Goal: Task Accomplishment & Management: Complete application form

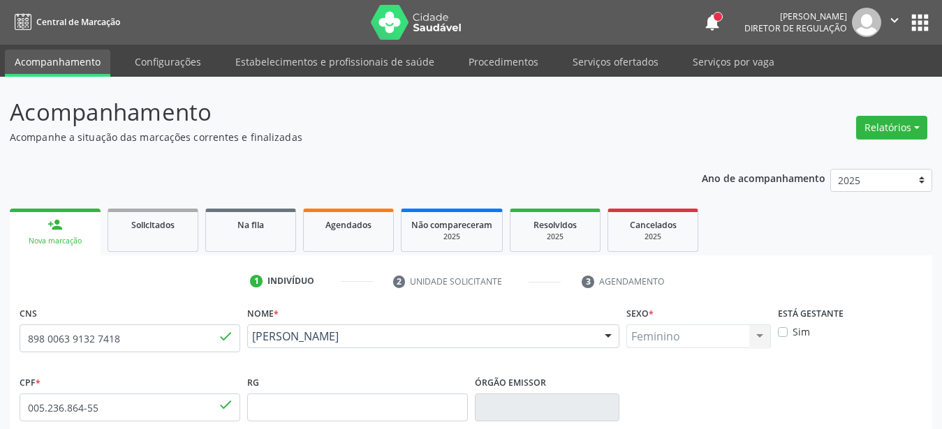
click at [901, 22] on icon "" at bounding box center [894, 20] width 15 height 15
click at [700, 135] on header "Acompanhamento Acompanhe a situação das marcações correntes e finalizadas Relat…" at bounding box center [471, 120] width 922 height 50
click at [922, 20] on button "apps" at bounding box center [920, 22] width 24 height 24
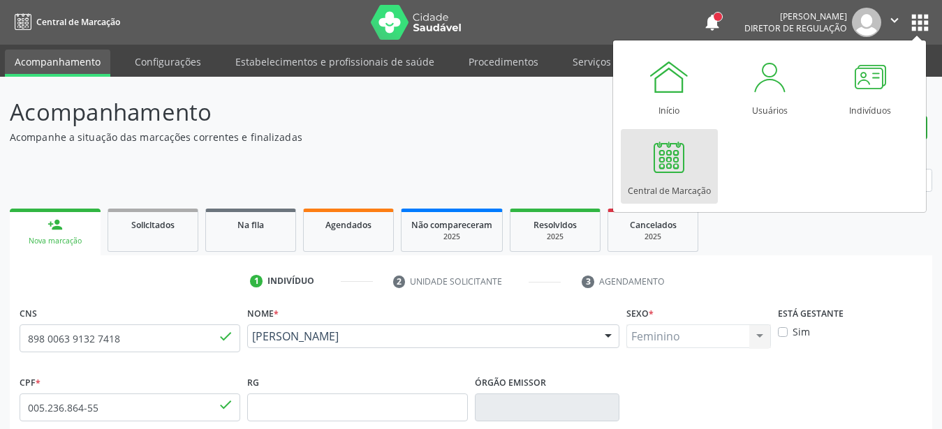
click at [699, 168] on link "Central de Marcação" at bounding box center [669, 166] width 97 height 75
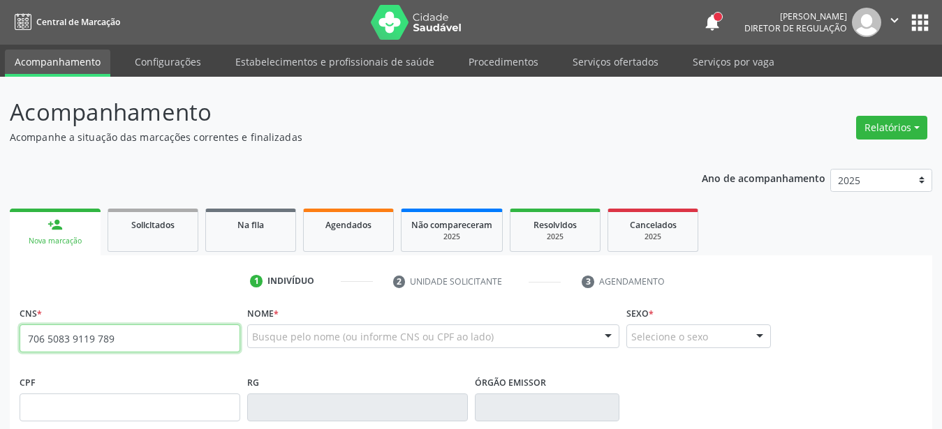
type input "706 5083 9119 7890"
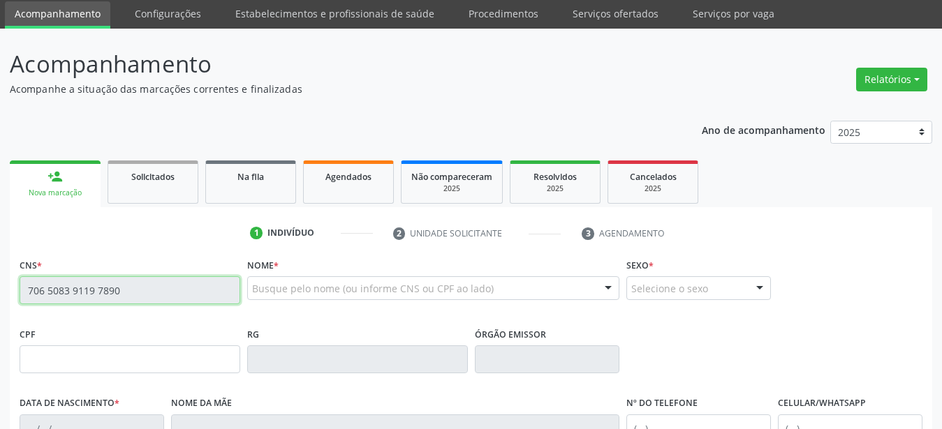
scroll to position [71, 0]
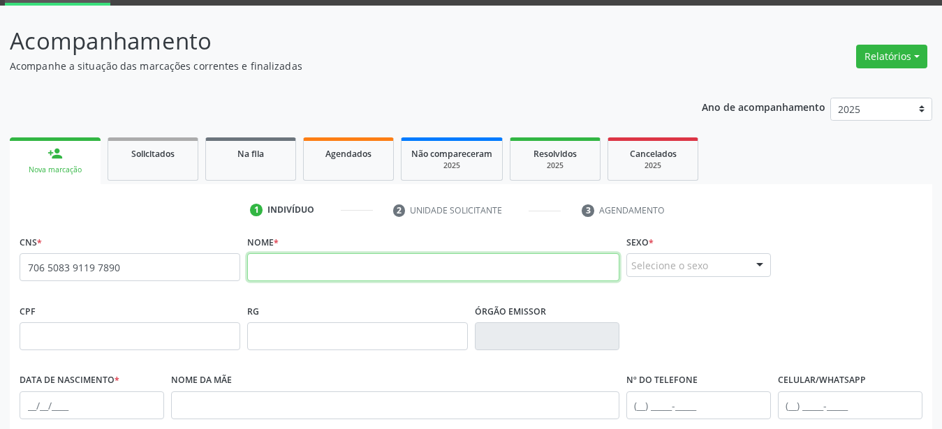
click at [409, 270] on input "text" at bounding box center [433, 267] width 372 height 28
type input "josé lenivaldo gomes pereira"
click at [695, 267] on div "Selecione o sexo" at bounding box center [698, 265] width 145 height 24
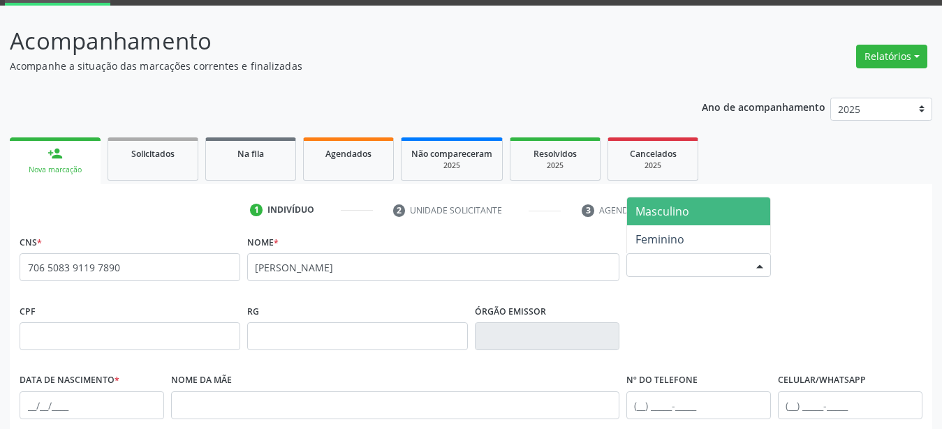
click at [686, 205] on span "Masculino" at bounding box center [662, 211] width 54 height 15
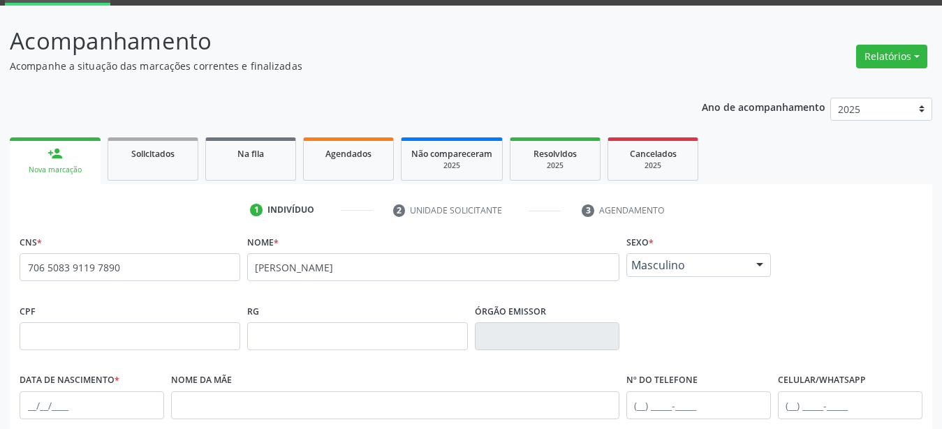
scroll to position [214, 0]
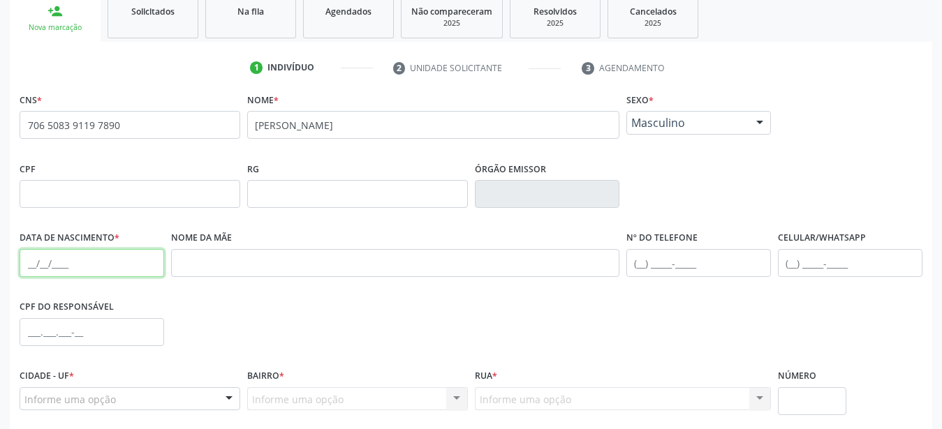
click at [36, 263] on input "text" at bounding box center [92, 263] width 145 height 28
type input "14/05/1987"
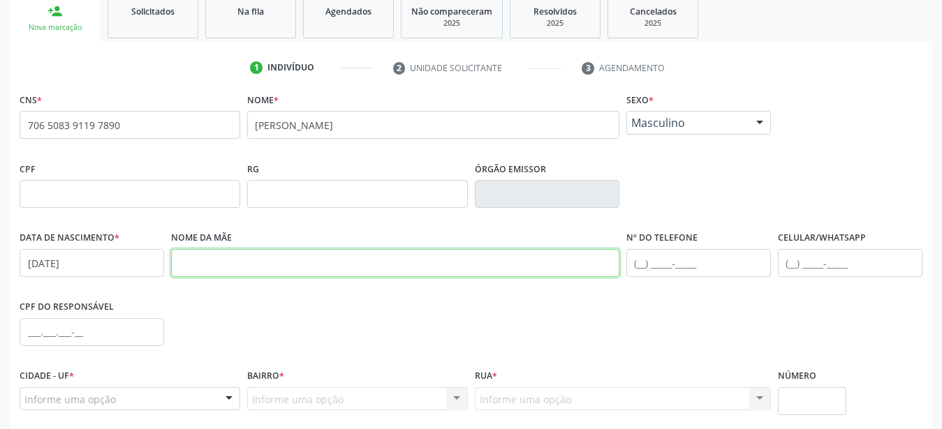
click at [243, 272] on input "text" at bounding box center [395, 263] width 448 height 28
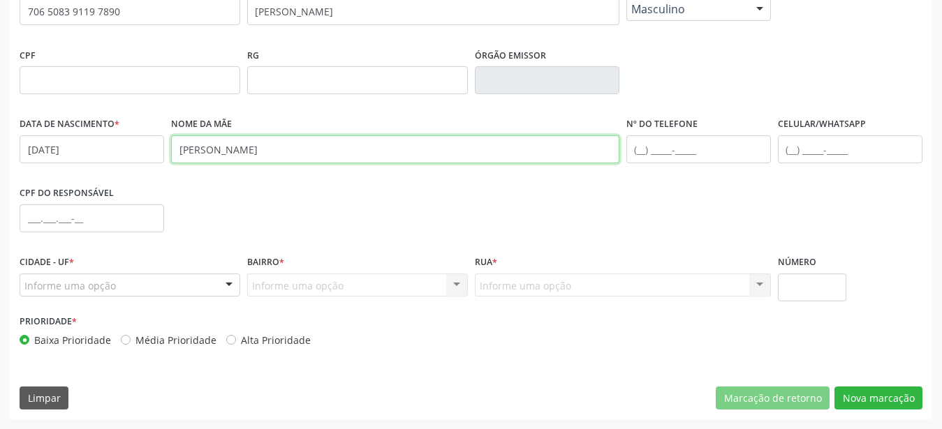
scroll to position [327, 0]
type input "maria da dores gomes pereira"
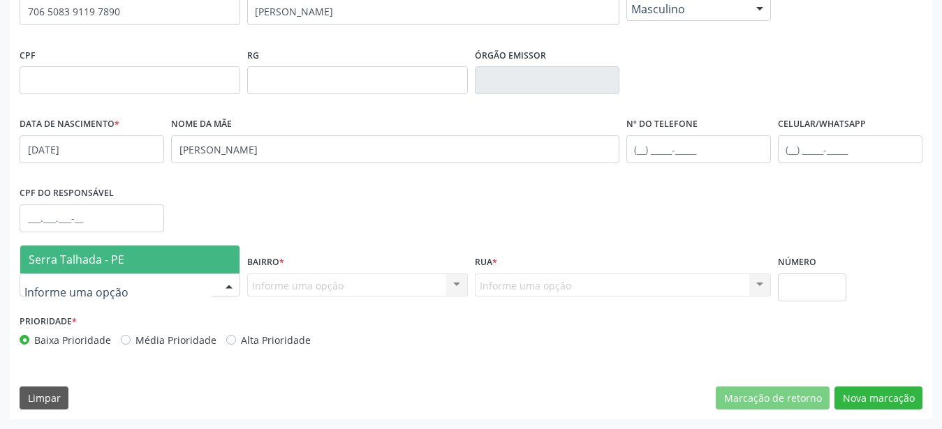
drag, startPoint x: 71, startPoint y: 270, endPoint x: 68, endPoint y: 294, distance: 23.9
click at [67, 273] on span "Serra Talhada - PE" at bounding box center [129, 260] width 219 height 28
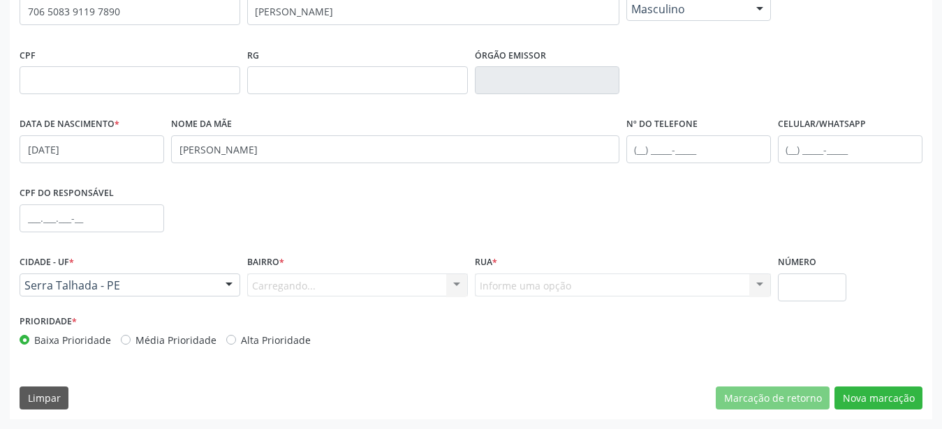
click at [264, 272] on label "Bairro *" at bounding box center [265, 263] width 37 height 22
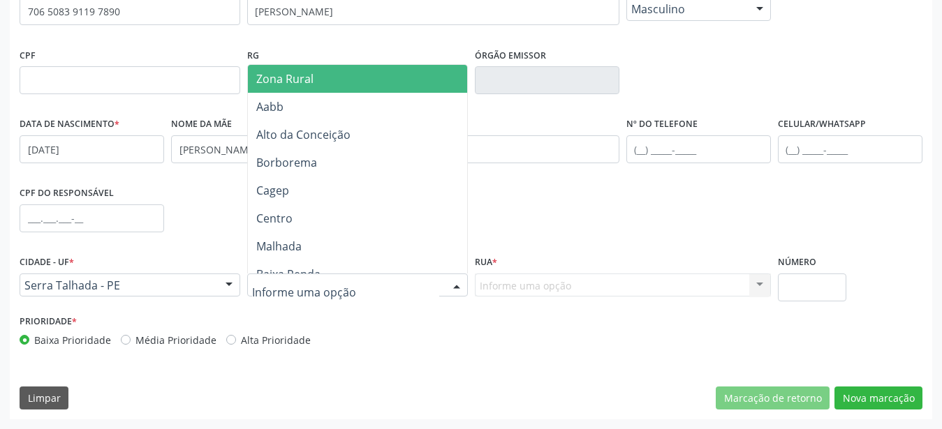
click at [293, 278] on div at bounding box center [357, 286] width 221 height 24
click at [311, 85] on span "Zona Rural" at bounding box center [284, 78] width 57 height 15
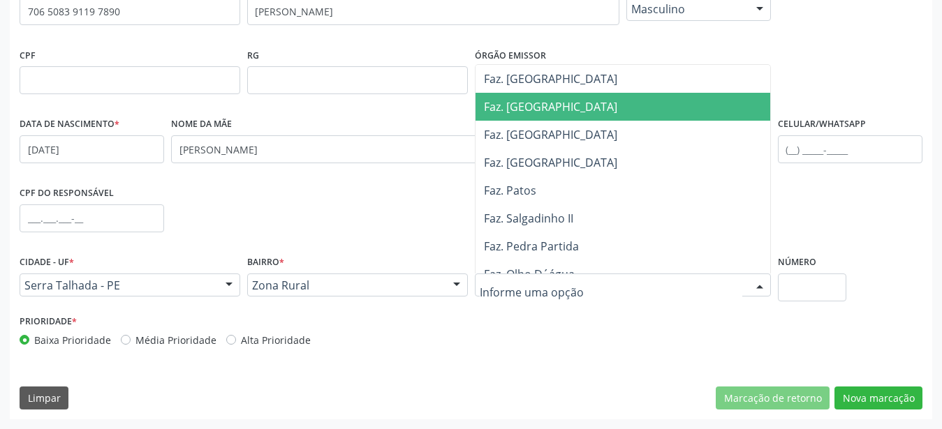
drag, startPoint x: 544, startPoint y: 119, endPoint x: 578, endPoint y: 139, distance: 39.4
click at [562, 107] on span "Faz. [GEOGRAPHIC_DATA]" at bounding box center [626, 107] width 302 height 28
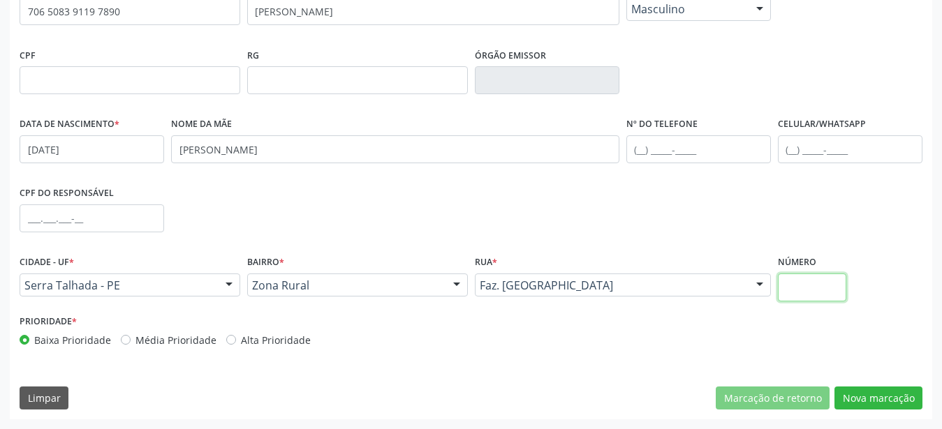
click at [822, 288] on input "text" at bounding box center [812, 288] width 69 height 28
type input "00"
click at [882, 396] on button "Nova marcação" at bounding box center [878, 399] width 88 height 24
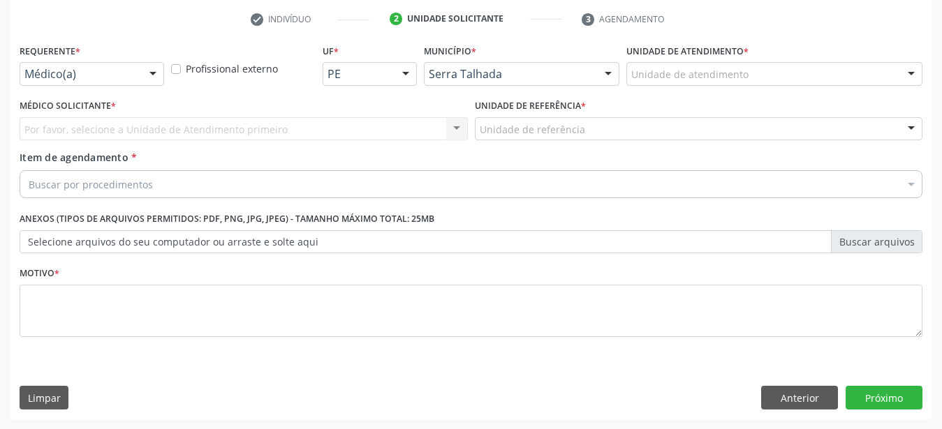
scroll to position [274, 0]
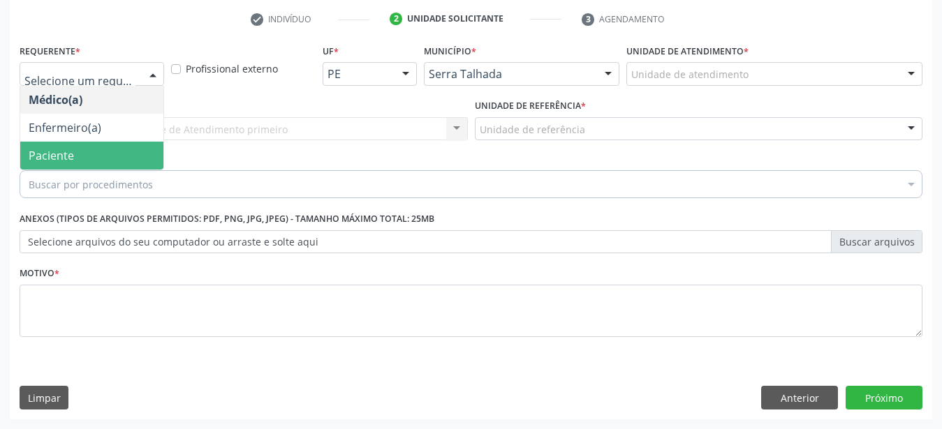
click at [79, 142] on span "Paciente" at bounding box center [91, 156] width 143 height 28
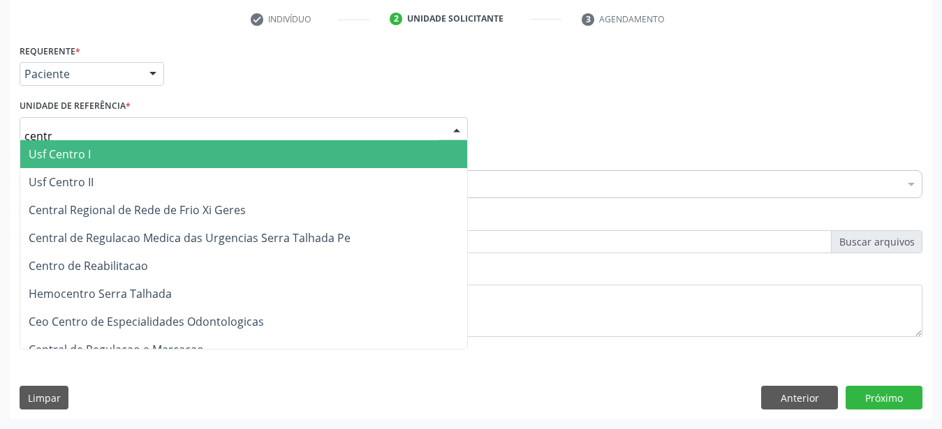
type input "centro"
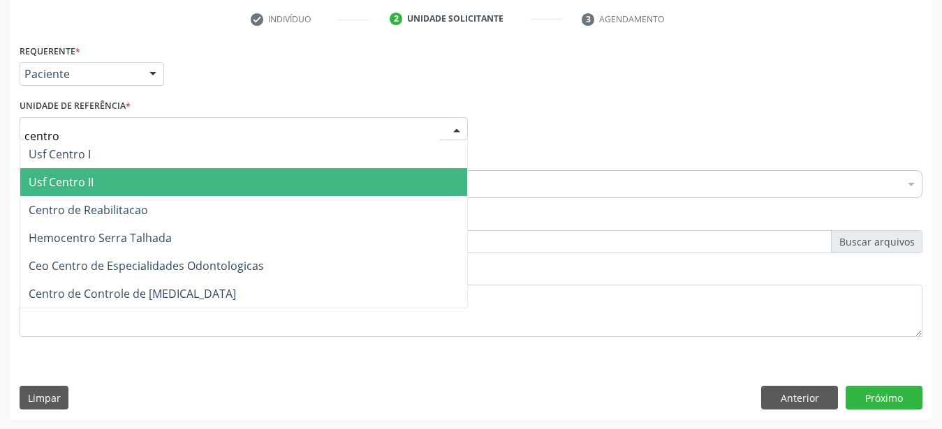
click at [99, 196] on span "Centro de Reabilitacao" at bounding box center [243, 210] width 447 height 28
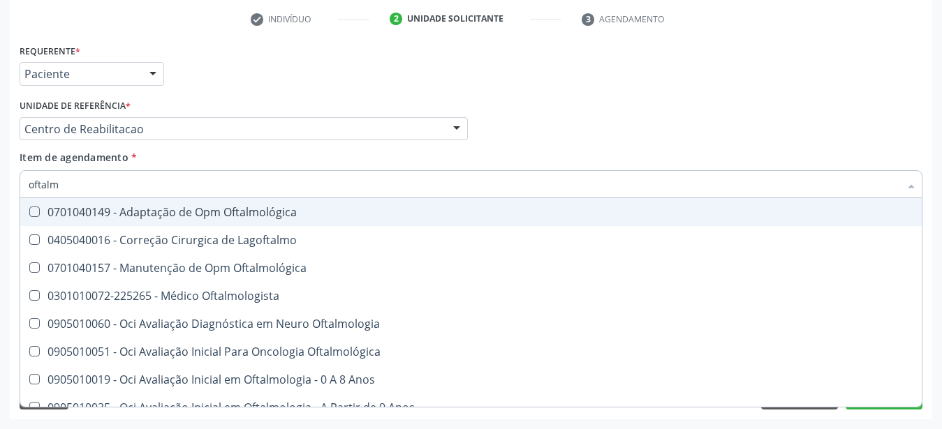
type input "oftalmo"
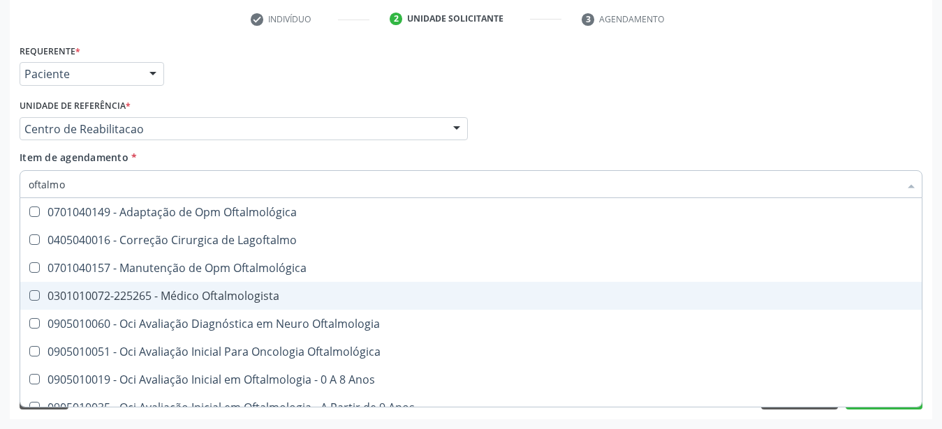
click at [155, 290] on div "0301010072-225265 - Médico Oftalmologista" at bounding box center [471, 295] width 885 height 11
checkbox Oftalmologista "true"
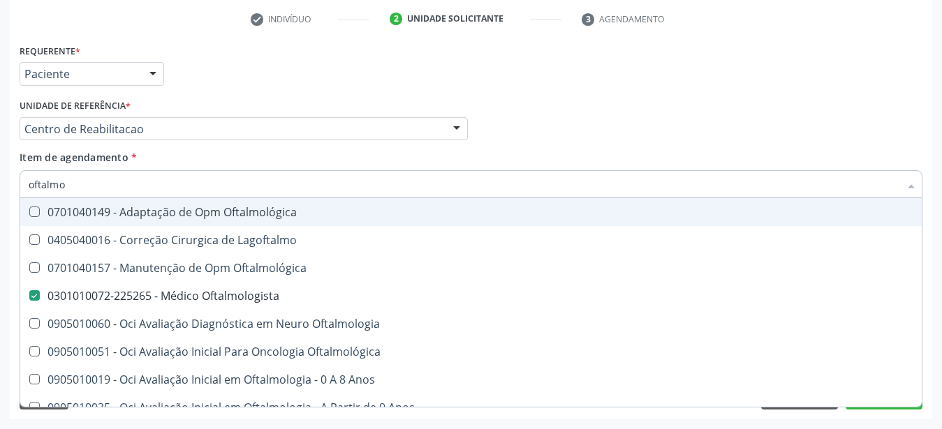
click at [550, 96] on div "Médico Solicitante Por favor, selecione a Unidade de Atendimento primeiro Nenhu…" at bounding box center [471, 123] width 910 height 54
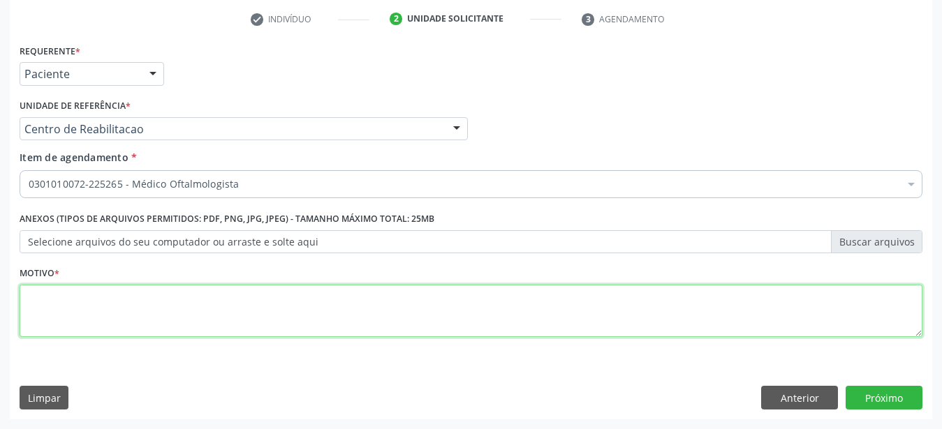
click at [82, 313] on textarea at bounding box center [471, 311] width 903 height 53
type textarea "..."
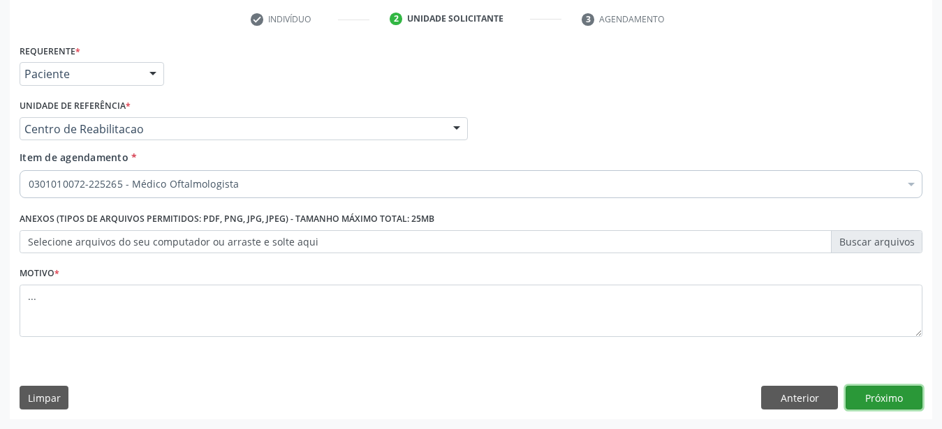
click at [875, 399] on button "Próximo" at bounding box center [883, 398] width 77 height 24
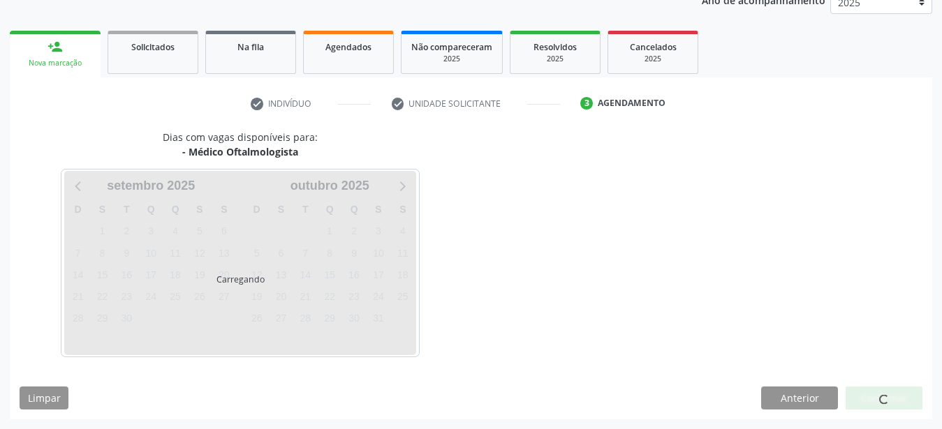
scroll to position [178, 0]
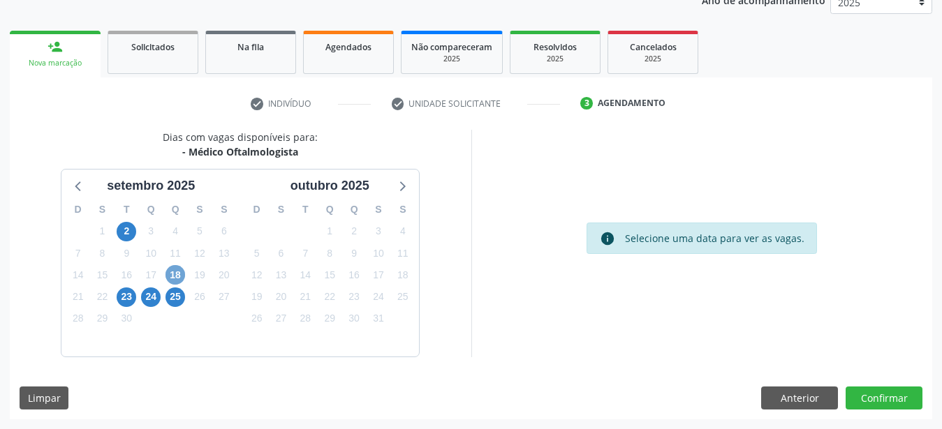
click at [172, 275] on span "18" at bounding box center [175, 275] width 20 height 20
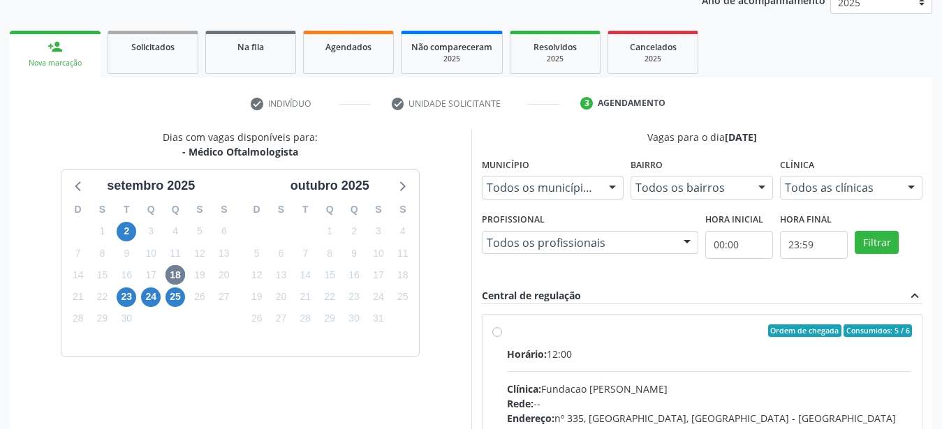
click at [502, 328] on div "Ordem de chegada Consumidos: 5 / 6 Horário: 12:00 Clínica: Fundacao Altino Vent…" at bounding box center [702, 432] width 420 height 214
radio input "true"
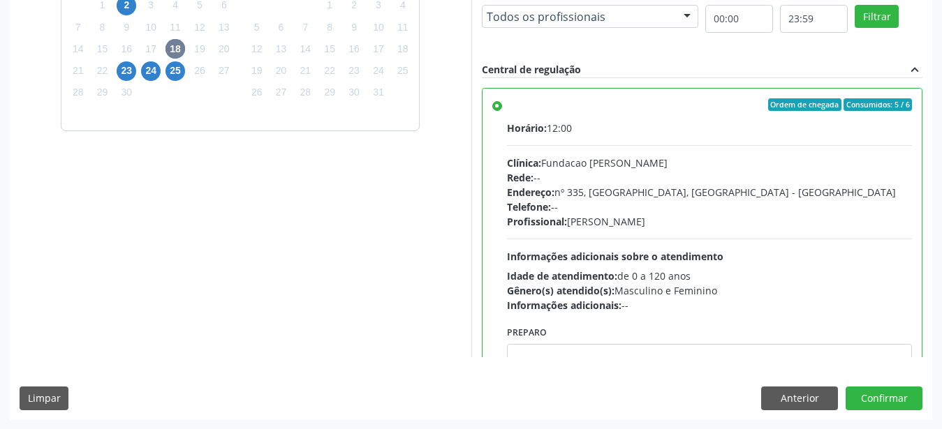
scroll to position [404, 0]
click at [902, 398] on button "Confirmar" at bounding box center [883, 399] width 77 height 24
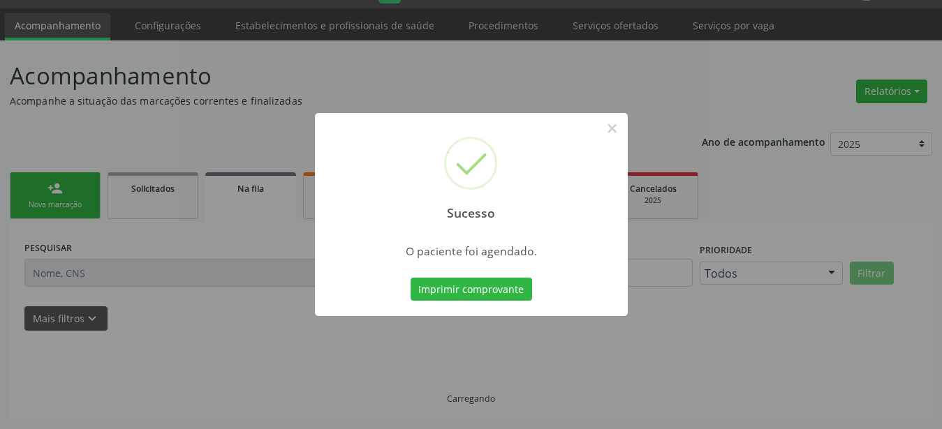
scroll to position [36, 0]
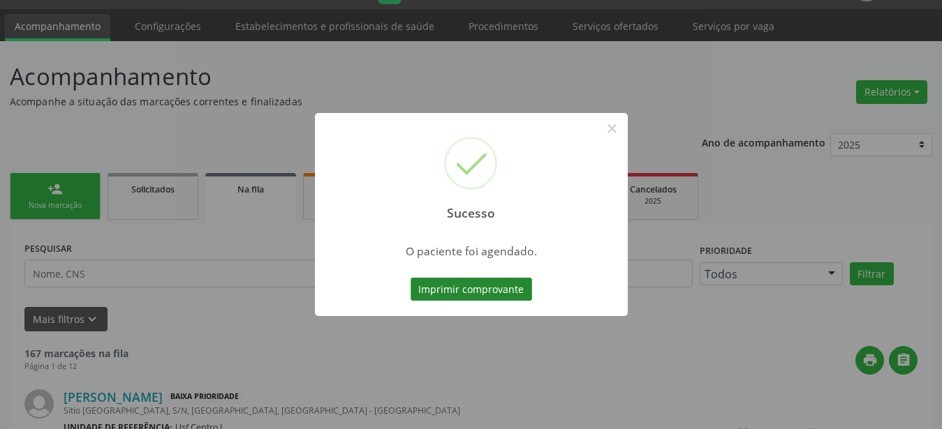
click at [466, 289] on button "Imprimir comprovante" at bounding box center [471, 290] width 121 height 24
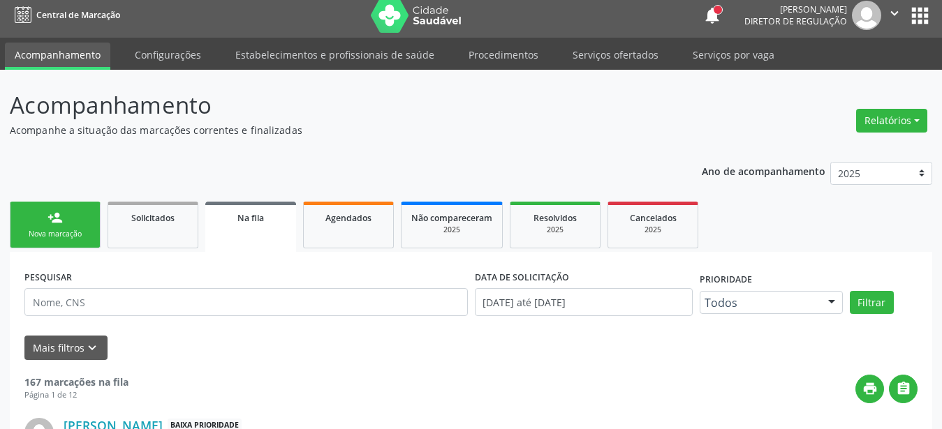
scroll to position [0, 0]
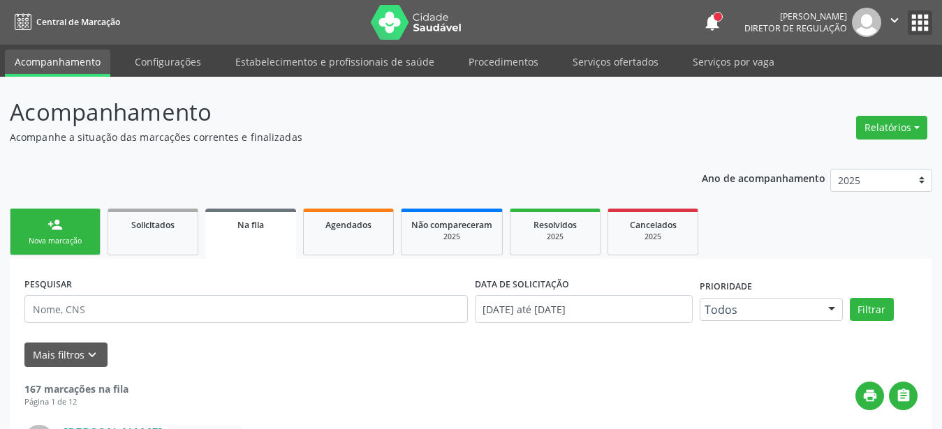
drag, startPoint x: 927, startPoint y: 21, endPoint x: 892, endPoint y: 39, distance: 40.0
click at [926, 22] on button "apps" at bounding box center [920, 22] width 24 height 24
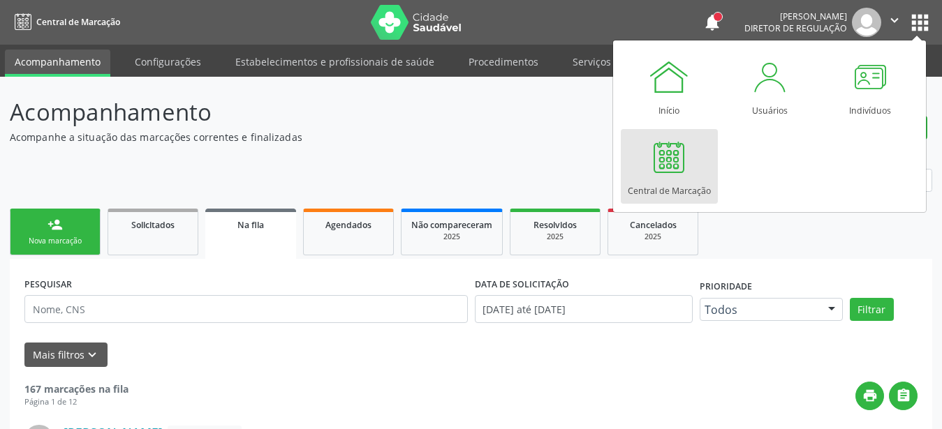
click at [665, 142] on div at bounding box center [669, 157] width 42 height 42
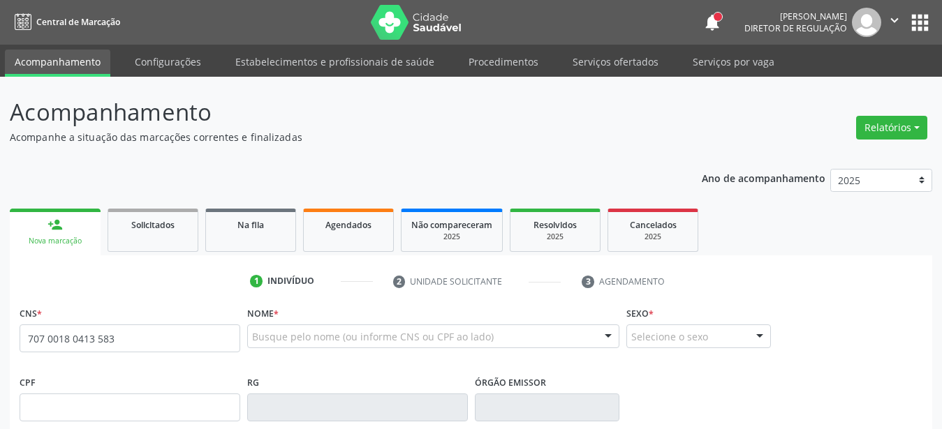
type input "707 0018 0413 5838"
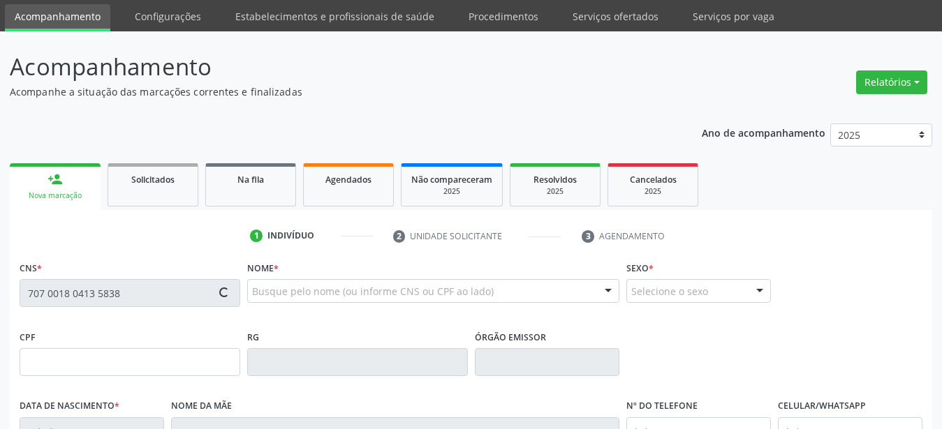
scroll to position [71, 0]
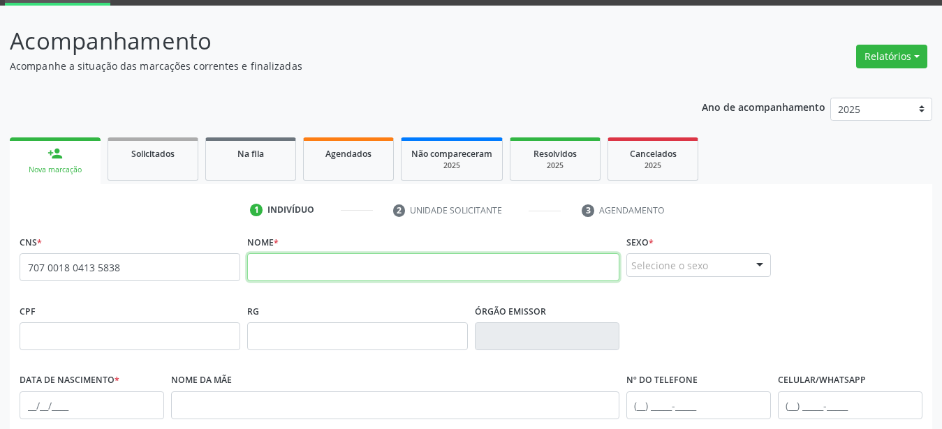
click at [366, 267] on input "text" at bounding box center [433, 267] width 372 height 28
type input "márcio maciel freire santana"
click at [684, 266] on div "Selecione o sexo" at bounding box center [698, 265] width 145 height 24
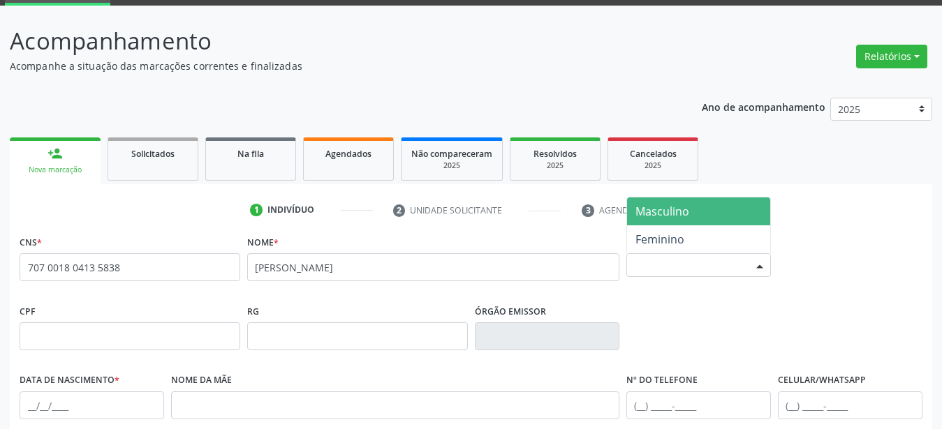
drag, startPoint x: 693, startPoint y: 212, endPoint x: 651, endPoint y: 236, distance: 47.9
click at [693, 210] on span "Masculino" at bounding box center [698, 212] width 143 height 28
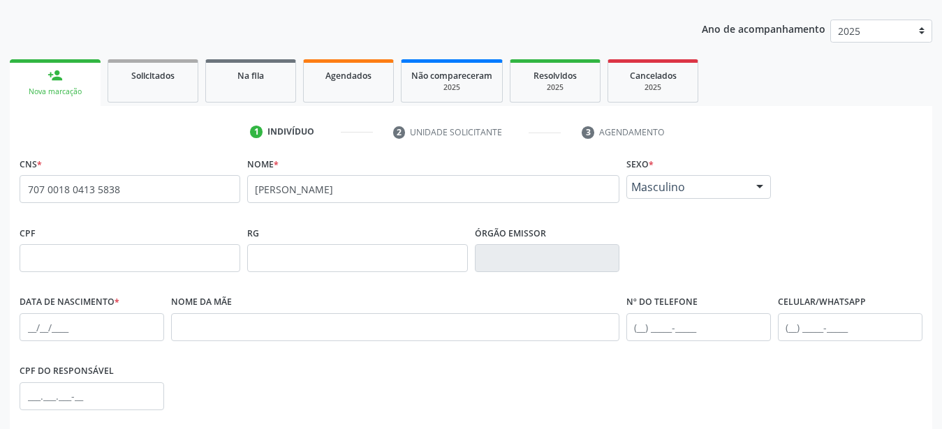
scroll to position [214, 0]
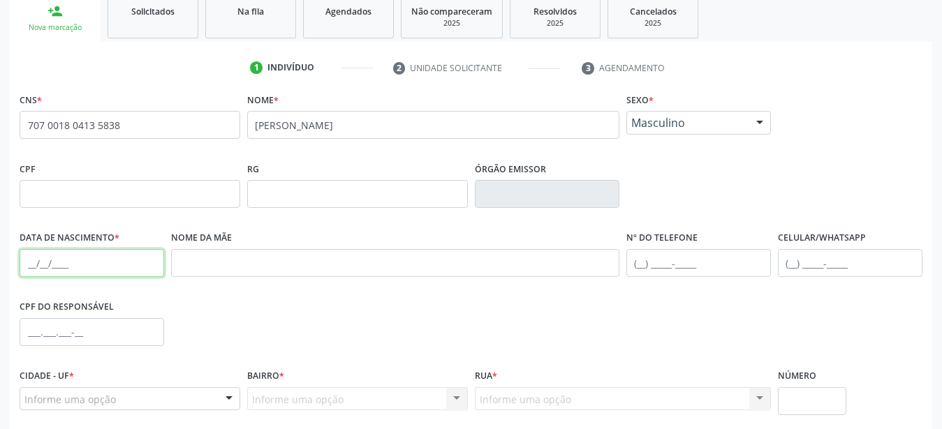
click at [34, 264] on input "text" at bounding box center [92, 263] width 145 height 28
type input "21/09/1978"
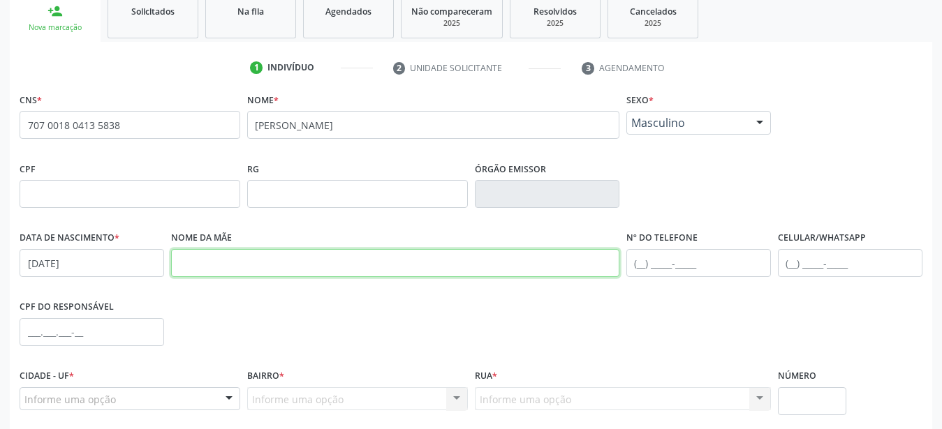
click at [226, 251] on input "text" at bounding box center [395, 263] width 448 height 28
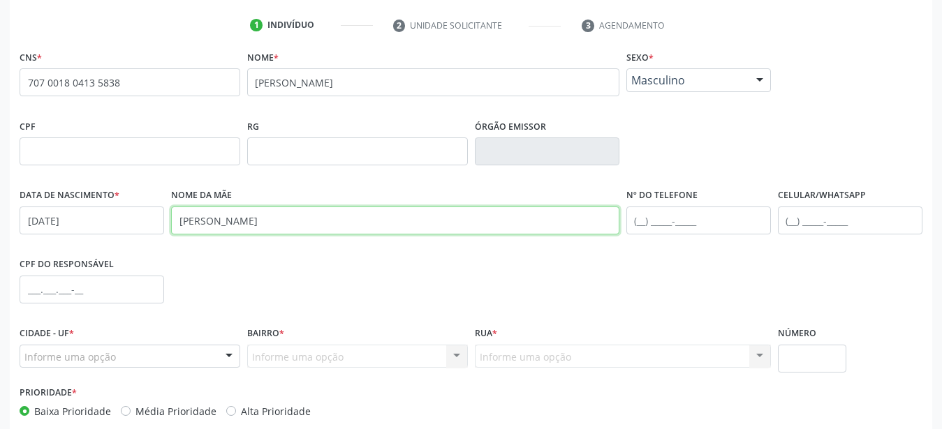
scroll to position [327, 0]
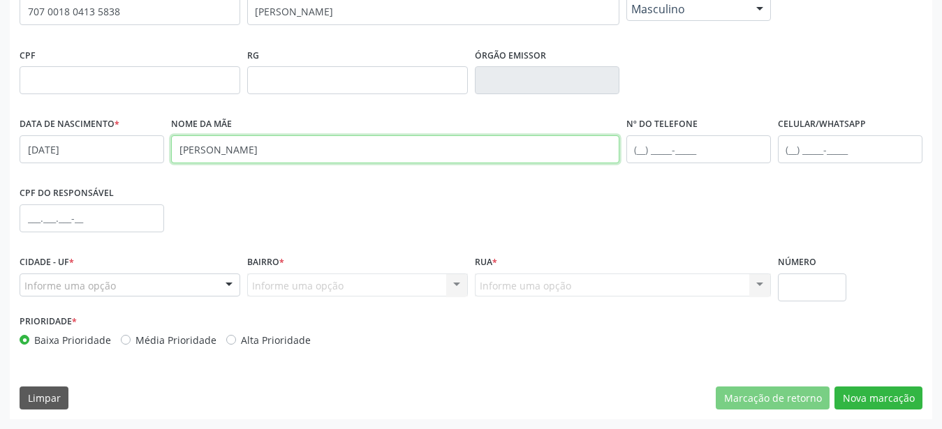
type input "vanda maria freire"
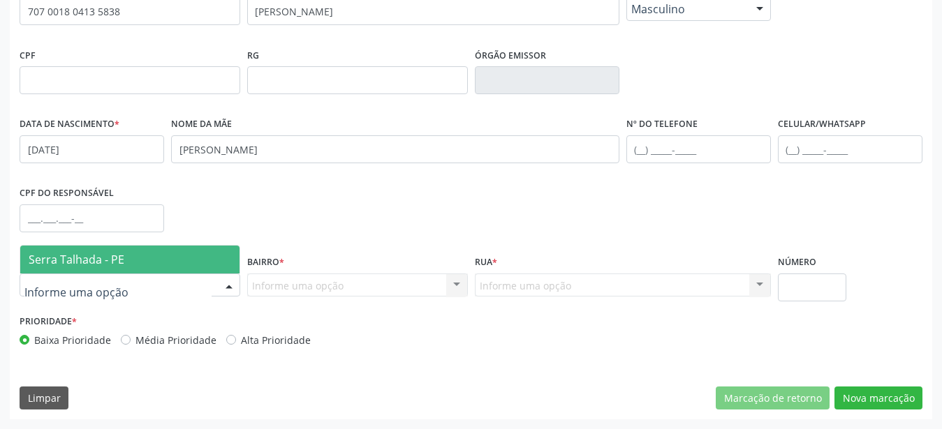
click at [146, 261] on span "Serra Talhada - PE" at bounding box center [129, 260] width 219 height 28
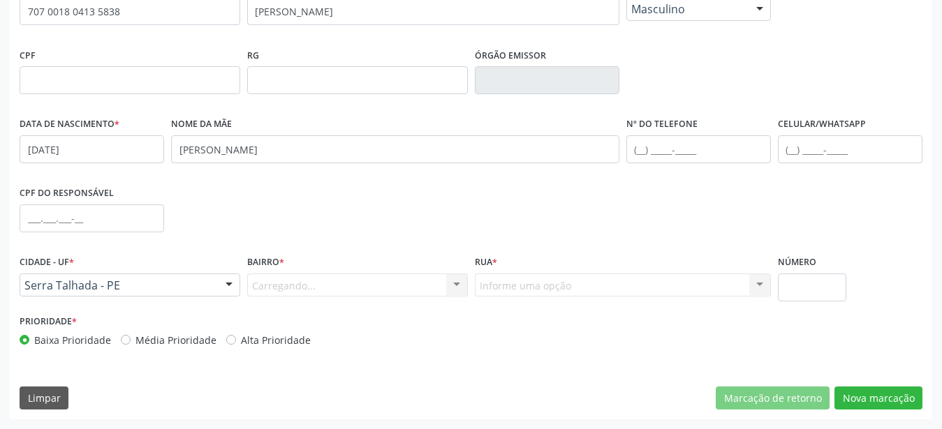
click at [274, 279] on div "Carregando... Nenhum resultado encontrado para: " " Nenhuma opção encontrada. D…" at bounding box center [357, 286] width 221 height 24
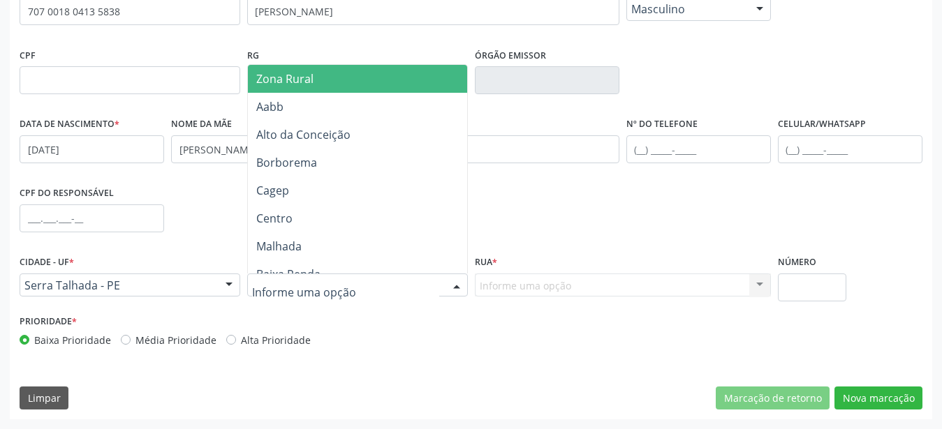
click at [302, 82] on span "Zona Rural" at bounding box center [284, 78] width 57 height 15
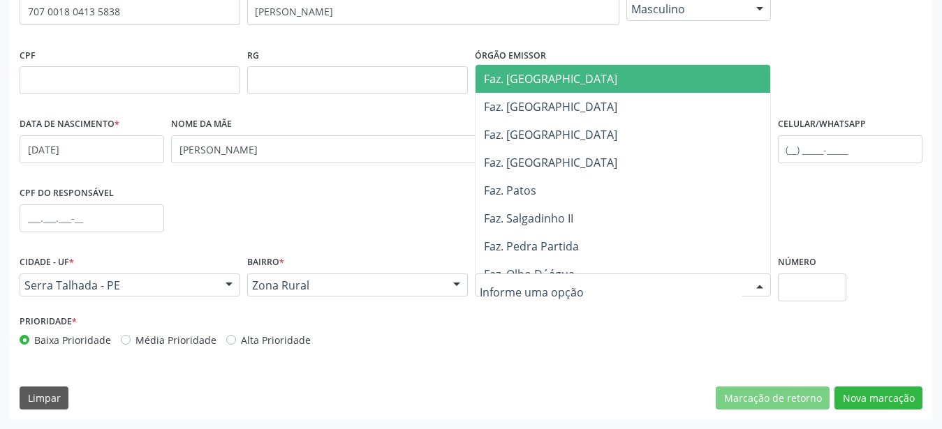
click at [521, 274] on div at bounding box center [623, 286] width 296 height 24
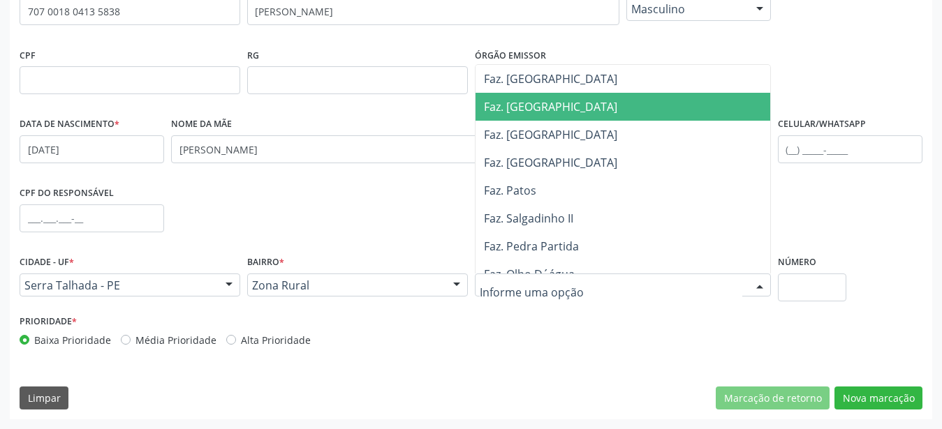
click at [563, 102] on span "Faz. Granja" at bounding box center [626, 107] width 302 height 28
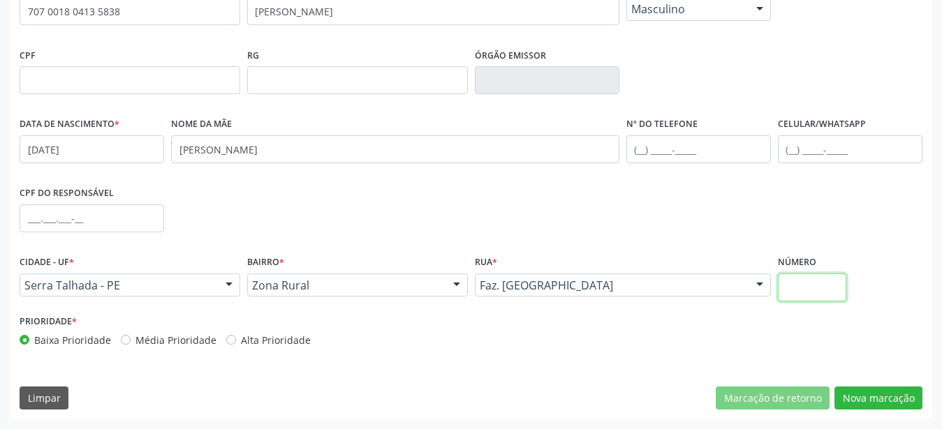
click at [788, 286] on input "text" at bounding box center [812, 288] width 69 height 28
type input "00"
click at [907, 397] on button "Nova marcação" at bounding box center [878, 399] width 88 height 24
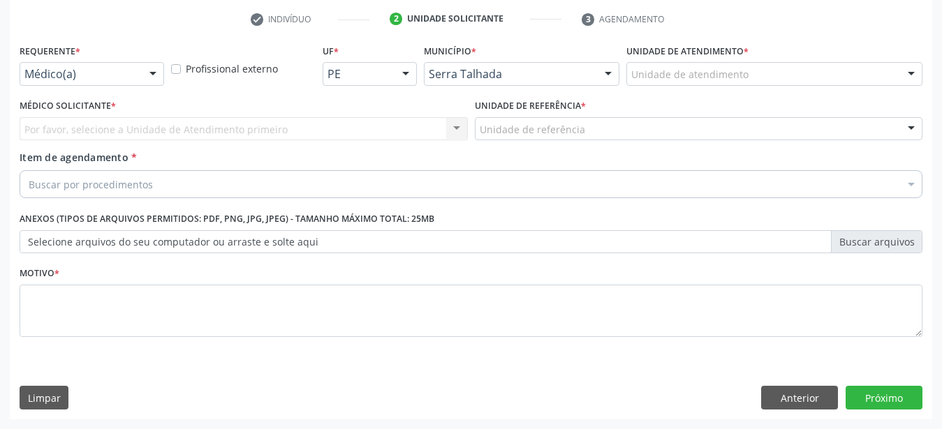
scroll to position [274, 0]
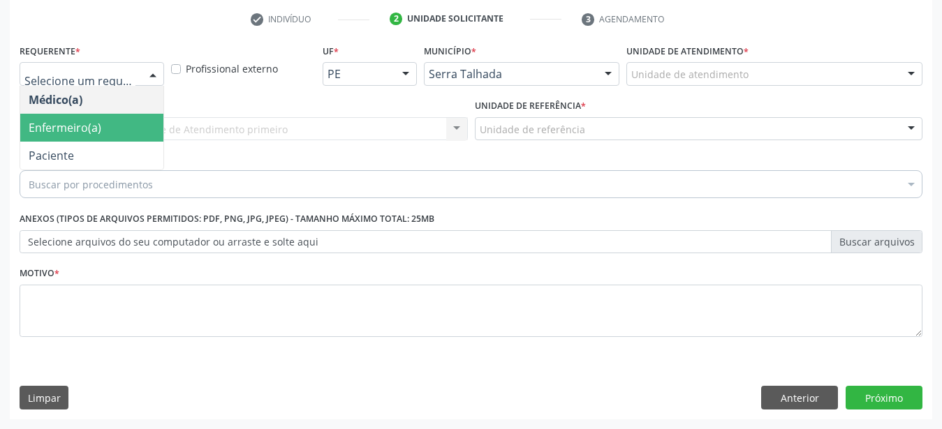
drag, startPoint x: 76, startPoint y: 128, endPoint x: 66, endPoint y: 114, distance: 17.5
click at [77, 128] on span "Enfermeiro(a)" at bounding box center [91, 128] width 143 height 28
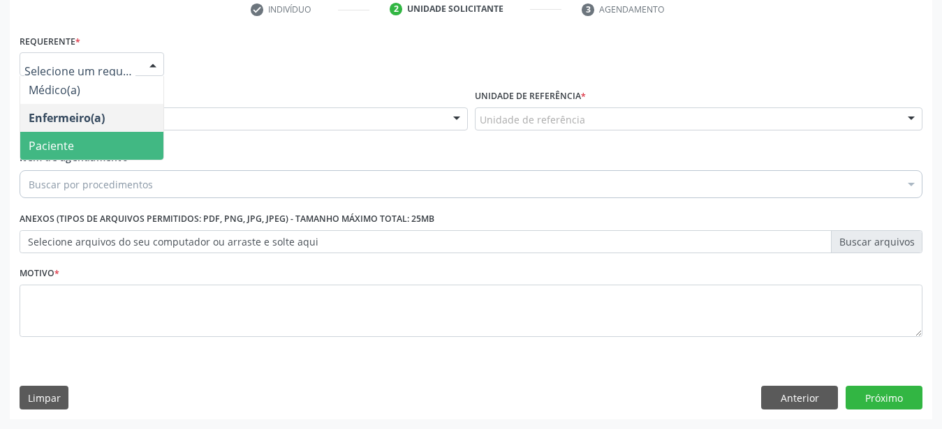
click at [77, 150] on span "Paciente" at bounding box center [91, 146] width 143 height 28
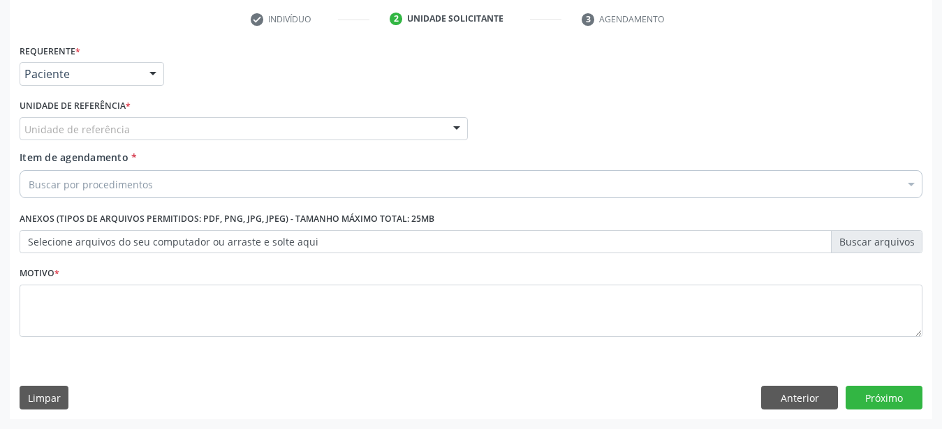
drag, startPoint x: 62, startPoint y: 139, endPoint x: 68, endPoint y: 119, distance: 20.5
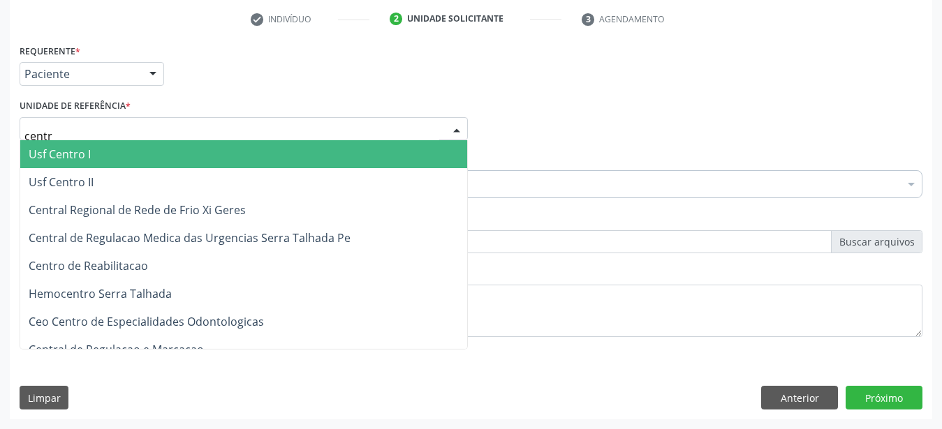
type input "centro"
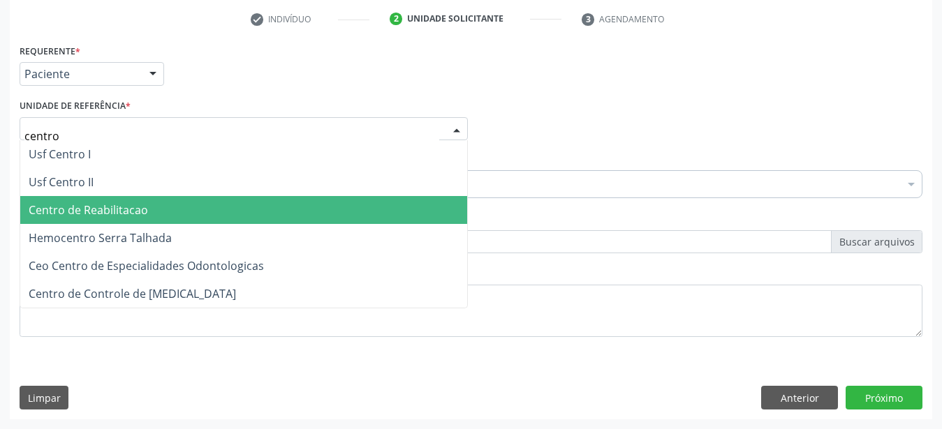
click at [98, 202] on span "Centro de Reabilitacao" at bounding box center [88, 209] width 119 height 15
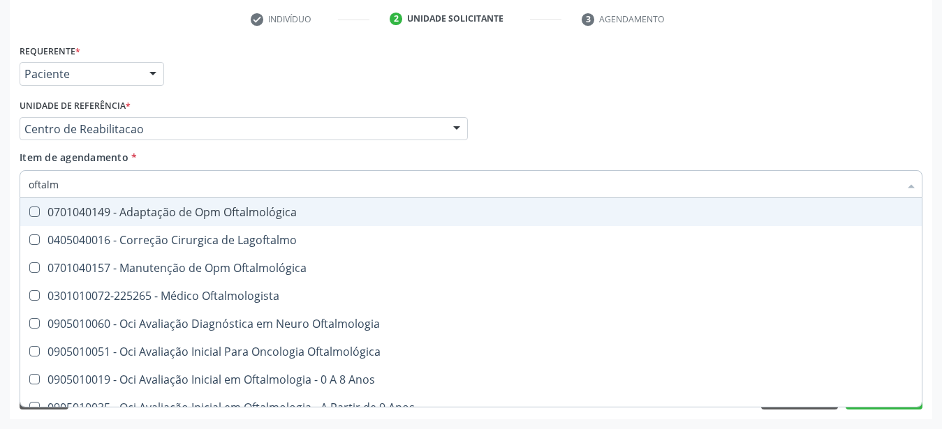
type input "oftalmo"
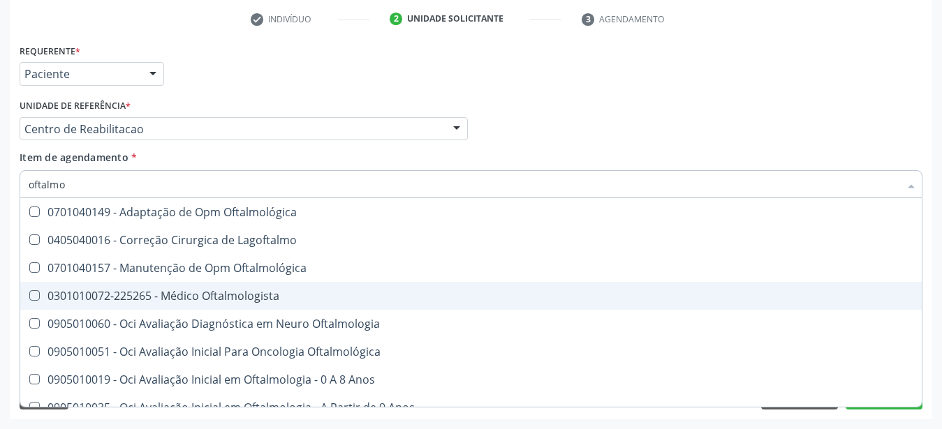
click at [110, 290] on div "0301010072-225265 - Médico Oftalmologista" at bounding box center [471, 295] width 885 height 11
checkbox Oftalmologista "true"
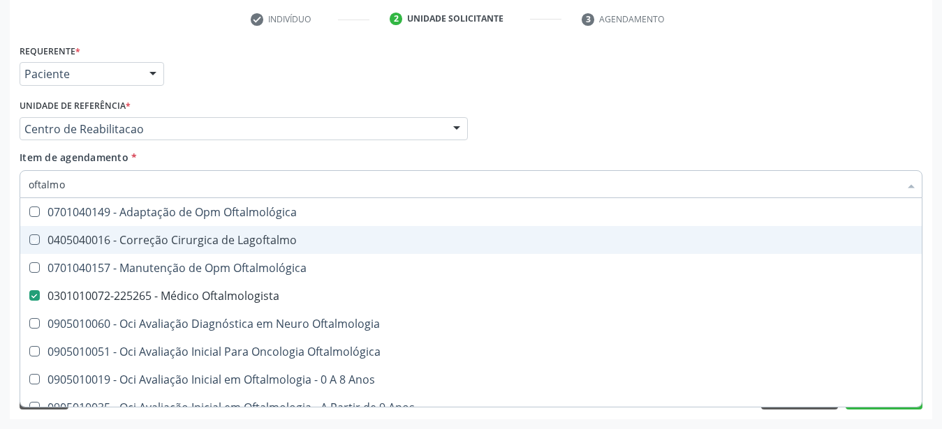
click at [624, 130] on div "Médico Solicitante Por favor, selecione a Unidade de Atendimento primeiro Nenhu…" at bounding box center [471, 123] width 910 height 54
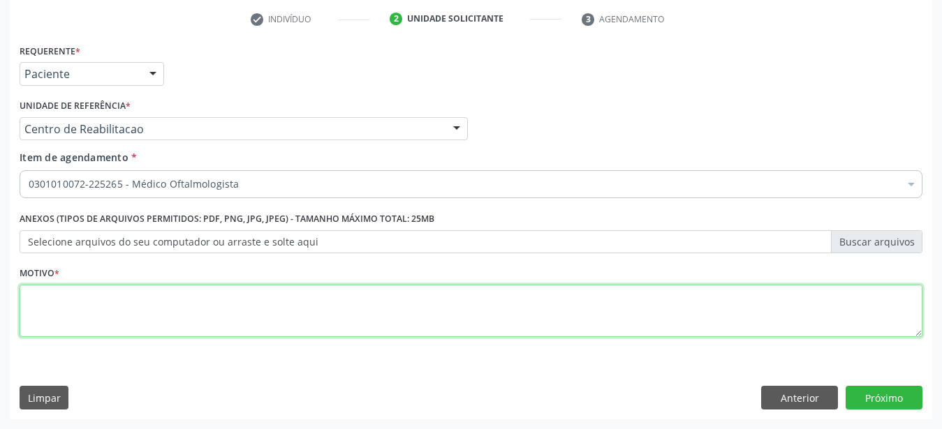
click at [153, 316] on textarea at bounding box center [471, 311] width 903 height 53
type textarea "..."
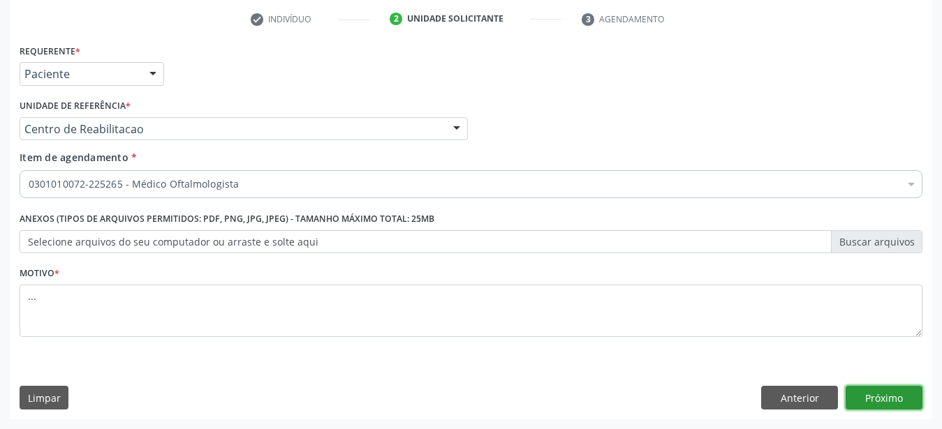
click at [903, 399] on button "Próximo" at bounding box center [883, 398] width 77 height 24
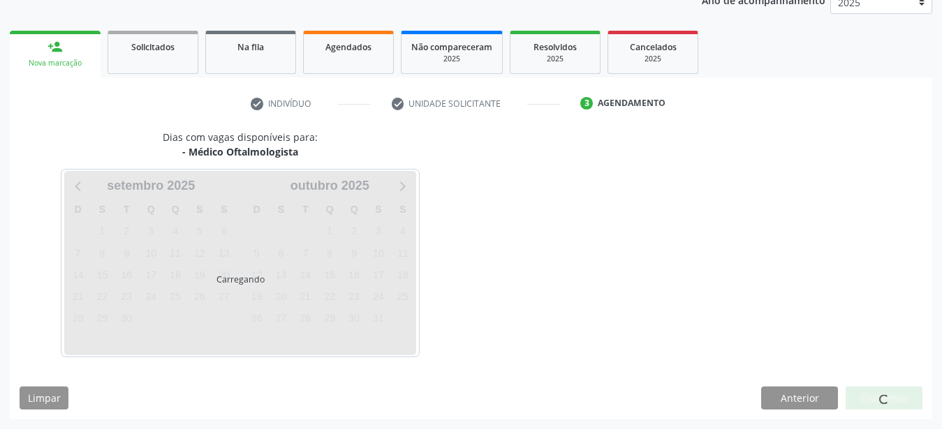
scroll to position [178, 0]
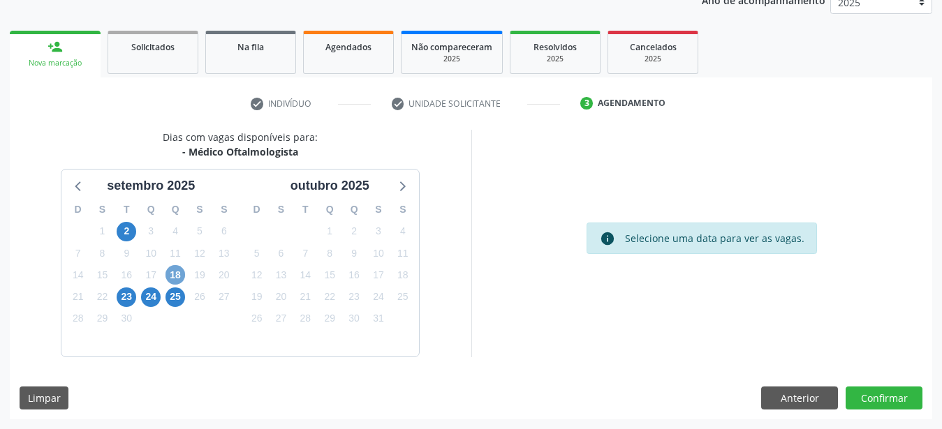
click at [178, 274] on span "18" at bounding box center [175, 275] width 20 height 20
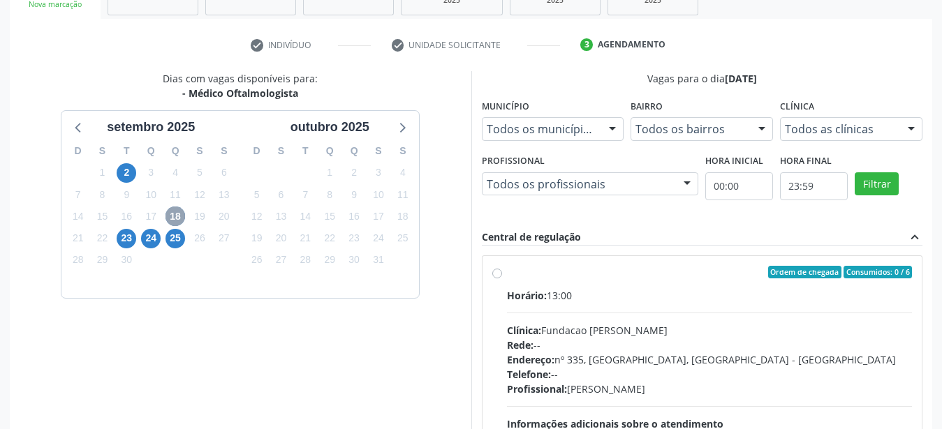
scroll to position [320, 0]
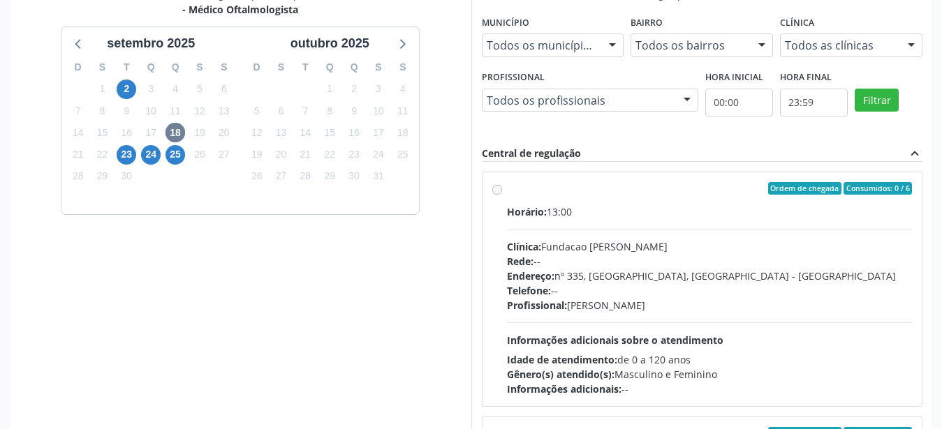
click at [507, 189] on label "Ordem de chegada Consumidos: 0 / 6 Horário: 13:00 Clínica: Fundacao Altino Vent…" at bounding box center [710, 289] width 406 height 214
click at [496, 189] on input "Ordem de chegada Consumidos: 0 / 6 Horário: 13:00 Clínica: Fundacao Altino Vent…" at bounding box center [497, 188] width 10 height 13
radio input "true"
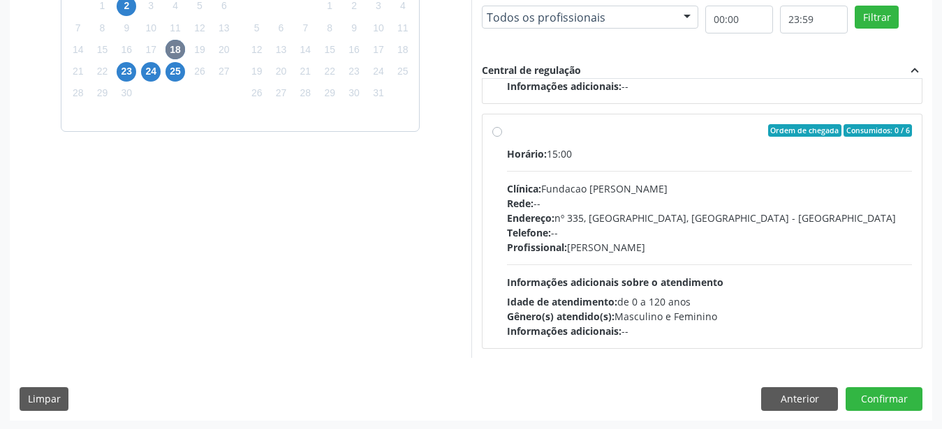
scroll to position [404, 0]
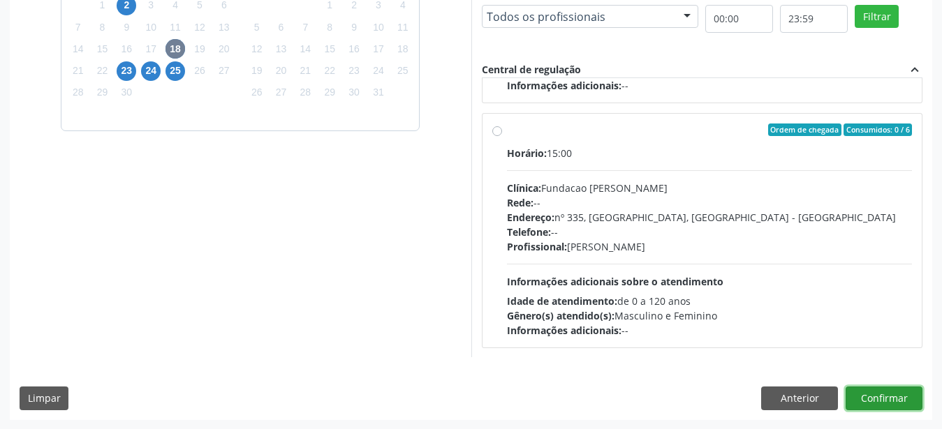
click at [891, 396] on button "Confirmar" at bounding box center [883, 399] width 77 height 24
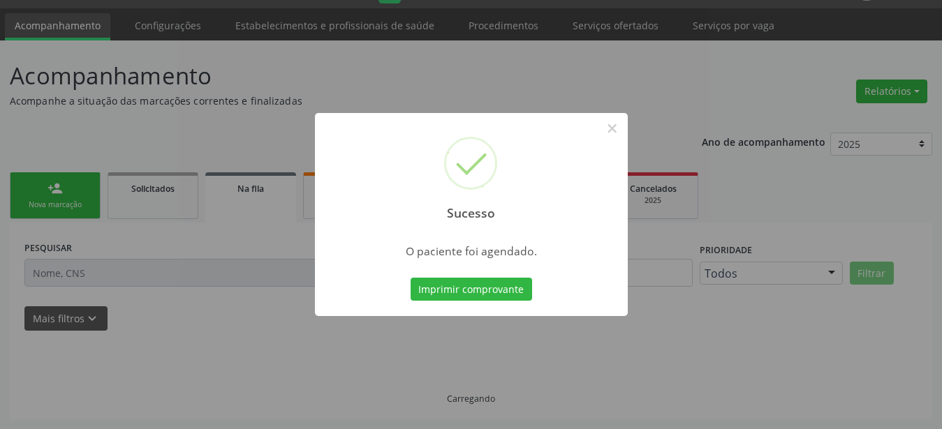
scroll to position [36, 0]
click at [479, 289] on button "Imprimir comprovante" at bounding box center [471, 290] width 121 height 24
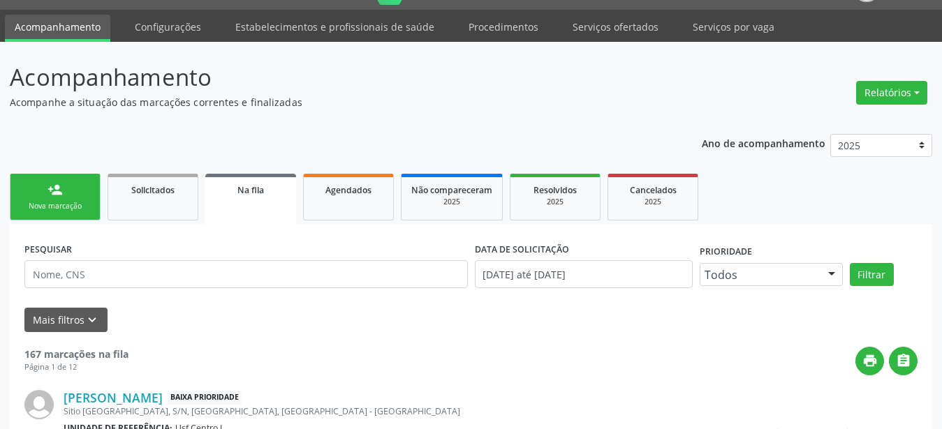
scroll to position [0, 0]
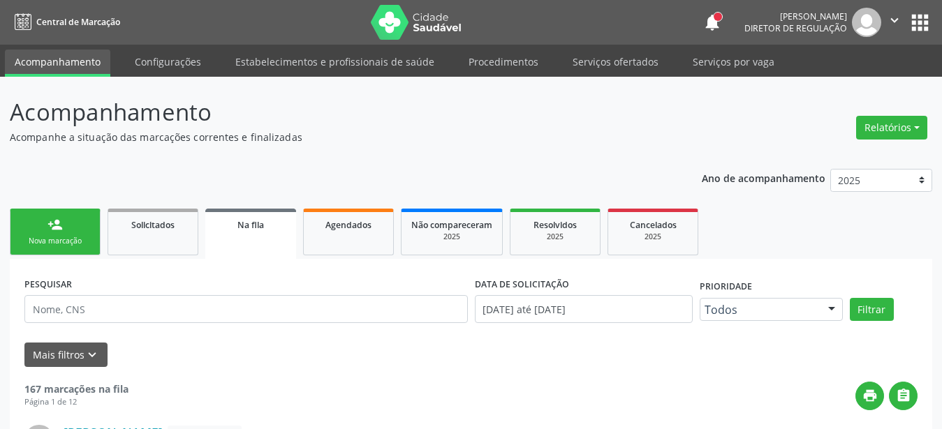
click at [912, 28] on button "apps" at bounding box center [920, 22] width 24 height 24
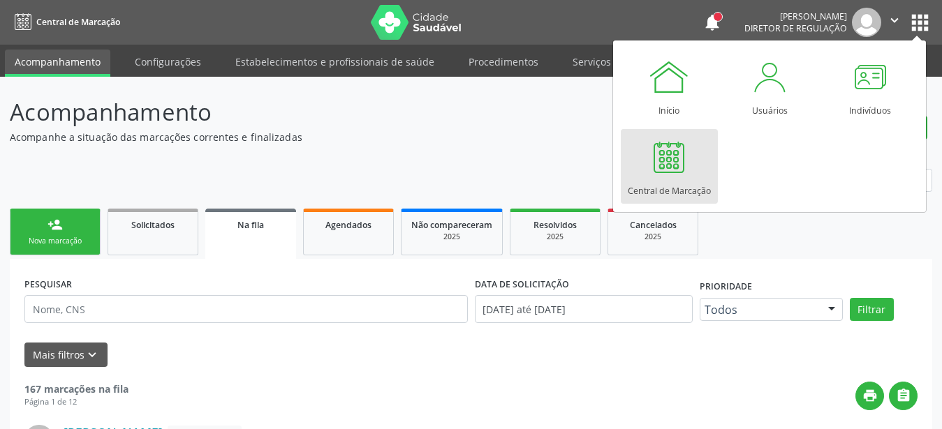
click at [661, 174] on div at bounding box center [669, 157] width 42 height 42
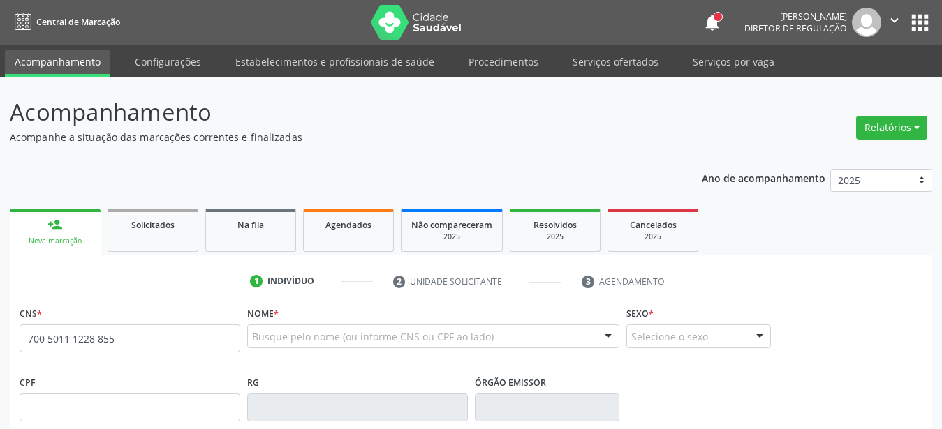
type input "700 5011 1228 8554"
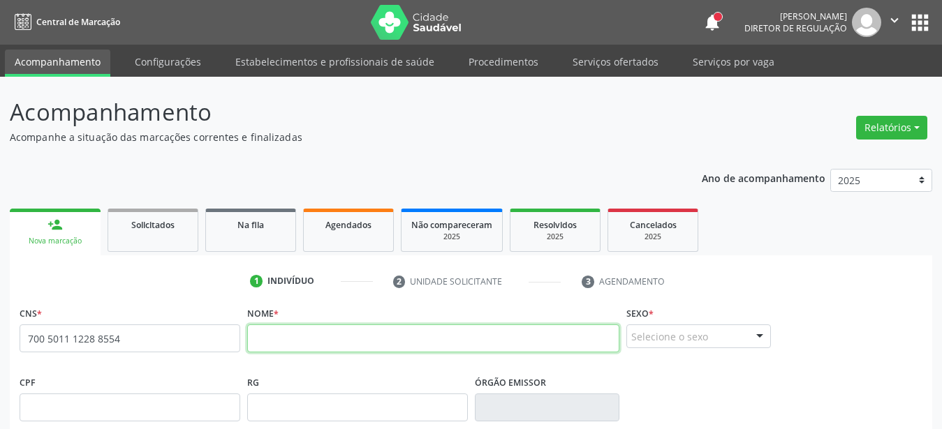
click at [423, 340] on input "text" at bounding box center [433, 339] width 372 height 28
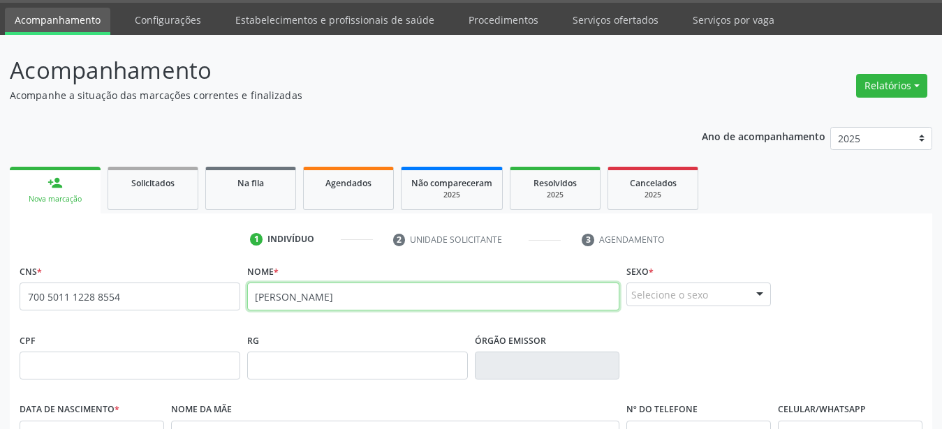
scroll to position [142, 0]
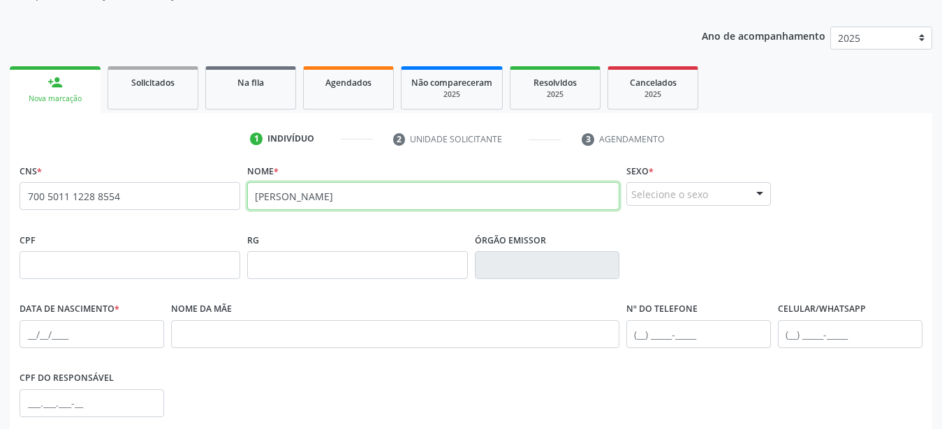
type input "Espedito leite da silva"
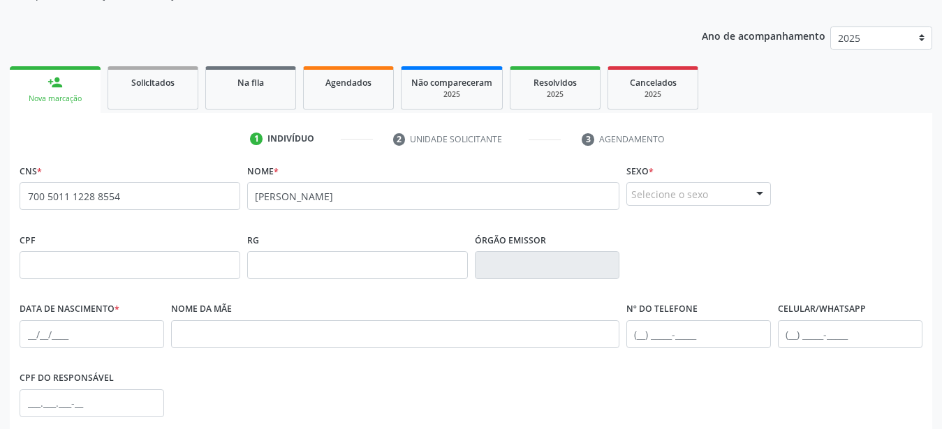
drag, startPoint x: 714, startPoint y: 200, endPoint x: 710, endPoint y: 207, distance: 7.6
click at [713, 202] on div "Selecione o sexo" at bounding box center [698, 194] width 145 height 24
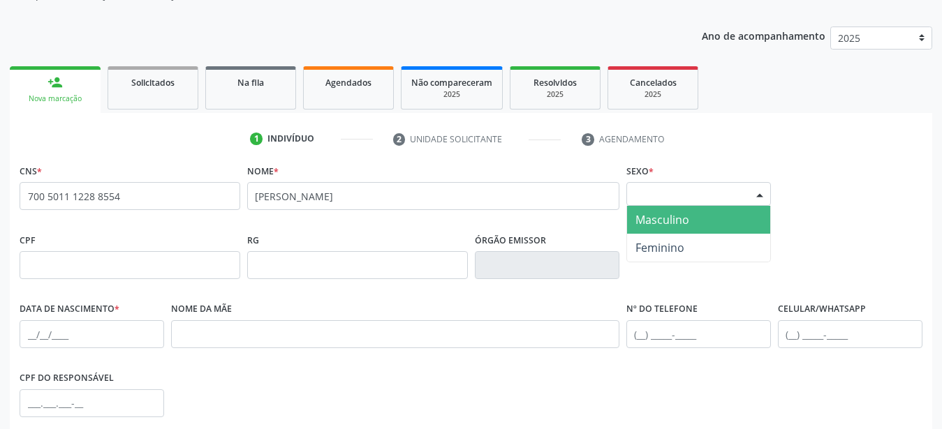
click at [693, 221] on span "Masculino" at bounding box center [698, 220] width 143 height 28
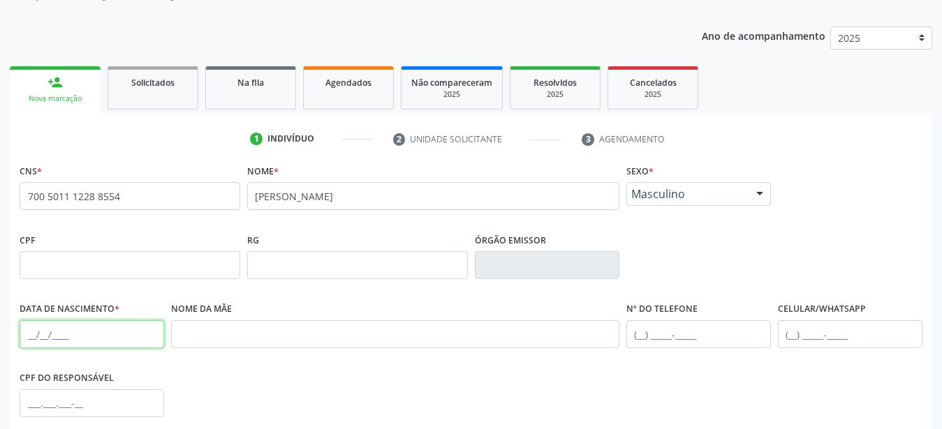
click at [33, 338] on input "text" at bounding box center [92, 334] width 145 height 28
type input "10/06/1976"
click at [226, 320] on label "Nome da mãe" at bounding box center [201, 310] width 61 height 22
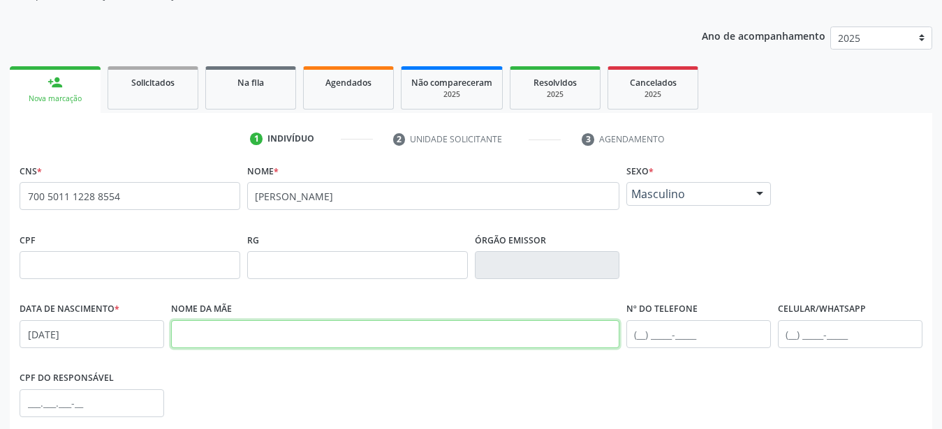
click at [211, 339] on input "text" at bounding box center [395, 334] width 448 height 28
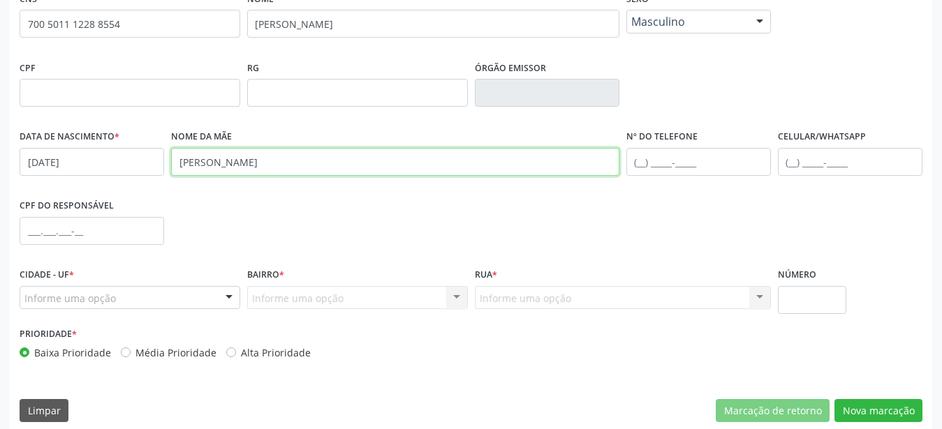
scroll to position [327, 0]
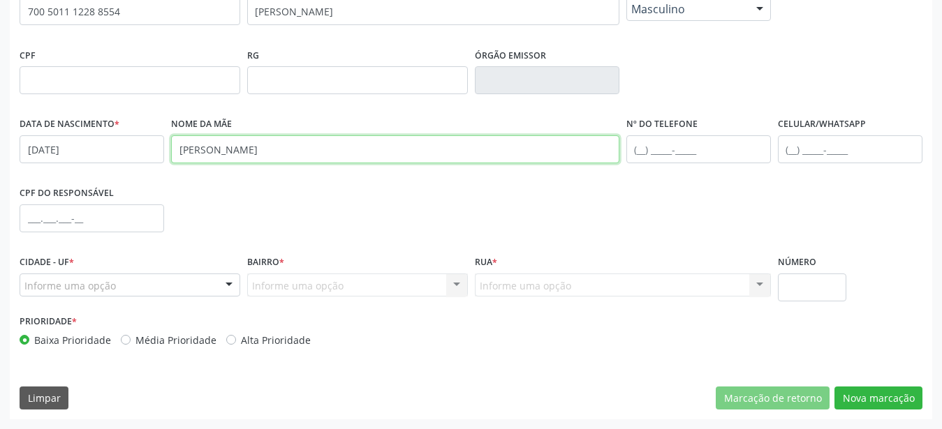
type input "Maria de Jesus da silva"
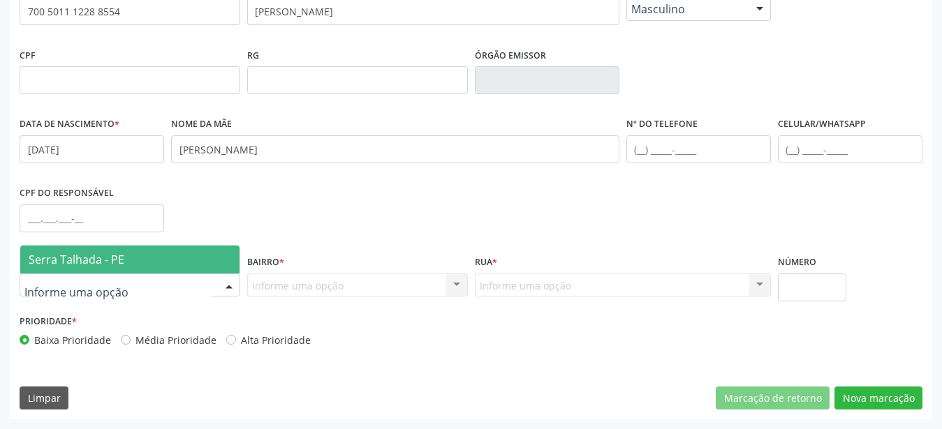
click at [72, 265] on span "Serra Talhada - PE" at bounding box center [77, 259] width 96 height 15
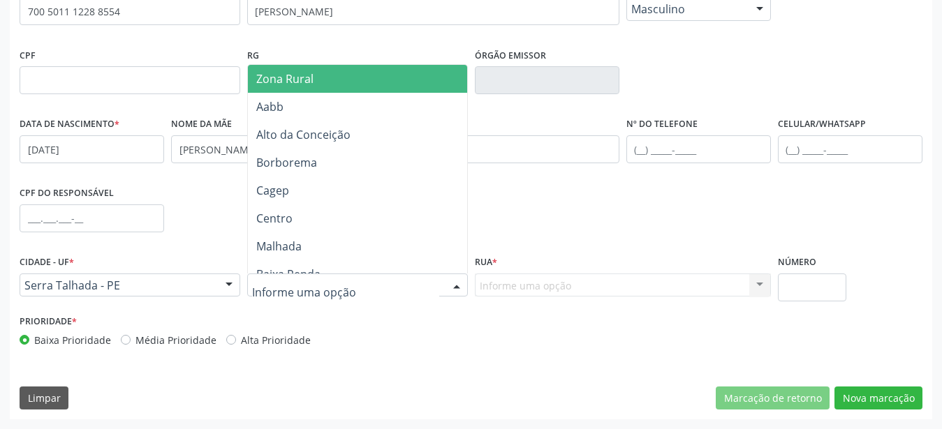
click at [314, 76] on span "Zona Rural" at bounding box center [360, 79] width 224 height 28
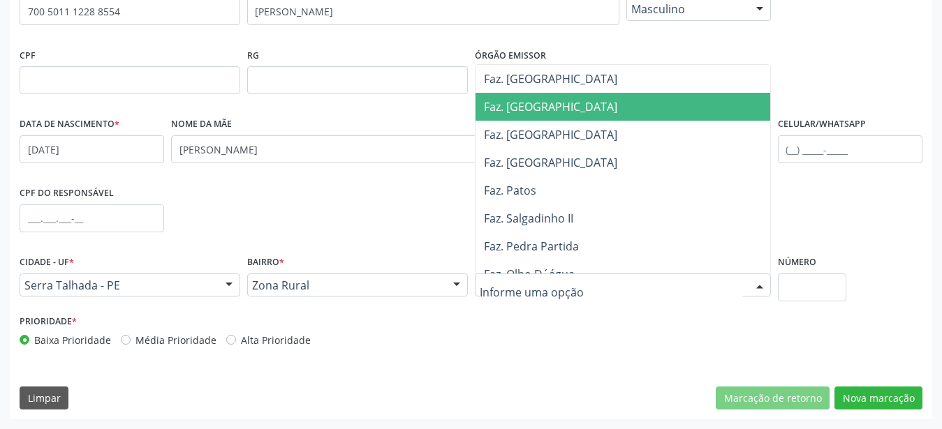
click at [527, 112] on span "Faz. Granja" at bounding box center [550, 106] width 133 height 15
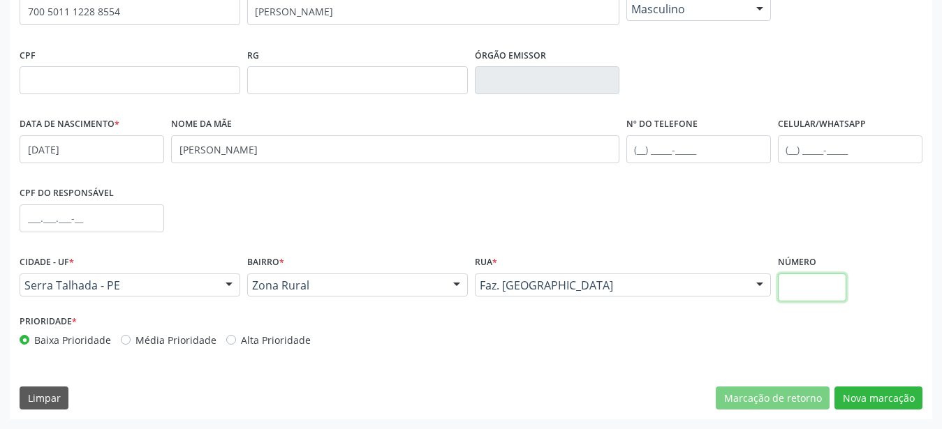
click at [794, 302] on input "text" at bounding box center [812, 288] width 69 height 28
type input "00"
click at [875, 398] on button "Nova marcação" at bounding box center [878, 399] width 88 height 24
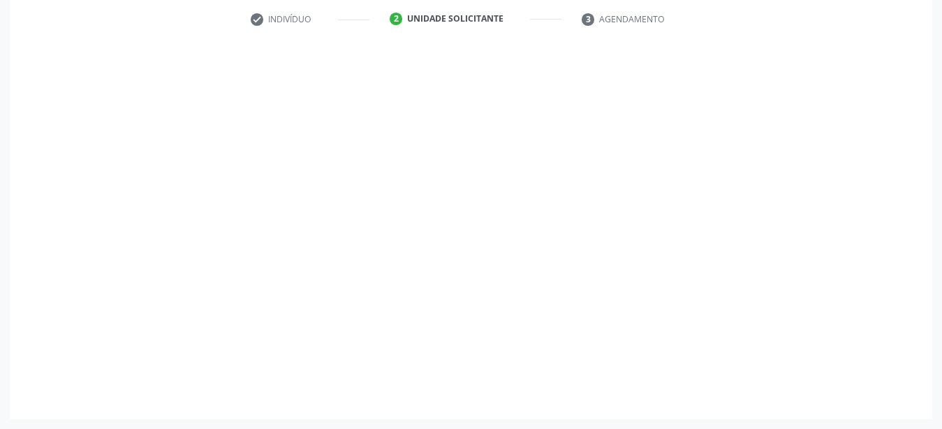
scroll to position [274, 0]
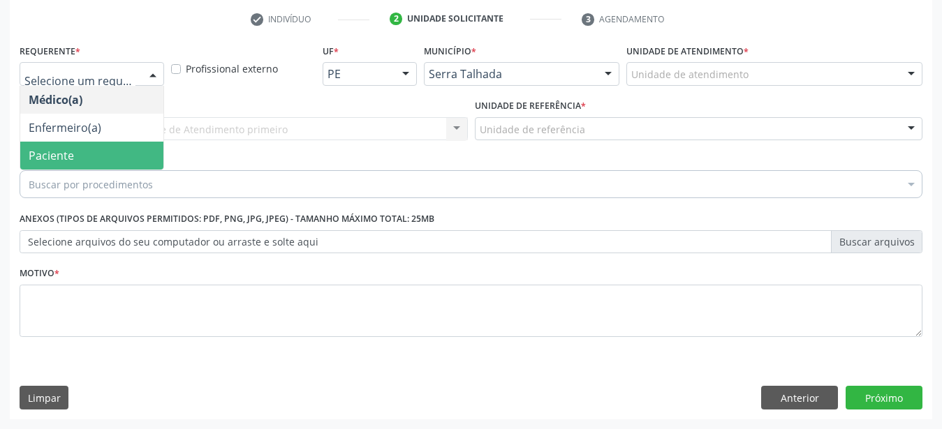
click at [103, 142] on span "Paciente" at bounding box center [91, 156] width 143 height 28
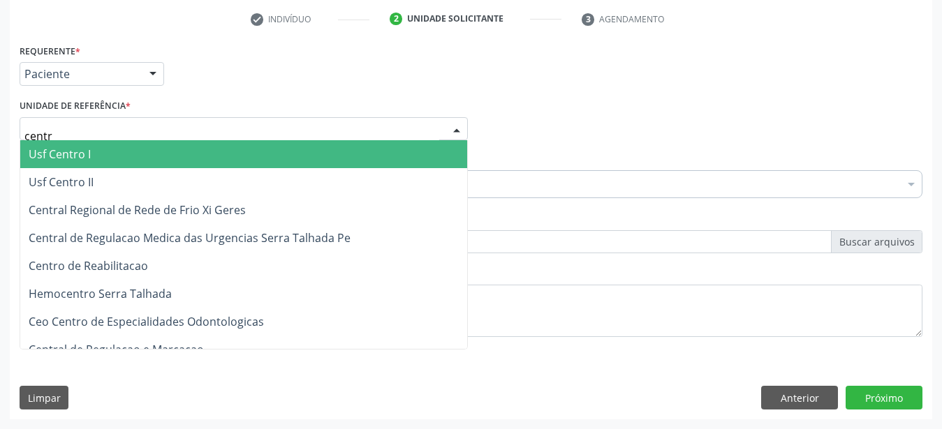
type input "centro"
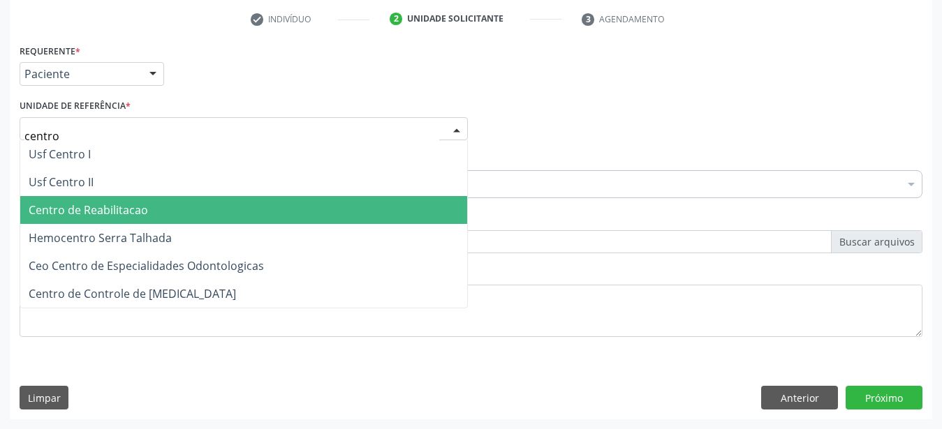
click at [116, 202] on span "Centro de Reabilitacao" at bounding box center [88, 209] width 119 height 15
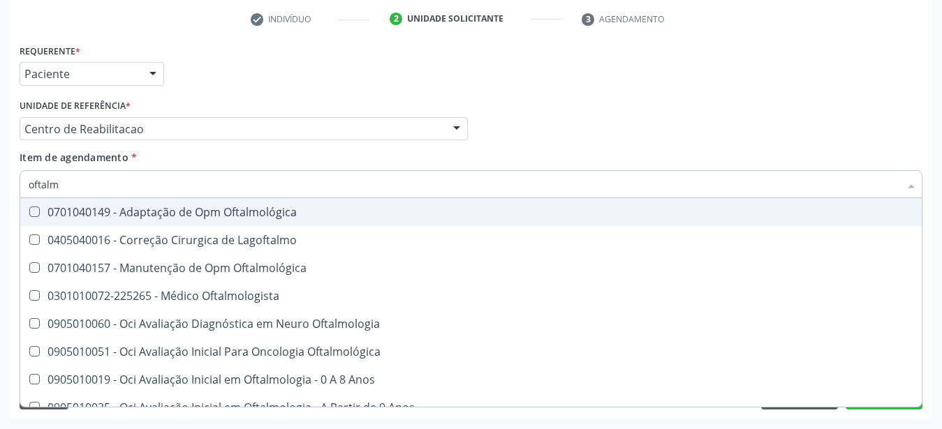
type input "oftalmo"
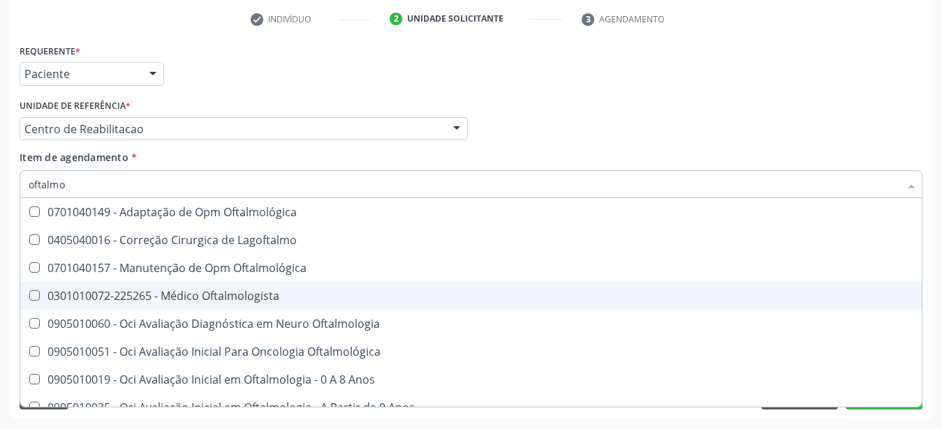
click at [163, 290] on div "0301010072-225265 - Médico Oftalmologista" at bounding box center [471, 295] width 885 height 11
checkbox Oftalmologista "true"
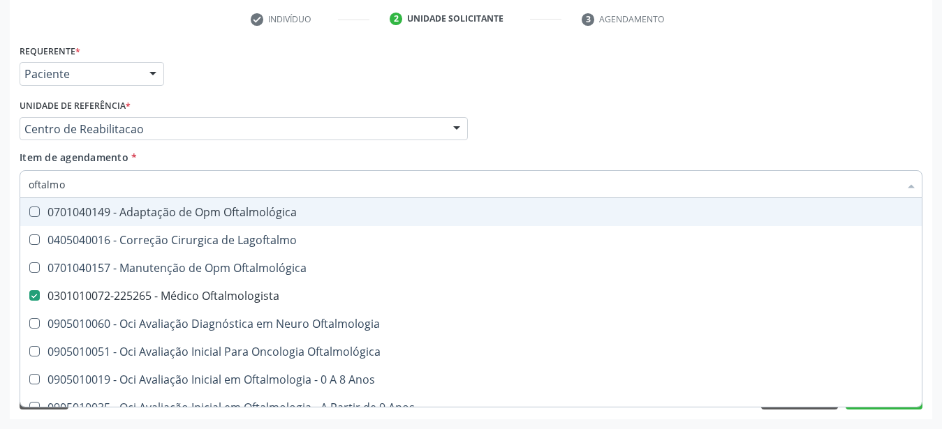
drag, startPoint x: 633, startPoint y: 145, endPoint x: 259, endPoint y: 320, distance: 413.5
click at [634, 150] on div "Item de agendamento * oftalmo Desfazer seleção 0701040149 - Adaptação de Opm Of…" at bounding box center [471, 172] width 903 height 44
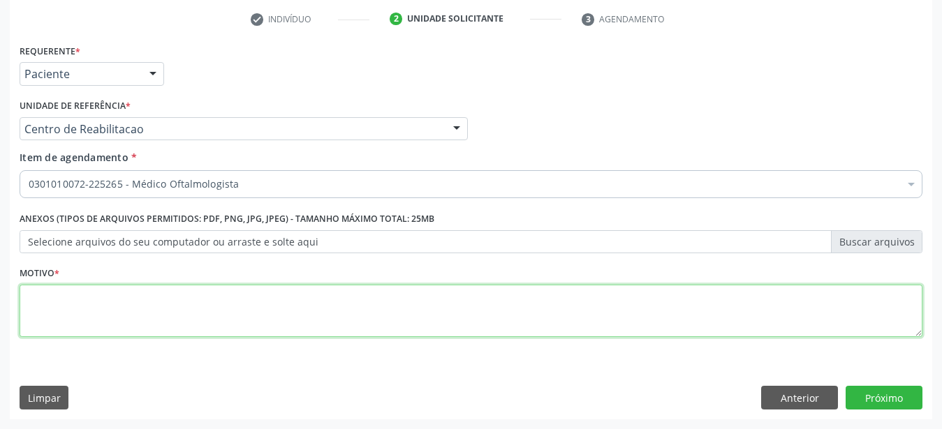
click at [217, 323] on textarea at bounding box center [471, 311] width 903 height 53
type textarea "..."
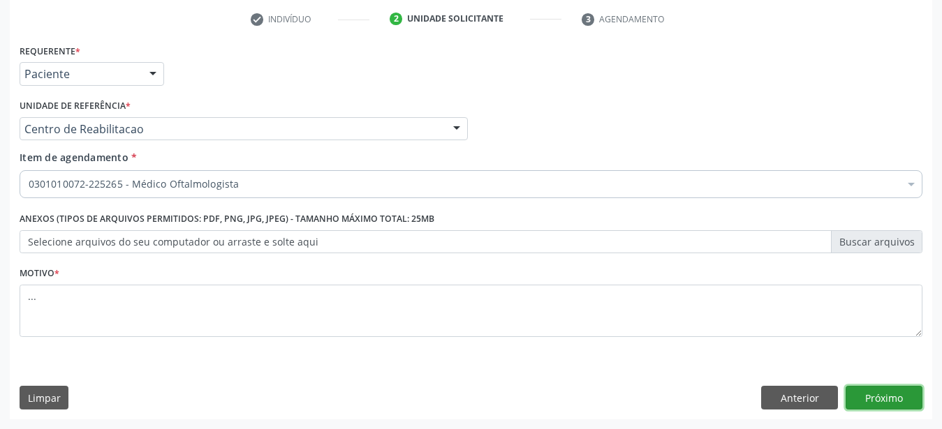
click at [877, 401] on button "Próximo" at bounding box center [883, 398] width 77 height 24
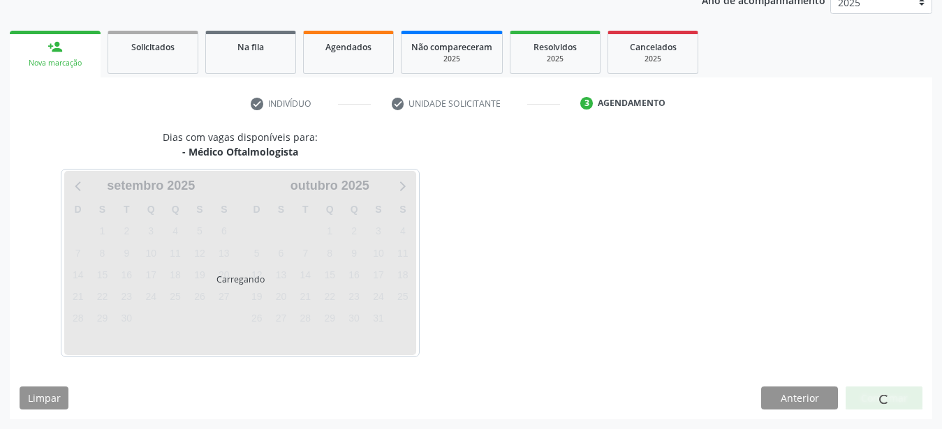
scroll to position [178, 0]
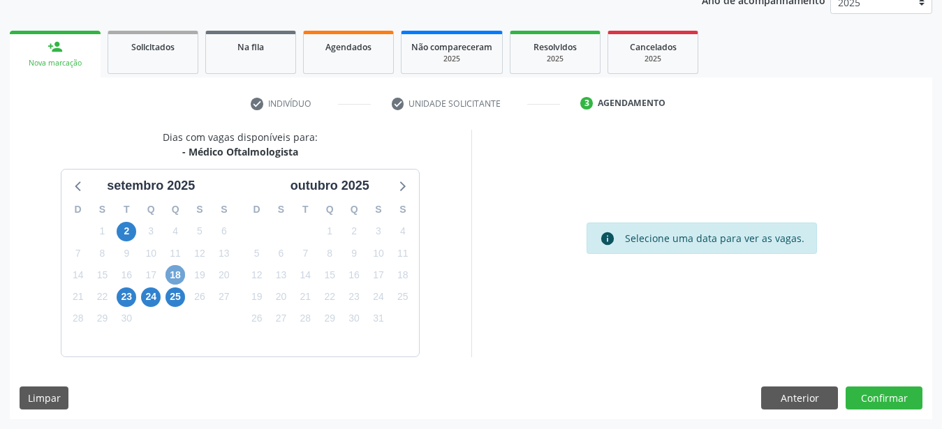
click at [179, 272] on span "18" at bounding box center [175, 275] width 20 height 20
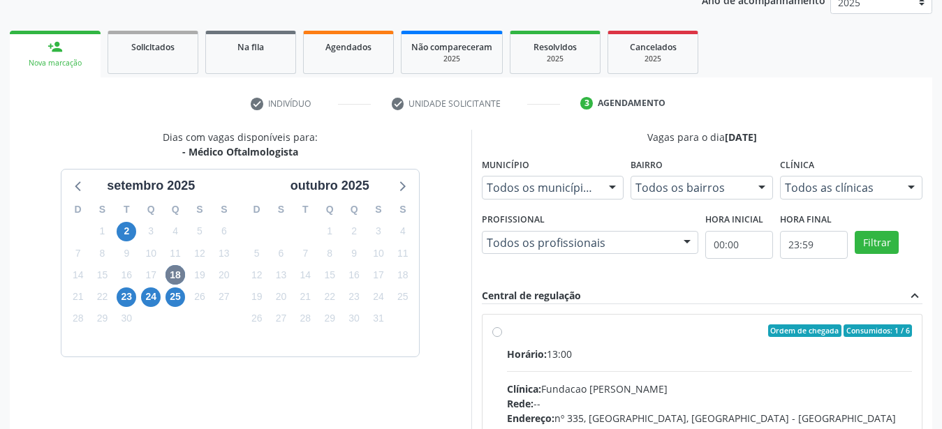
click at [507, 332] on label "Ordem de chegada Consumidos: 1 / 6 Horário: 13:00 Clínica: Fundacao Altino Vent…" at bounding box center [710, 432] width 406 height 214
click at [498, 332] on input "Ordem de chegada Consumidos: 1 / 6 Horário: 13:00 Clínica: Fundacao Altino Vent…" at bounding box center [497, 331] width 10 height 13
radio input "true"
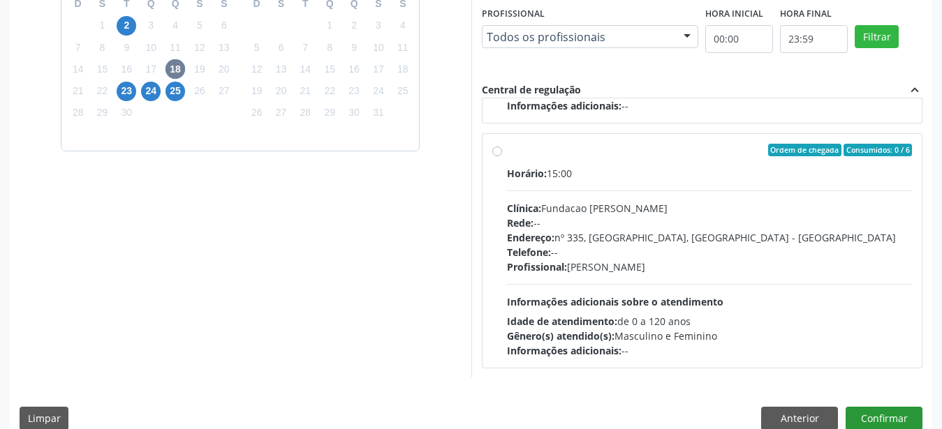
scroll to position [392, 0]
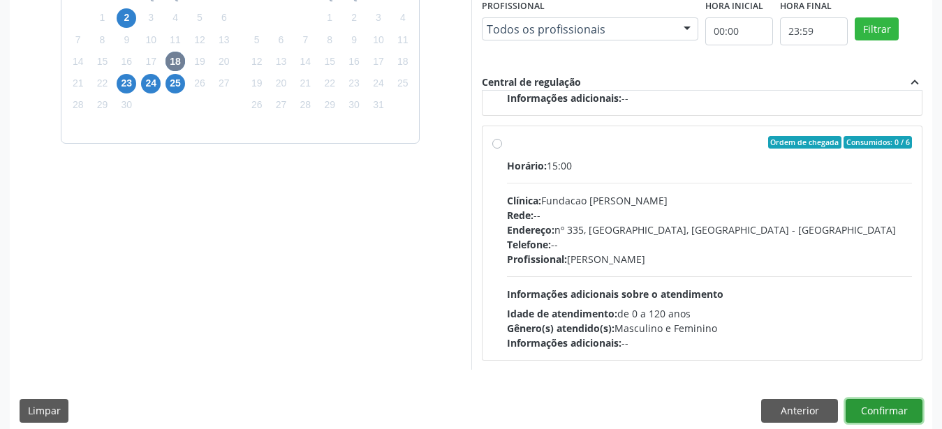
click at [901, 409] on button "Confirmar" at bounding box center [883, 411] width 77 height 24
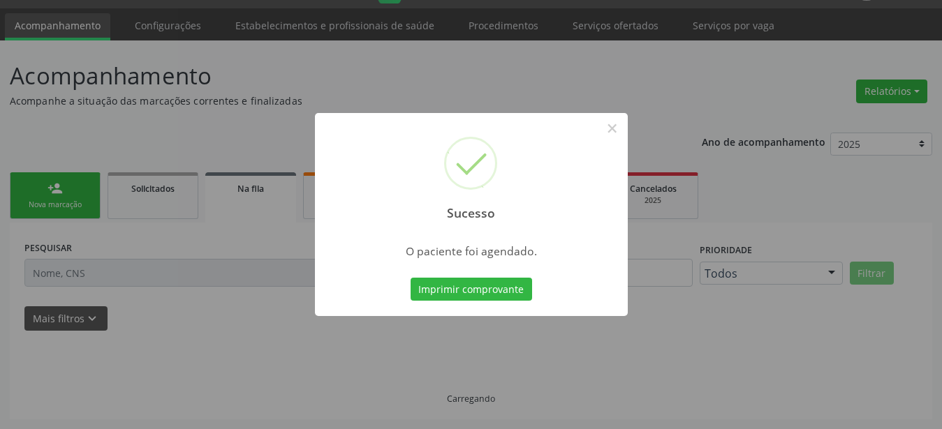
scroll to position [36, 0]
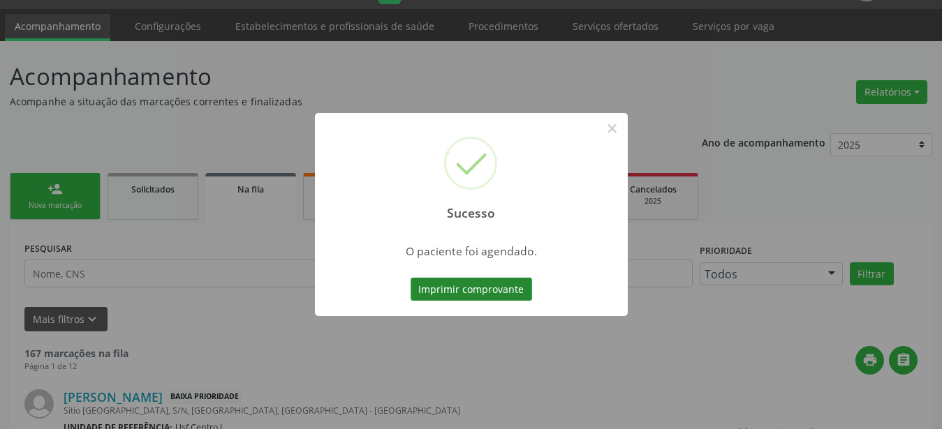
click at [478, 295] on button "Imprimir comprovante" at bounding box center [471, 290] width 121 height 24
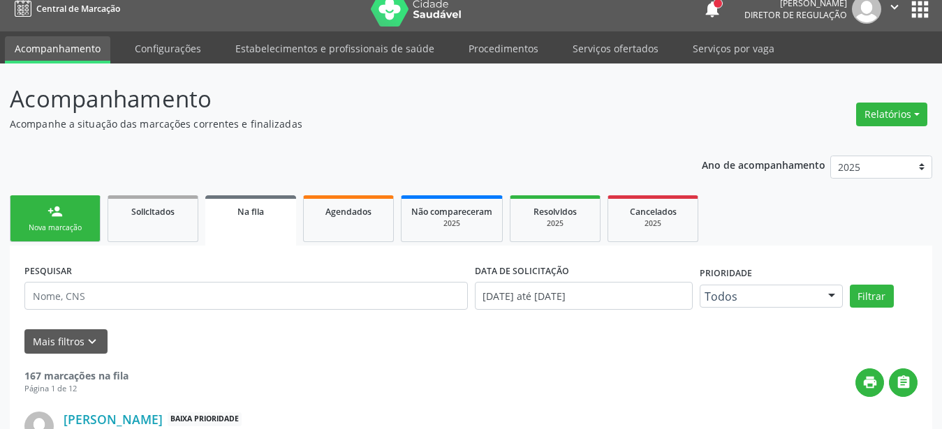
scroll to position [0, 0]
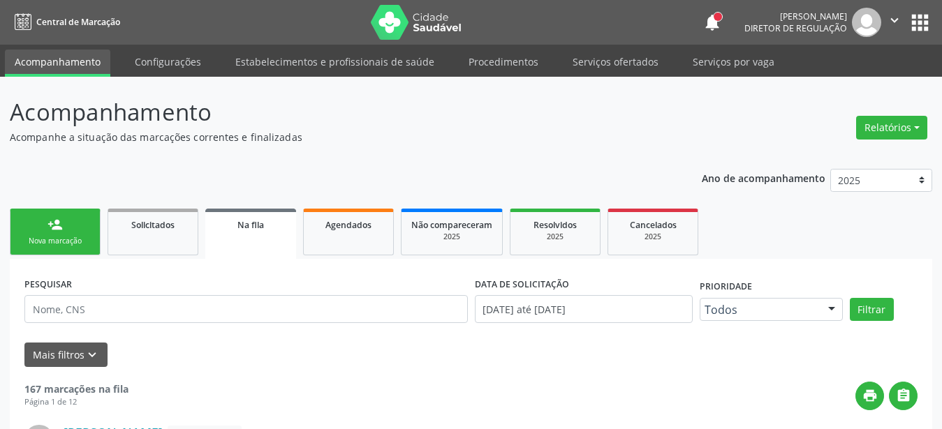
click at [906, 25] on button "" at bounding box center [894, 22] width 27 height 29
drag, startPoint x: 633, startPoint y: 186, endPoint x: 651, endPoint y: 158, distance: 32.7
click at [790, 108] on header "Acompanhamento Acompanhe a situação das marcações correntes e finalizadas Relat…" at bounding box center [471, 120] width 922 height 50
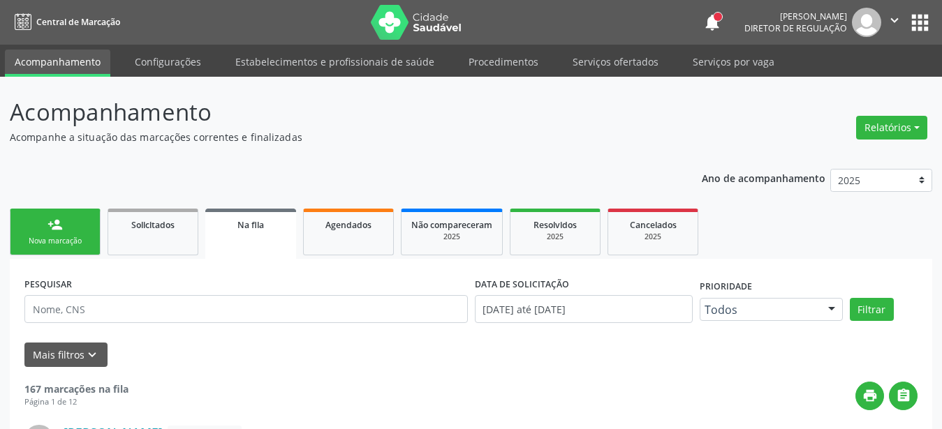
click at [923, 30] on button "apps" at bounding box center [920, 22] width 24 height 24
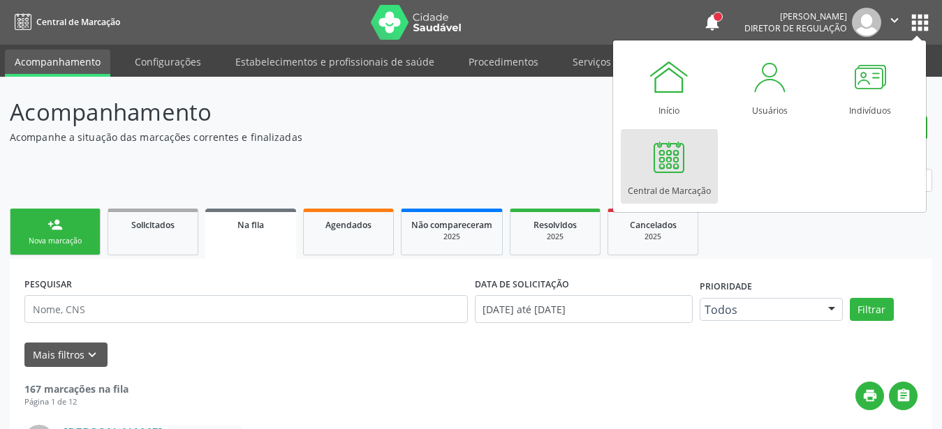
click at [681, 145] on div at bounding box center [669, 157] width 42 height 42
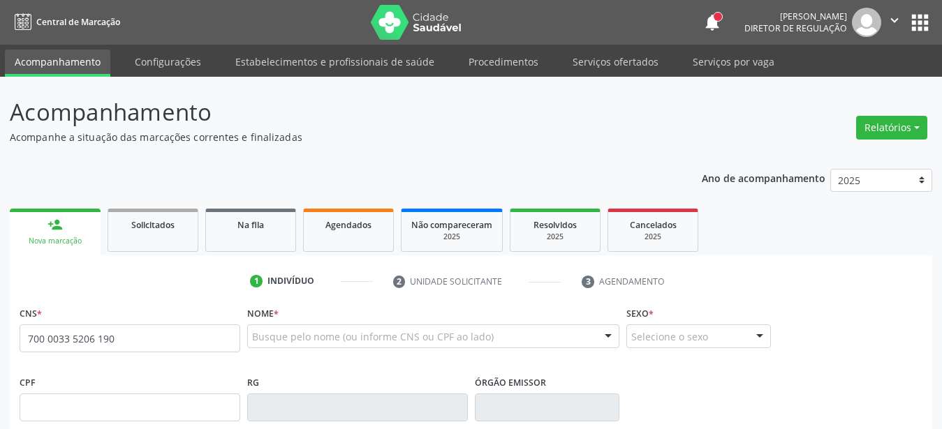
type input "700 0033 5206 1909"
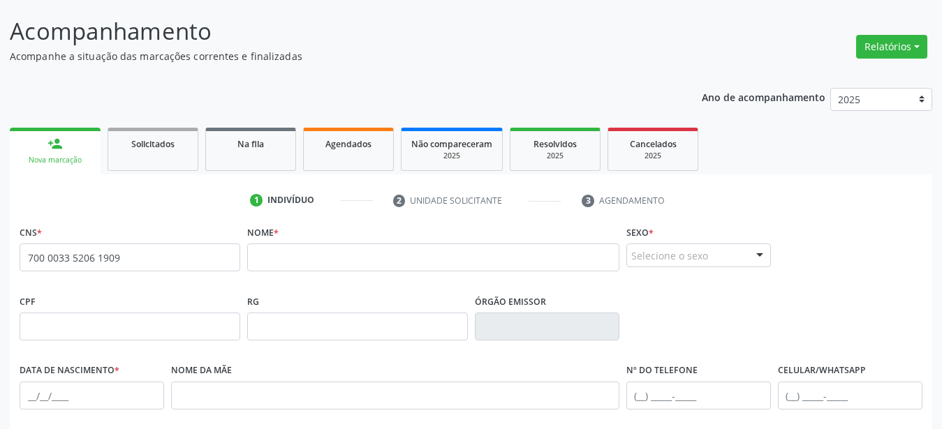
scroll to position [142, 0]
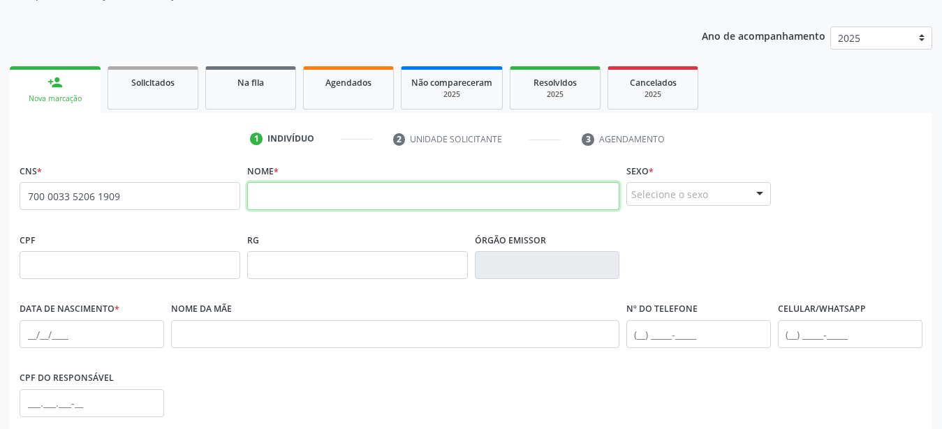
click at [339, 192] on input "text" at bounding box center [433, 196] width 372 height 28
type input "josé alfredo alves"
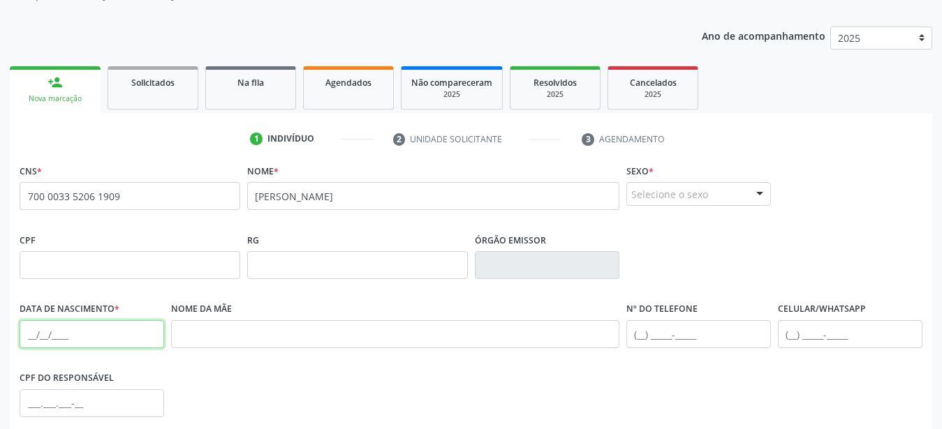
click at [23, 334] on input "text" at bounding box center [92, 334] width 145 height 28
type input "09/05/1952"
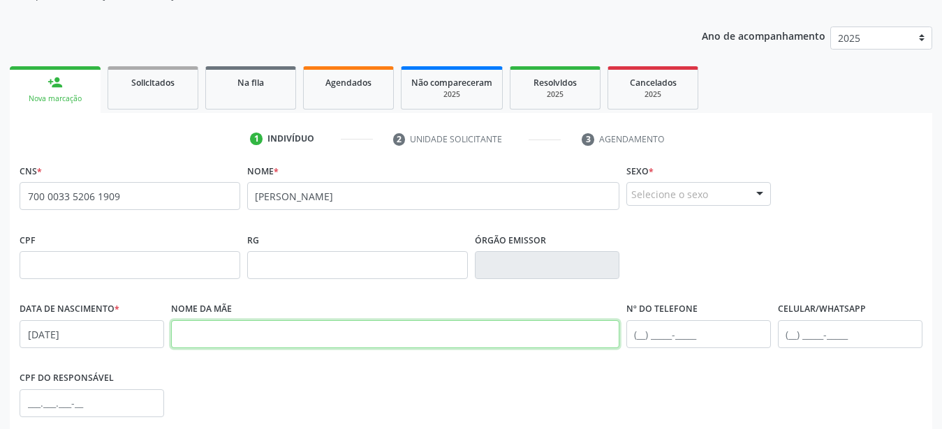
click at [238, 343] on input "text" at bounding box center [395, 334] width 448 height 28
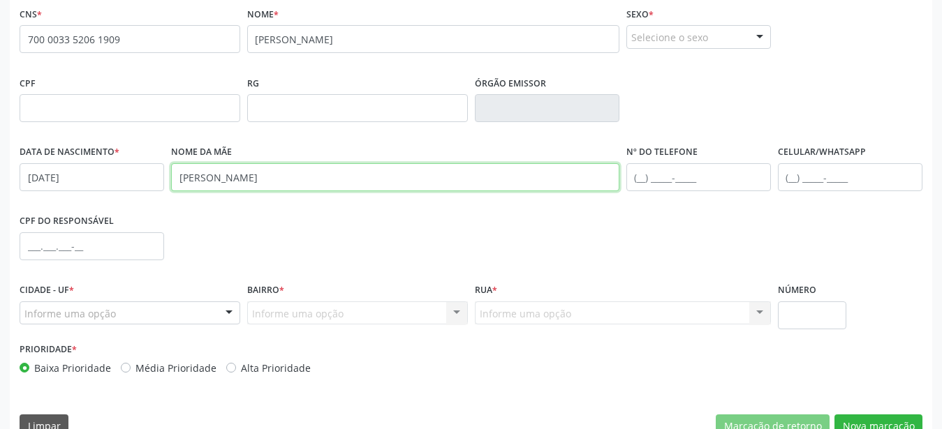
scroll to position [327, 0]
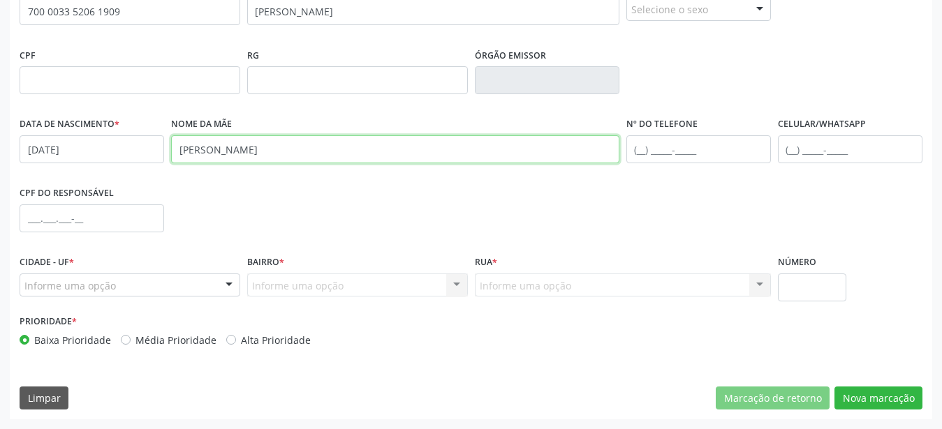
type input "ana bezerra alves"
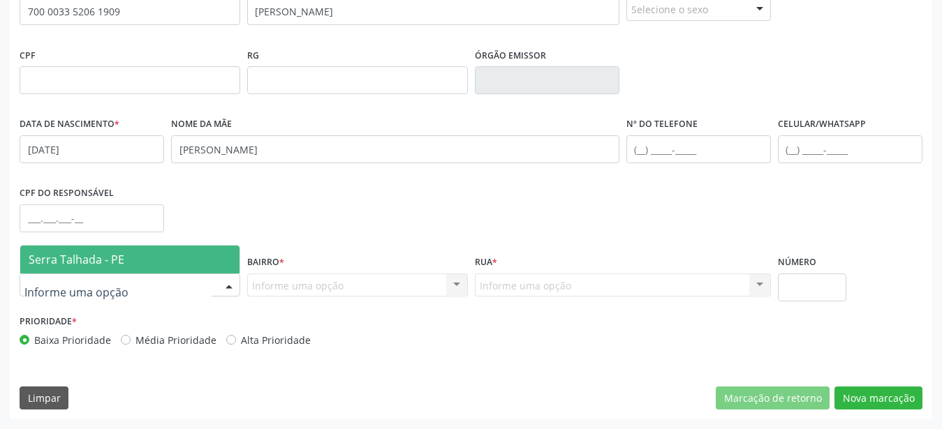
click at [115, 266] on span "Serra Talhada - PE" at bounding box center [77, 259] width 96 height 15
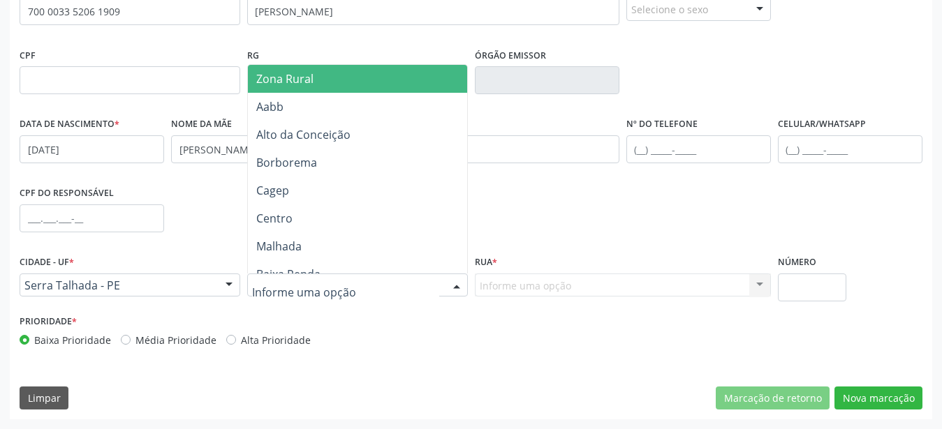
click at [291, 84] on span "Zona Rural" at bounding box center [284, 78] width 57 height 15
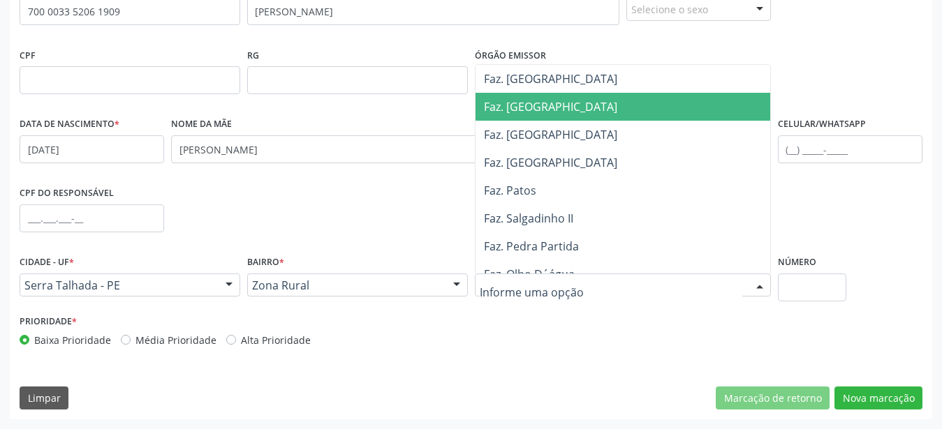
click at [545, 104] on span "Faz. Granja" at bounding box center [626, 107] width 302 height 28
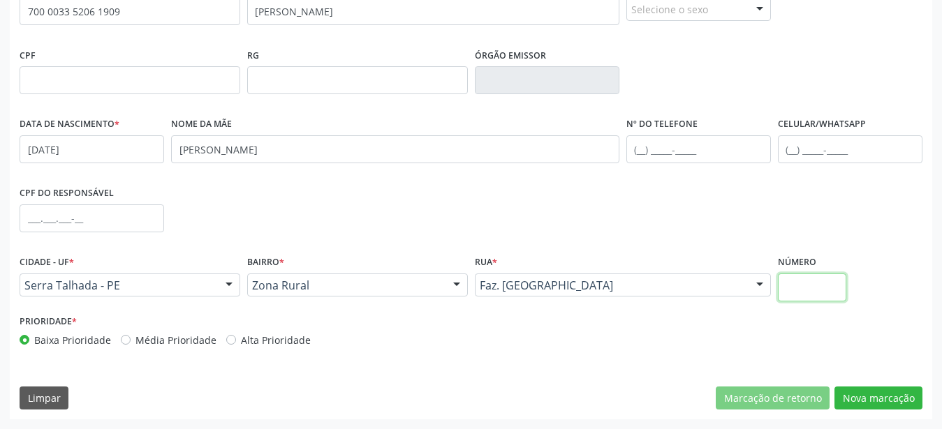
drag, startPoint x: 791, startPoint y: 295, endPoint x: 783, endPoint y: 295, distance: 8.4
click at [792, 295] on input "text" at bounding box center [812, 288] width 69 height 28
type input "00"
click at [900, 403] on button "Nova marcação" at bounding box center [878, 399] width 88 height 24
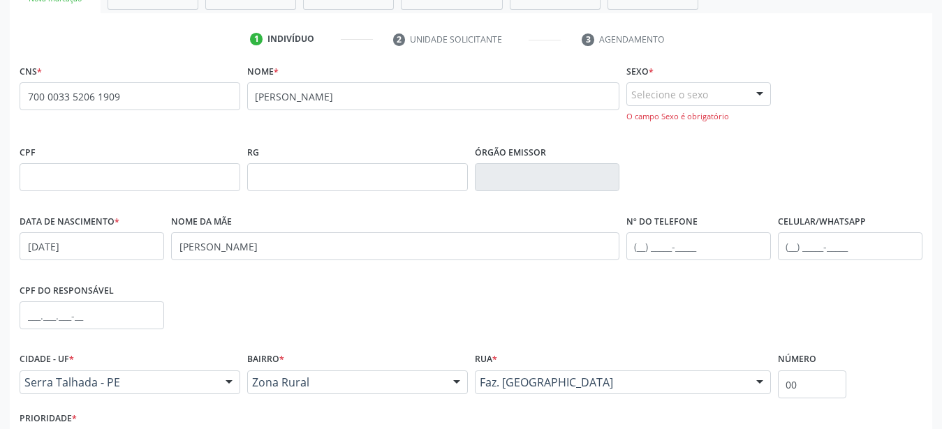
scroll to position [185, 0]
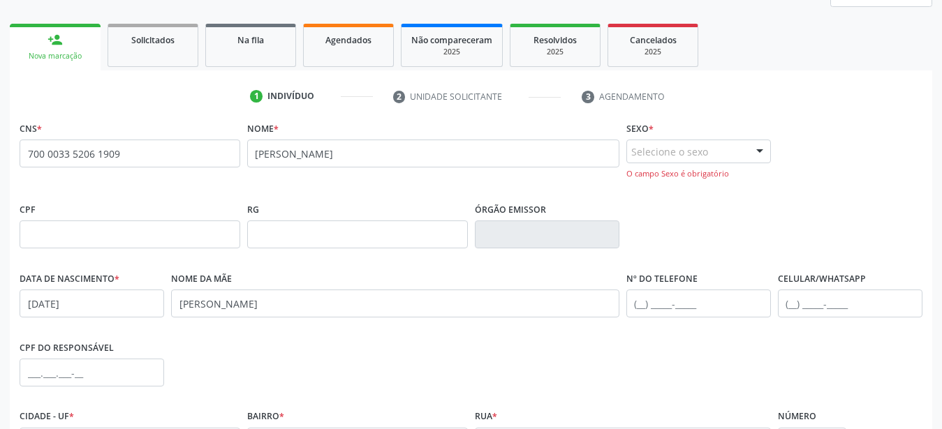
click at [751, 144] on div at bounding box center [759, 152] width 21 height 24
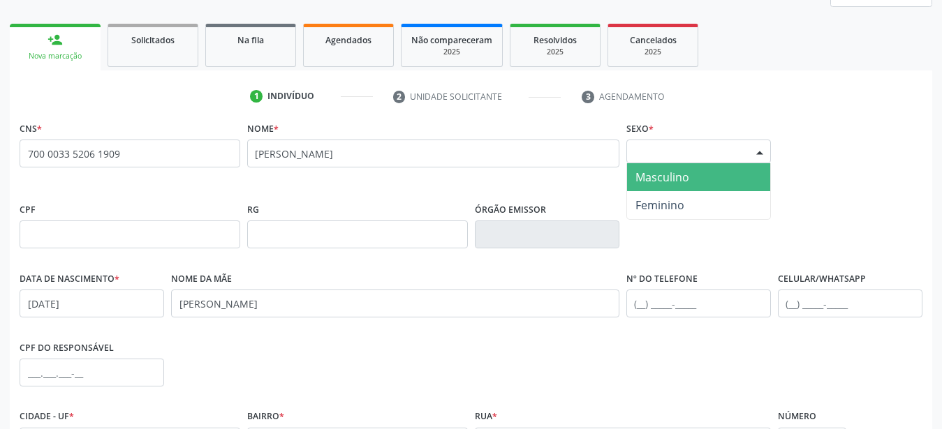
click at [683, 183] on span "Masculino" at bounding box center [662, 177] width 54 height 15
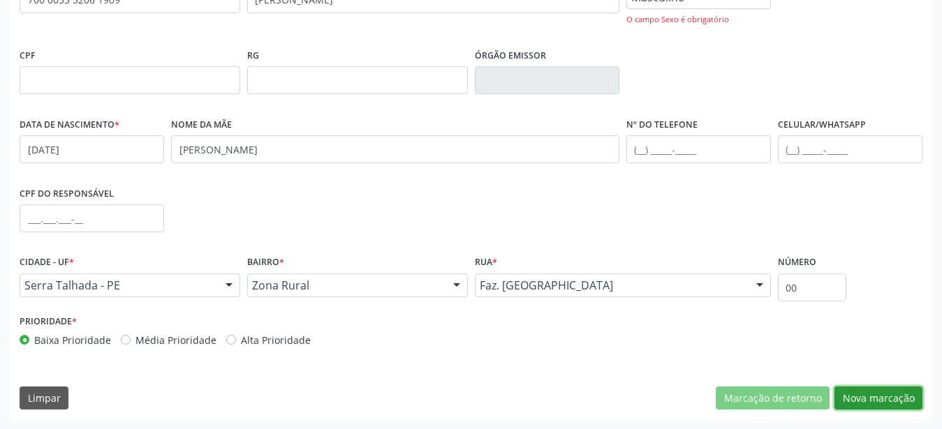
click at [898, 404] on button "Nova marcação" at bounding box center [878, 399] width 88 height 24
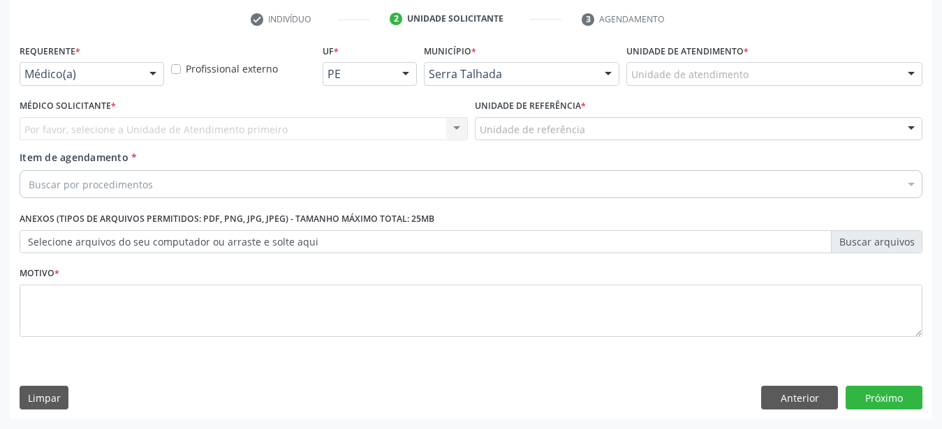
scroll to position [274, 0]
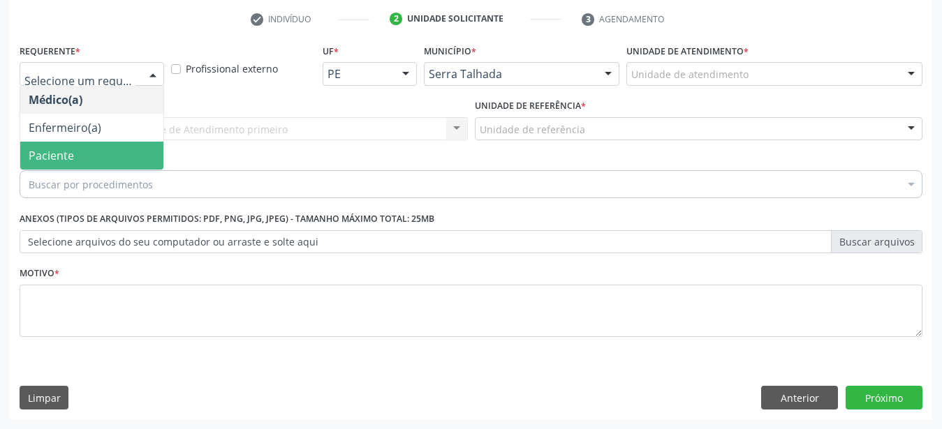
click at [121, 142] on span "Paciente" at bounding box center [91, 156] width 143 height 28
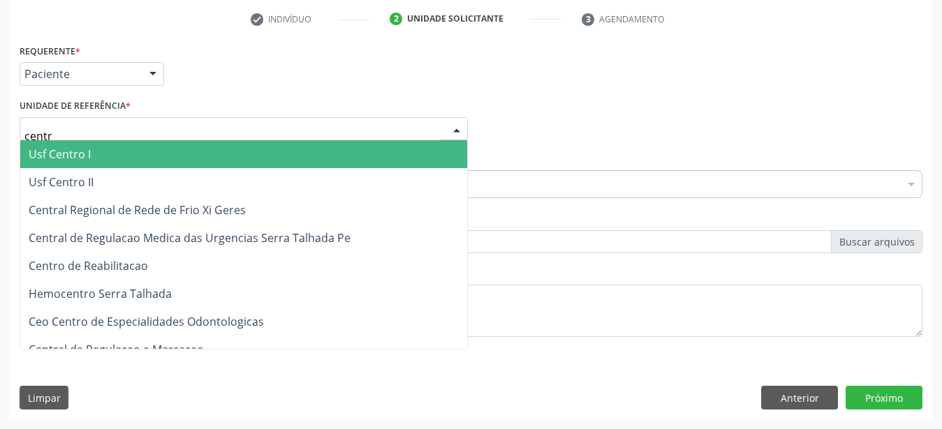
type input "centro"
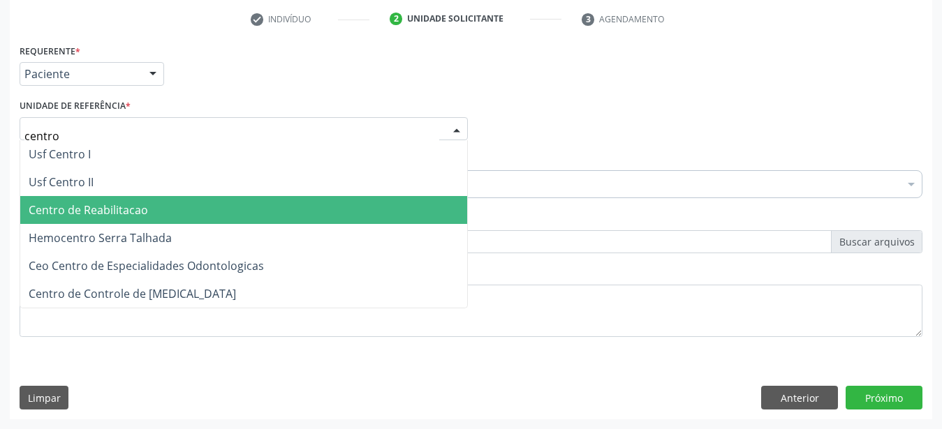
click at [110, 202] on span "Centro de Reabilitacao" at bounding box center [88, 209] width 119 height 15
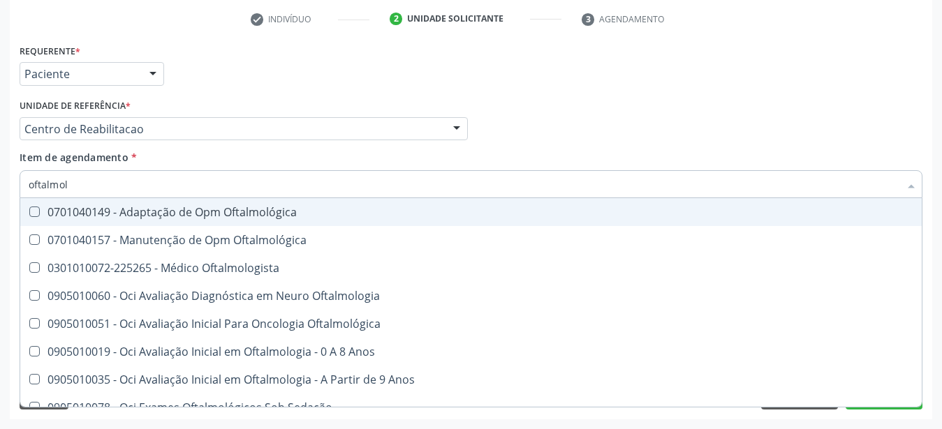
type input "oftalmolo"
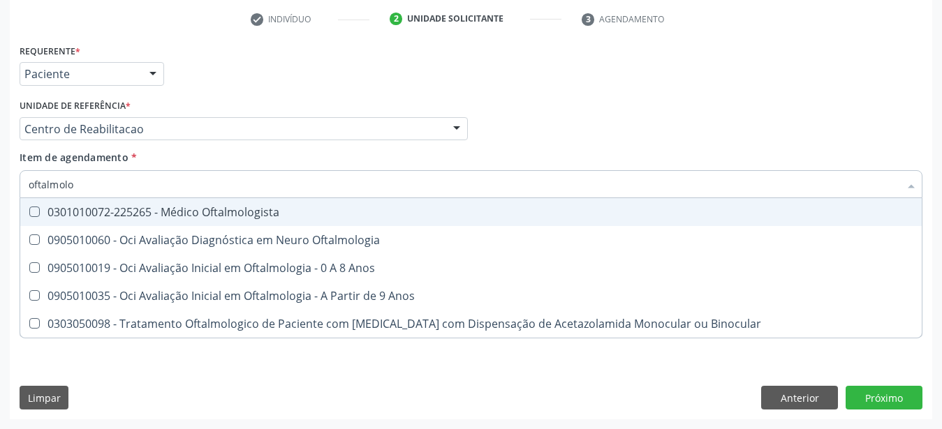
click at [124, 211] on span "0301010072-225265 - Médico Oftalmologista" at bounding box center [470, 212] width 901 height 28
checkbox Oftalmologista "true"
click at [657, 138] on div "Médico Solicitante Por favor, selecione a Unidade de Atendimento primeiro Nenhu…" at bounding box center [471, 123] width 910 height 54
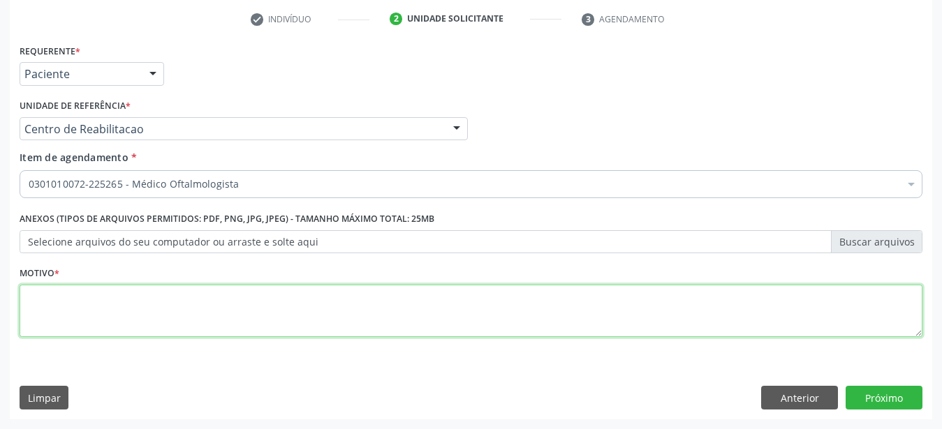
click at [134, 331] on textarea at bounding box center [471, 311] width 903 height 53
type textarea "..."
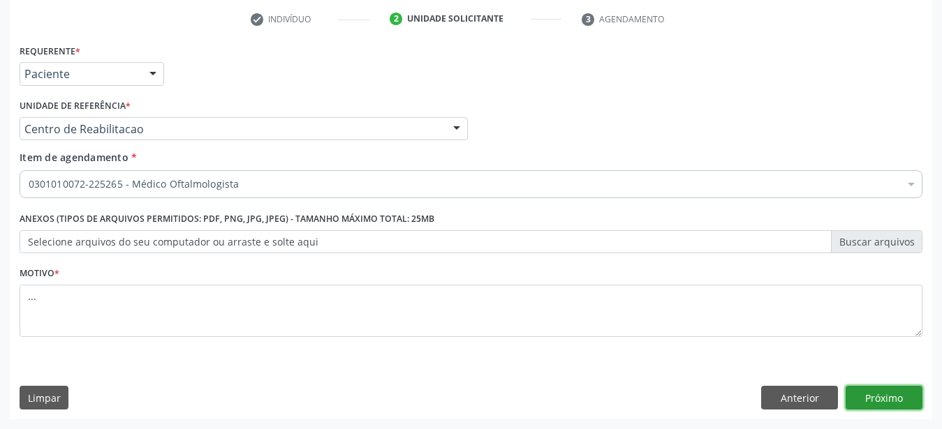
click at [898, 399] on button "Próximo" at bounding box center [883, 398] width 77 height 24
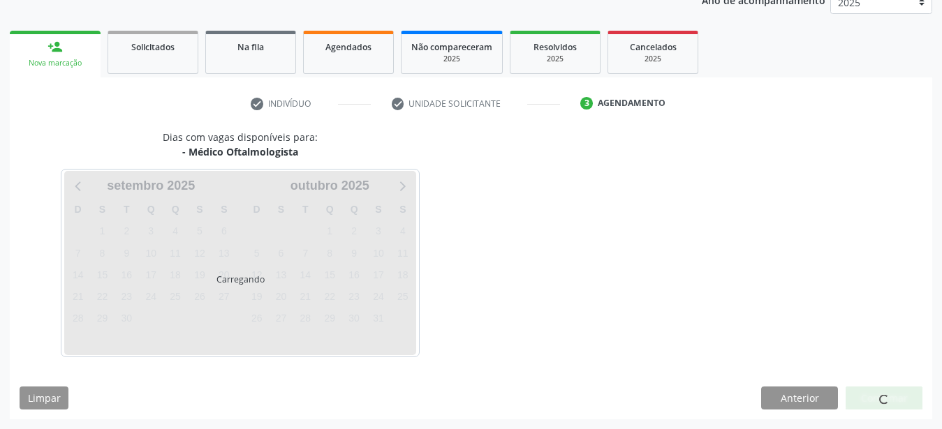
scroll to position [178, 0]
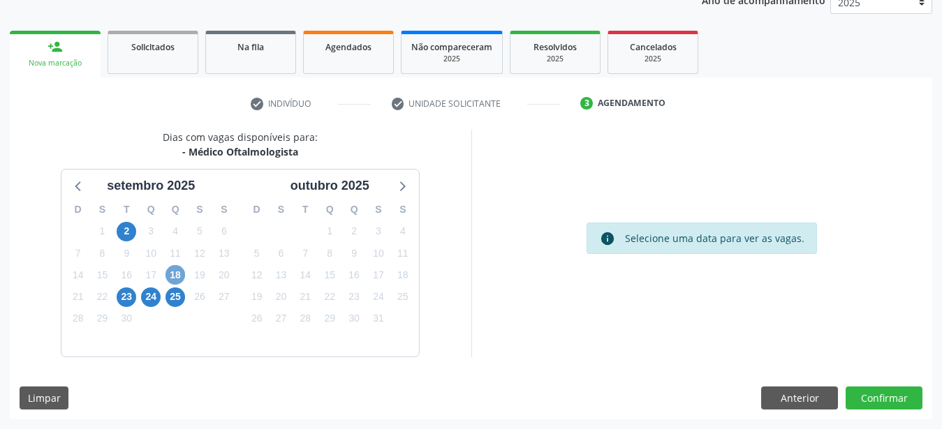
click at [177, 274] on span "18" at bounding box center [175, 275] width 20 height 20
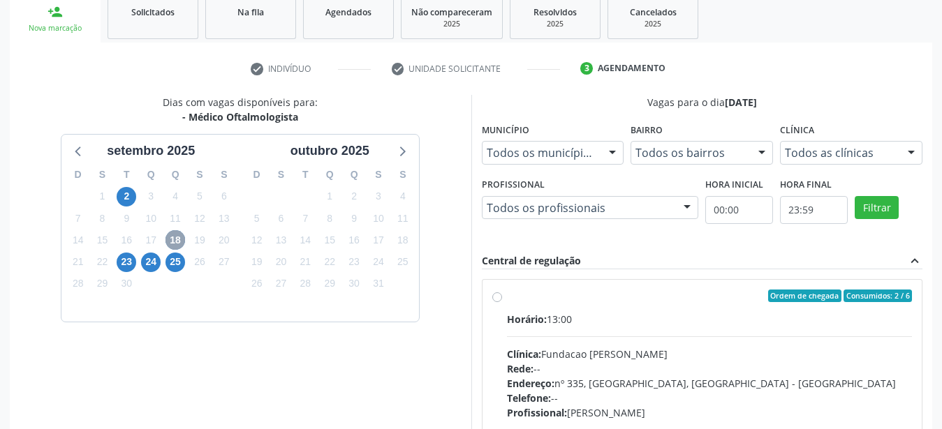
scroll to position [249, 0]
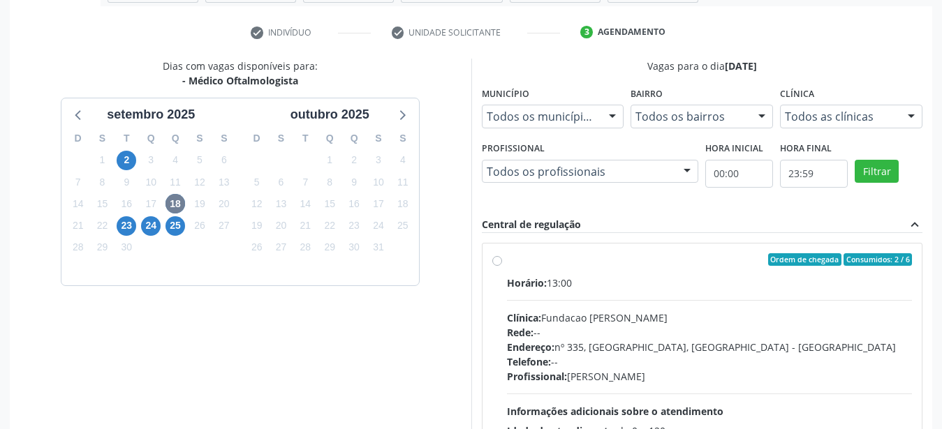
click at [507, 258] on label "Ordem de chegada Consumidos: 2 / 6 Horário: 13:00 Clínica: Fundacao Altino Vent…" at bounding box center [710, 360] width 406 height 214
click at [498, 258] on input "Ordem de chegada Consumidos: 2 / 6 Horário: 13:00 Clínica: Fundacao Altino Vent…" at bounding box center [497, 259] width 10 height 13
radio input "true"
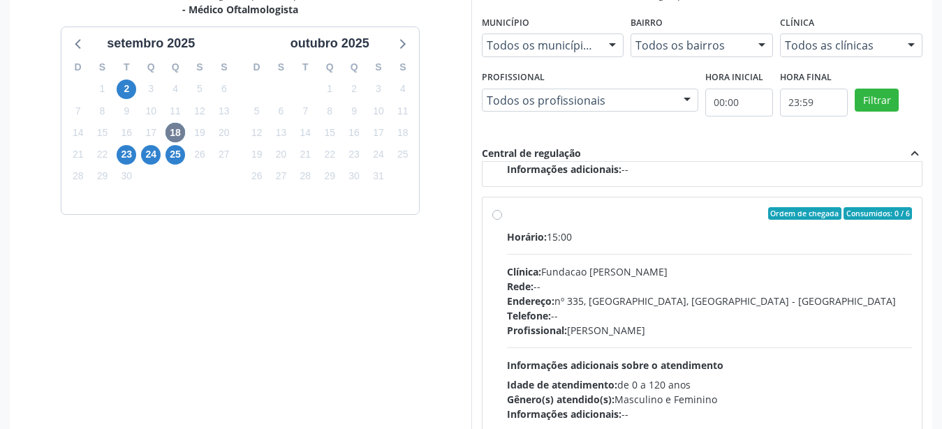
scroll to position [404, 0]
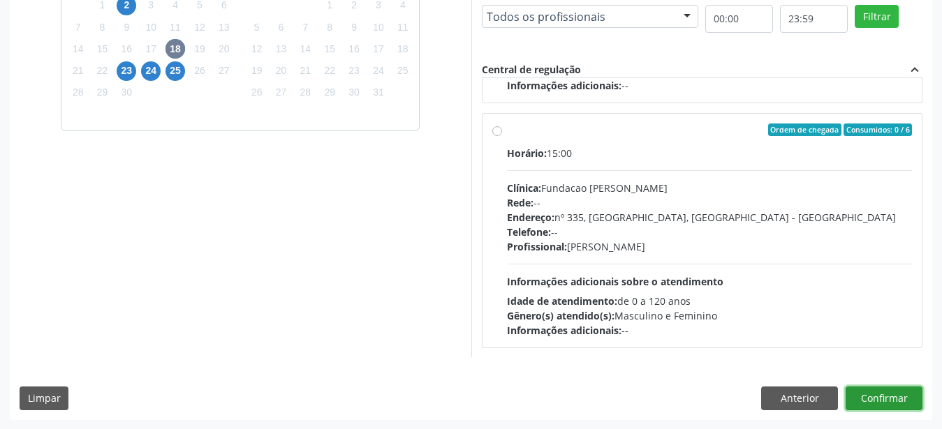
click at [885, 399] on button "Confirmar" at bounding box center [883, 399] width 77 height 24
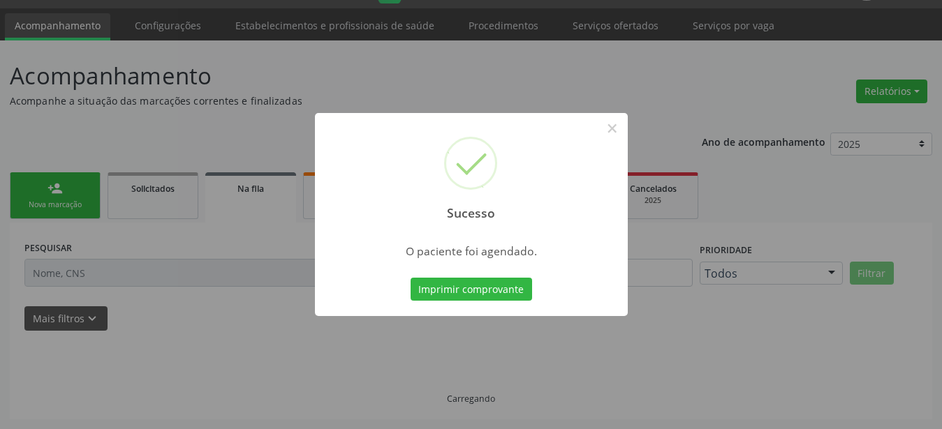
scroll to position [36, 0]
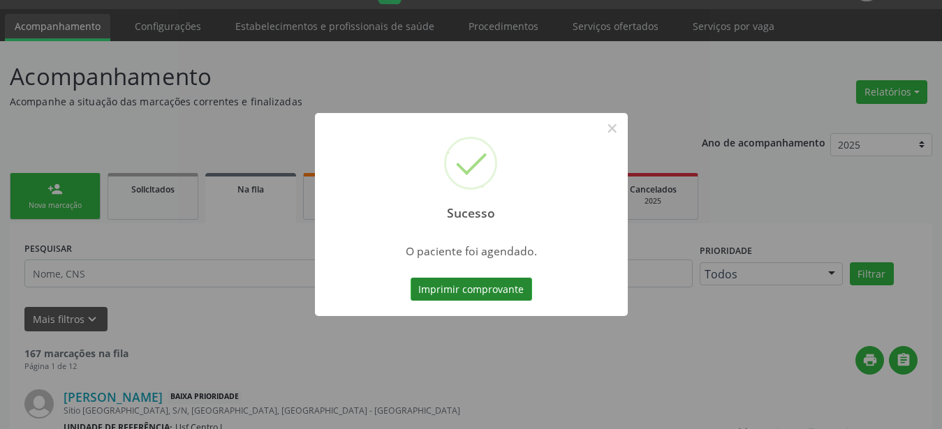
click at [505, 289] on button "Imprimir comprovante" at bounding box center [471, 290] width 121 height 24
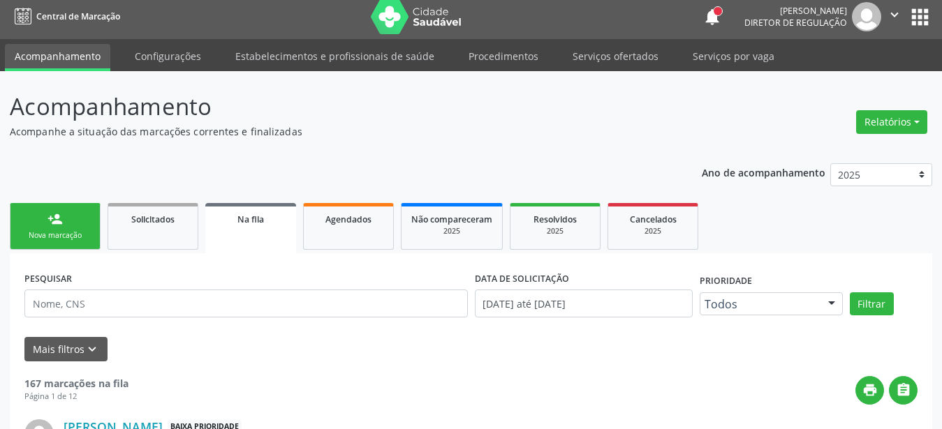
scroll to position [0, 0]
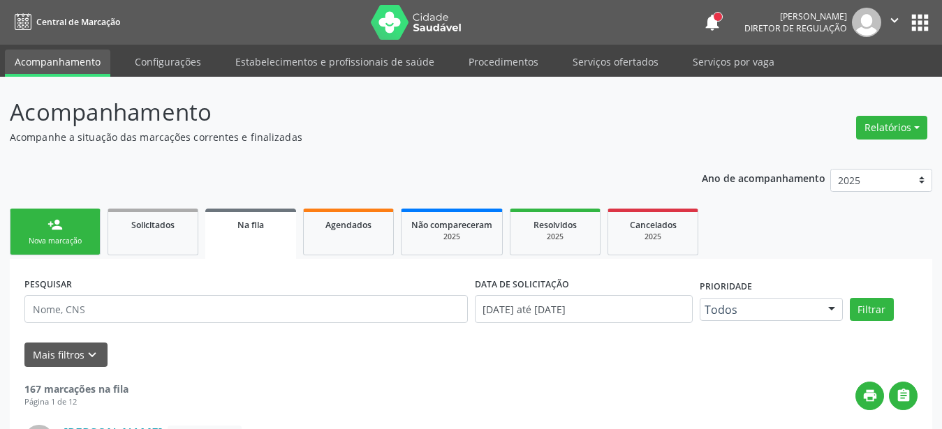
click at [918, 29] on button "apps" at bounding box center [920, 22] width 24 height 24
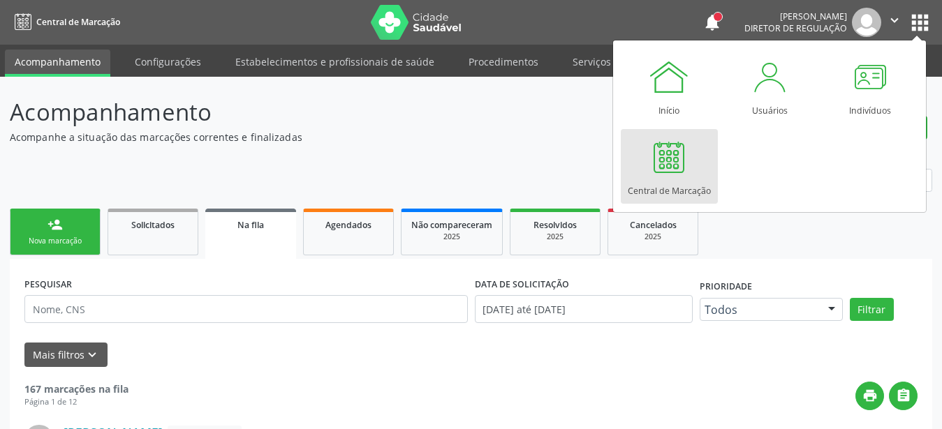
click at [658, 195] on div "Central de Marcação" at bounding box center [669, 187] width 83 height 19
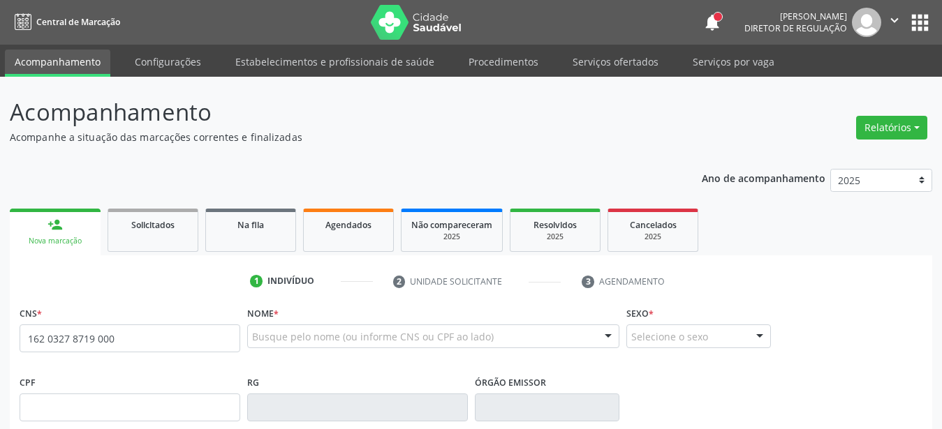
type input "162 0327 8719 0002"
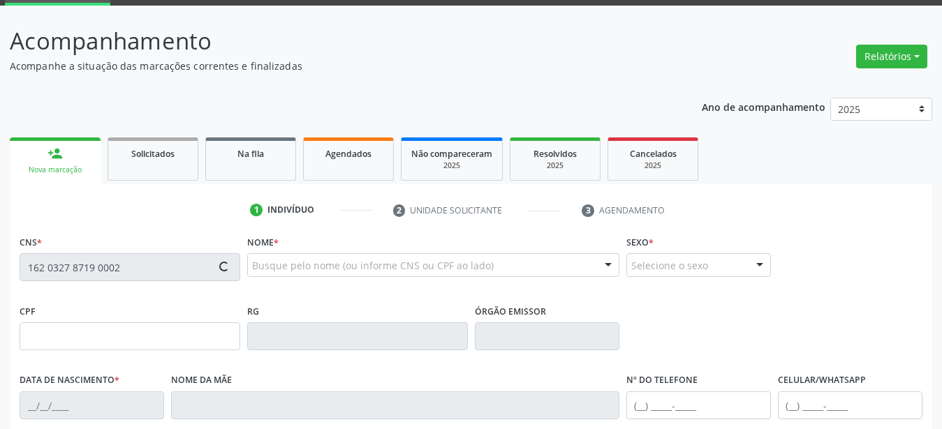
type input "472.102.064-34"
type input "[DATE]"
type input "[PERSON_NAME]"
type input "[PHONE_NUMBER]"
type input "2217"
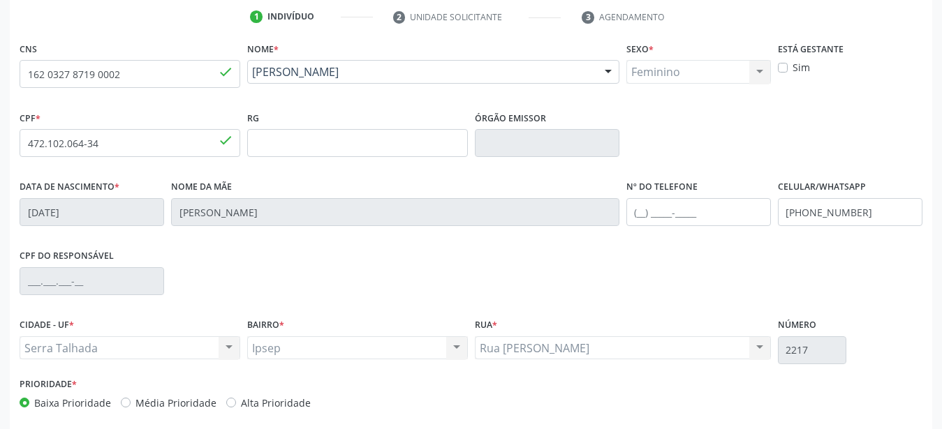
scroll to position [285, 0]
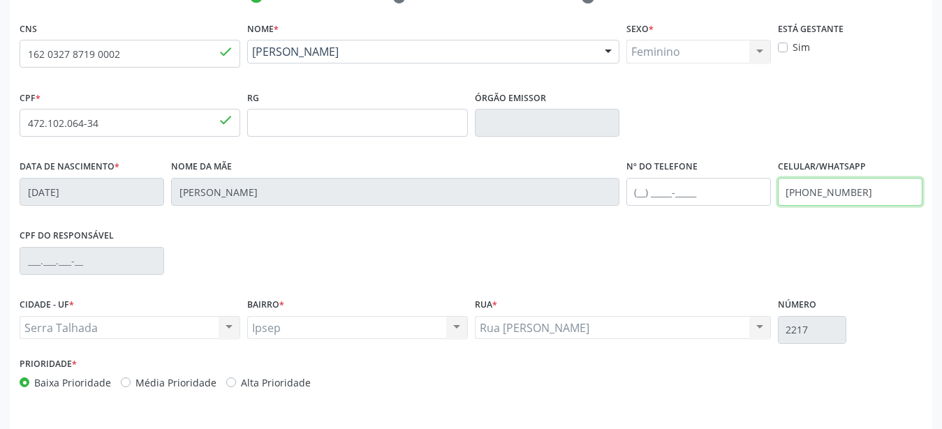
drag, startPoint x: 887, startPoint y: 203, endPoint x: 644, endPoint y: 221, distance: 244.3
click at [778, 206] on input "[PHONE_NUMBER]" at bounding box center [850, 192] width 145 height 28
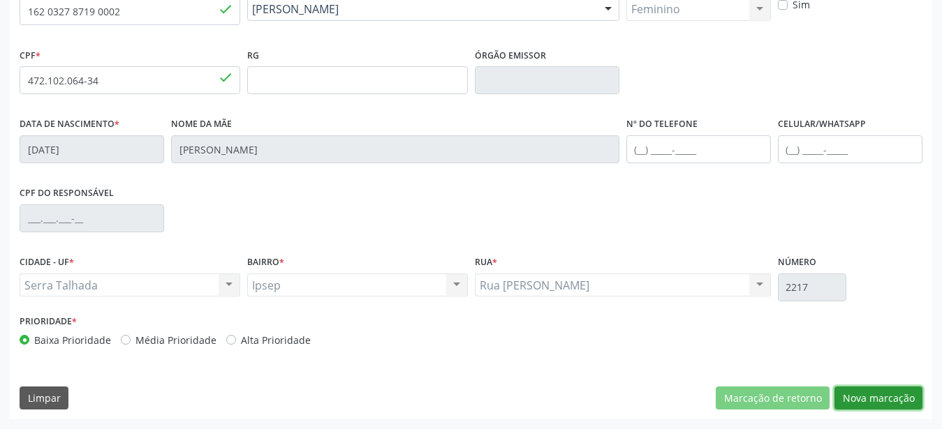
click at [894, 404] on button "Nova marcação" at bounding box center [878, 399] width 88 height 24
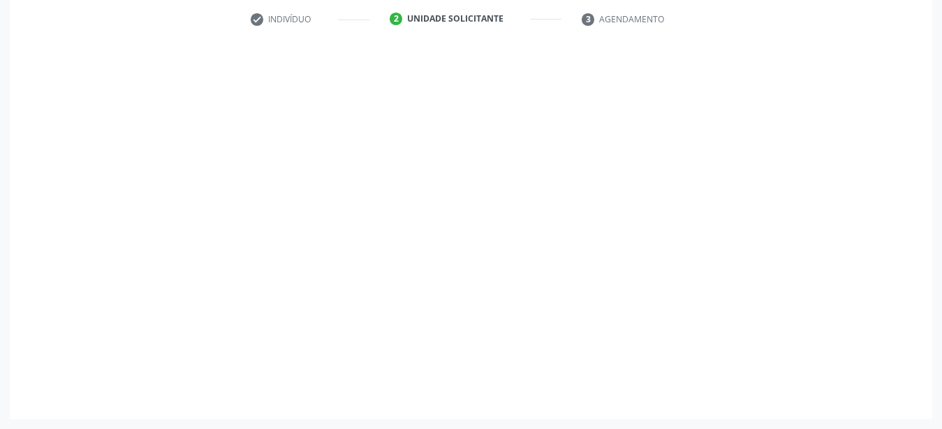
scroll to position [274, 0]
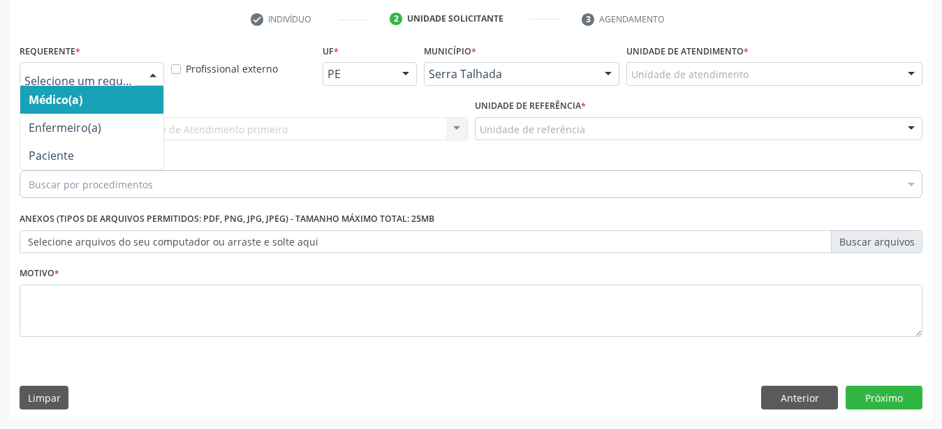
drag, startPoint x: 93, startPoint y: 54, endPoint x: 87, endPoint y: 74, distance: 20.3
click at [93, 62] on div at bounding box center [92, 74] width 145 height 24
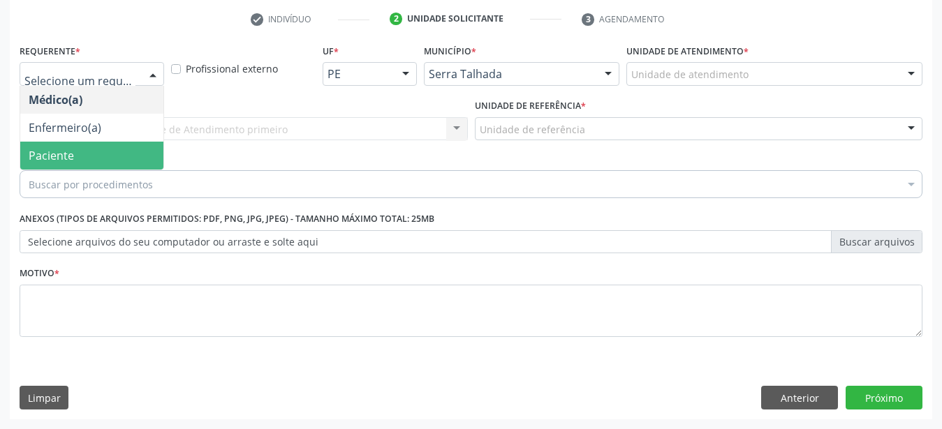
click at [66, 142] on span "Paciente" at bounding box center [91, 156] width 143 height 28
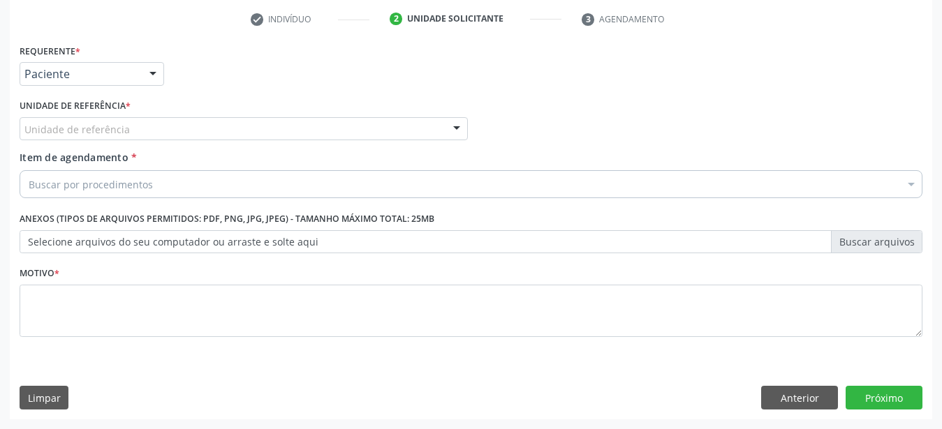
click at [80, 117] on div "Unidade de referência" at bounding box center [244, 129] width 448 height 24
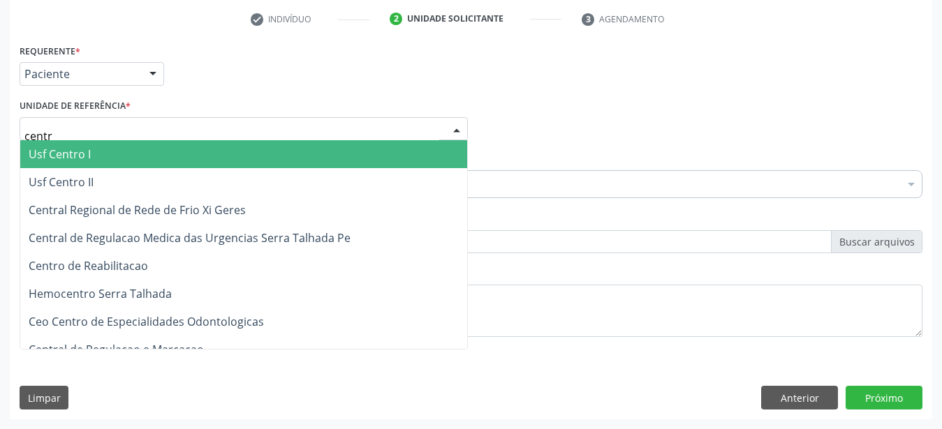
type input "centro"
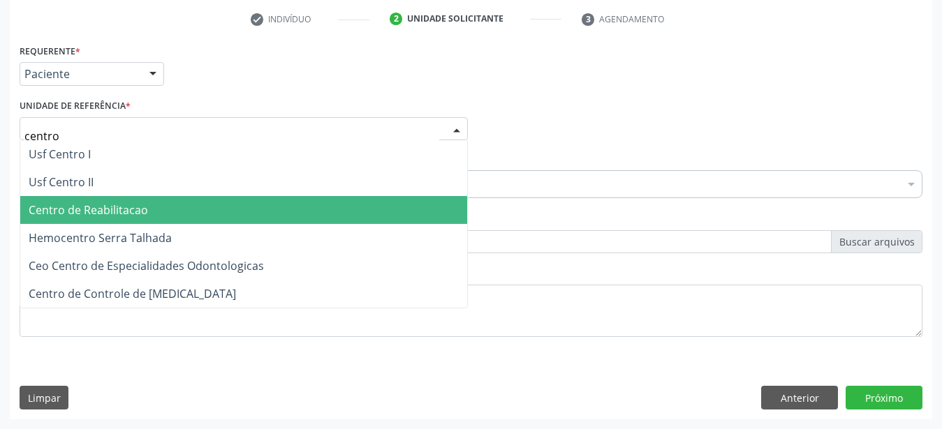
click at [114, 202] on span "Centro de Reabilitacao" at bounding box center [88, 209] width 119 height 15
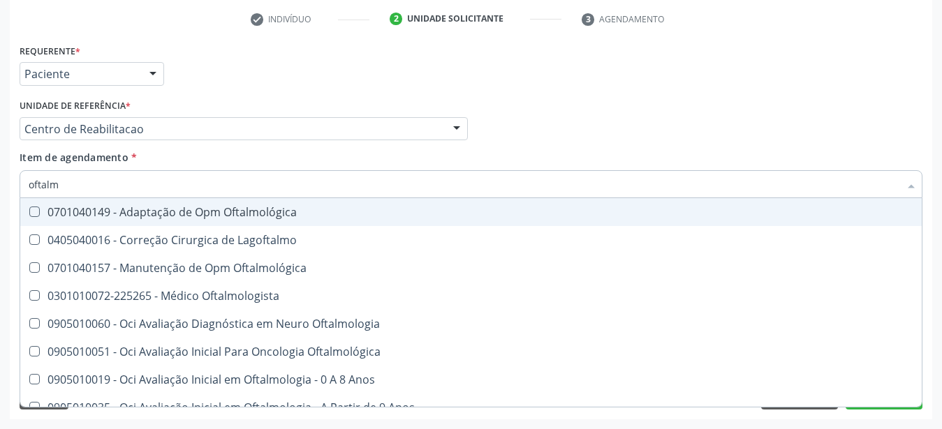
type input "oftalmo"
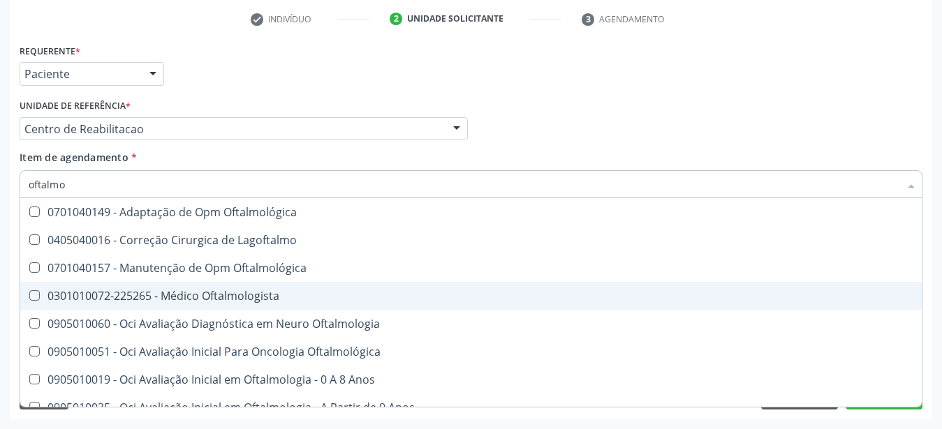
click at [203, 290] on div "0301010072-225265 - Médico Oftalmologista" at bounding box center [471, 295] width 885 height 11
checkbox Oftalmologista "true"
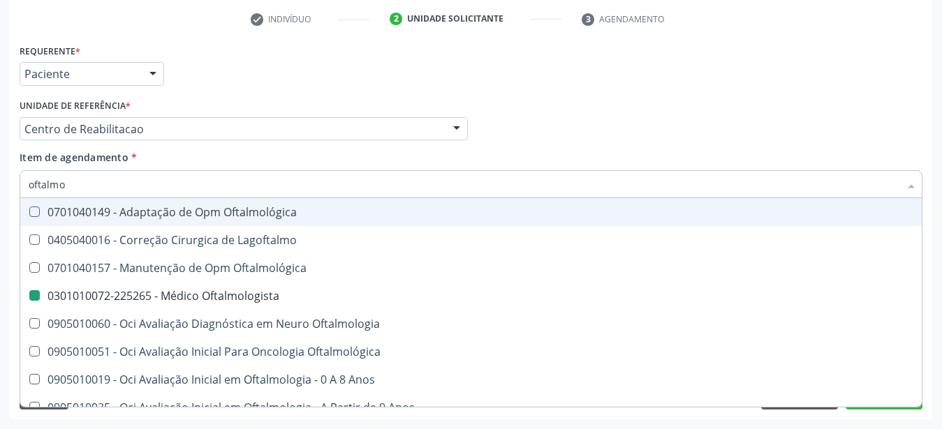
click at [623, 121] on div "Médico Solicitante Por favor, selecione a Unidade de Atendimento primeiro Nenhu…" at bounding box center [471, 123] width 910 height 54
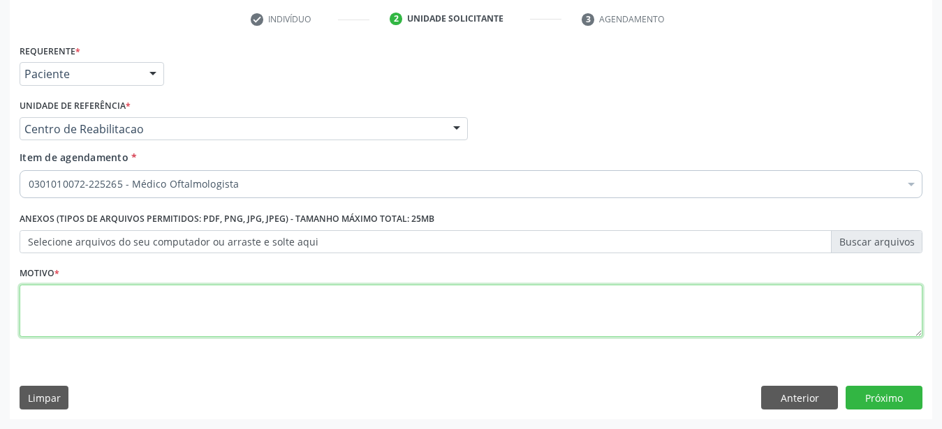
click at [187, 307] on textarea at bounding box center [471, 311] width 903 height 53
type textarea "..."
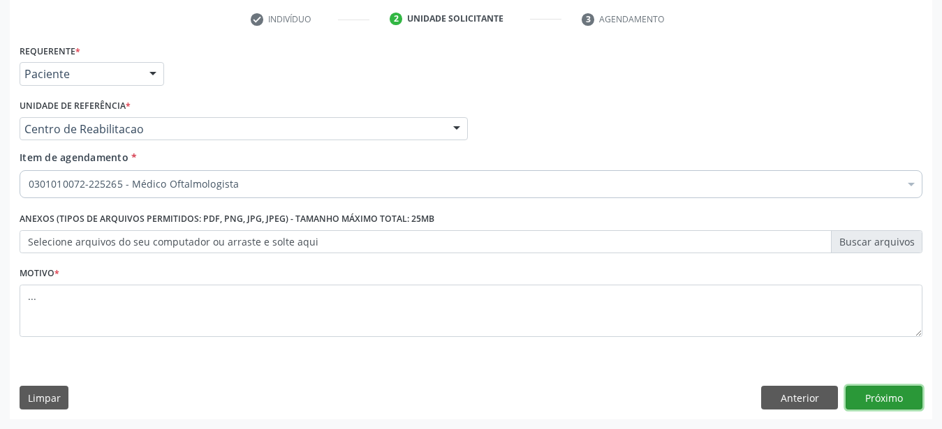
click at [882, 398] on button "Próximo" at bounding box center [883, 398] width 77 height 24
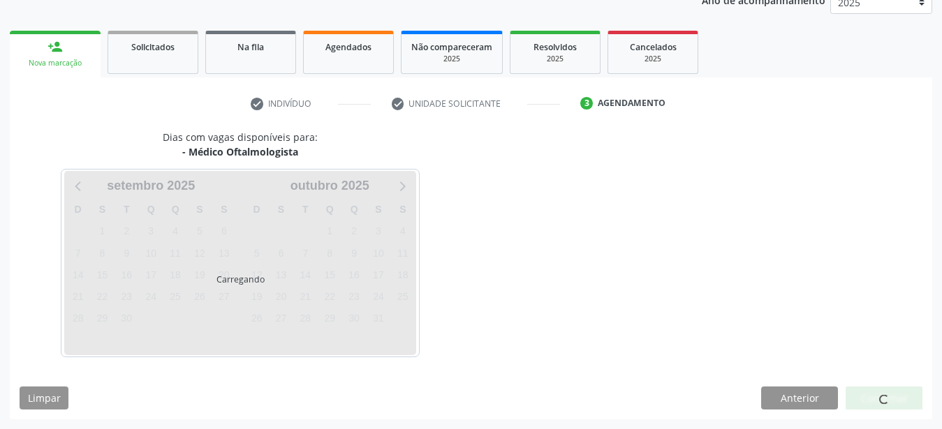
scroll to position [178, 0]
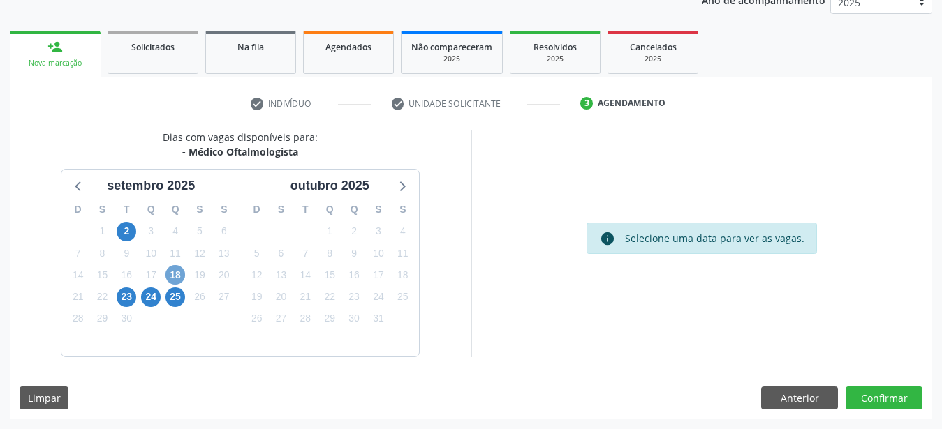
click at [174, 274] on span "18" at bounding box center [175, 275] width 20 height 20
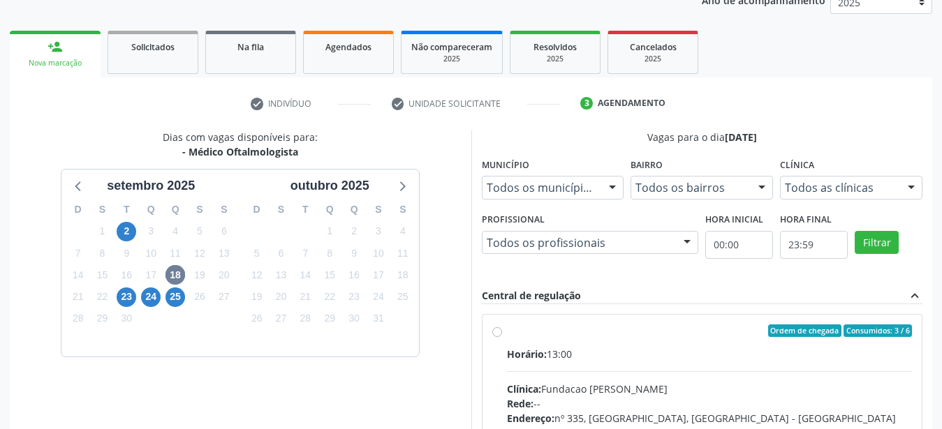
click at [507, 332] on label "Ordem de chegada Consumidos: 3 / 6 Horário: 13:00 Clínica: Fundacao [PERSON_NAM…" at bounding box center [710, 432] width 406 height 214
click at [496, 332] on input "Ordem de chegada Consumidos: 3 / 6 Horário: 13:00 Clínica: Fundacao [PERSON_NAM…" at bounding box center [497, 331] width 10 height 13
radio input "true"
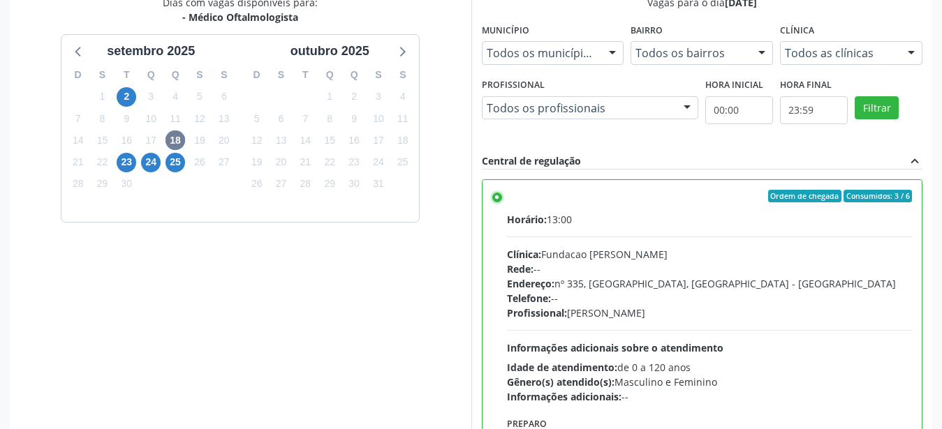
scroll to position [404, 0]
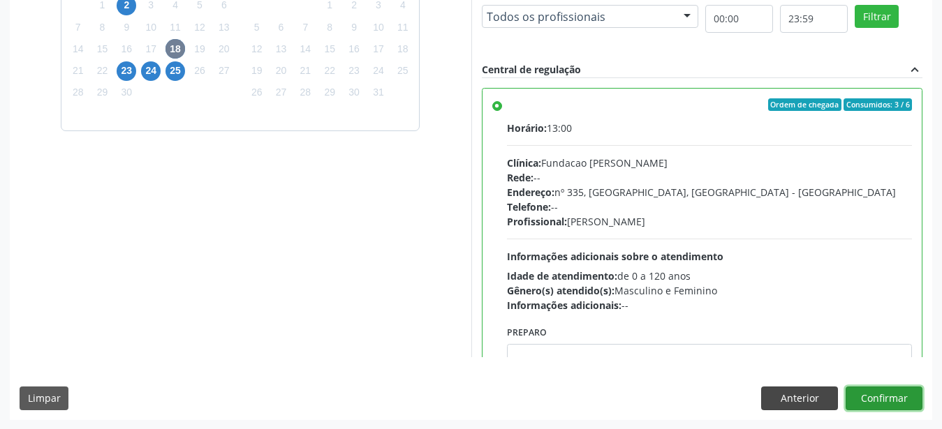
drag, startPoint x: 878, startPoint y: 390, endPoint x: 830, endPoint y: 390, distance: 48.2
click at [879, 391] on button "Confirmar" at bounding box center [883, 399] width 77 height 24
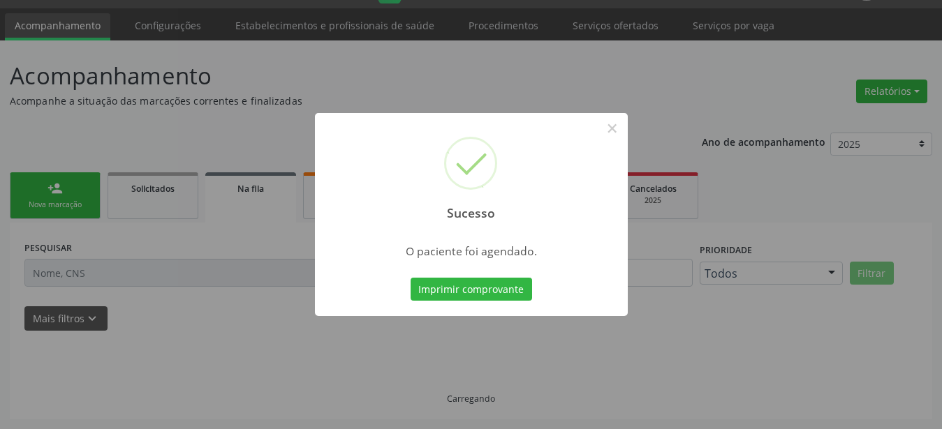
scroll to position [36, 0]
click at [475, 283] on button "Imprimir comprovante" at bounding box center [471, 290] width 121 height 24
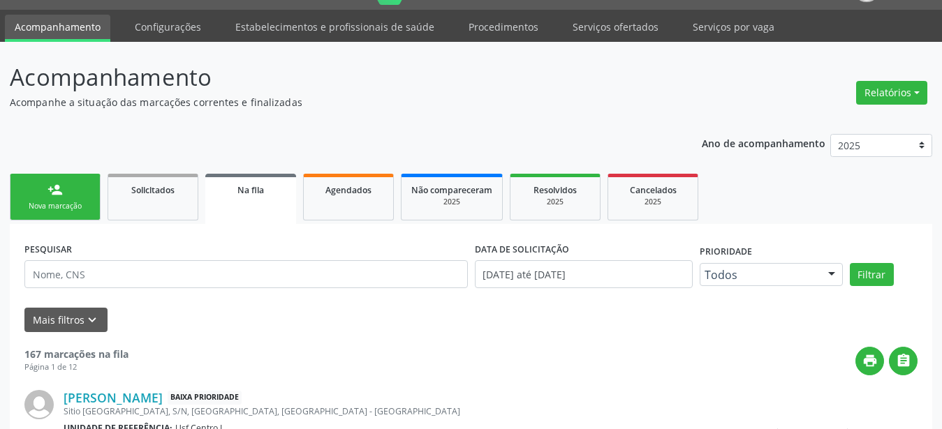
scroll to position [0, 0]
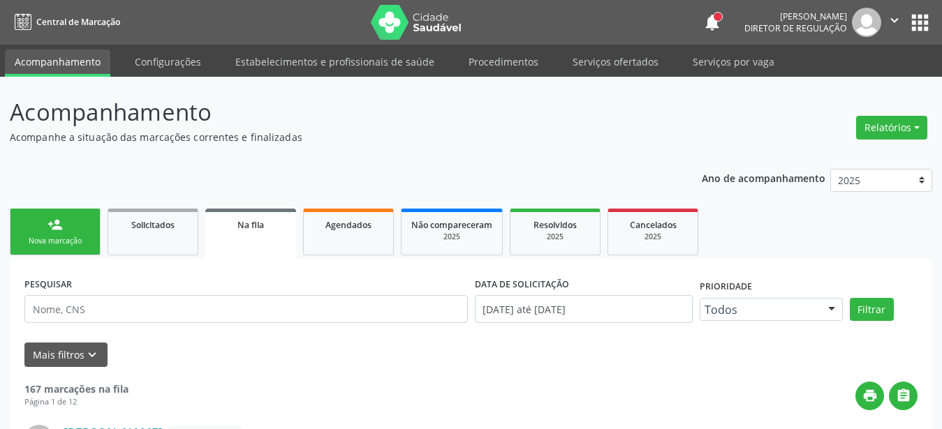
click at [923, 21] on button "apps" at bounding box center [920, 22] width 24 height 24
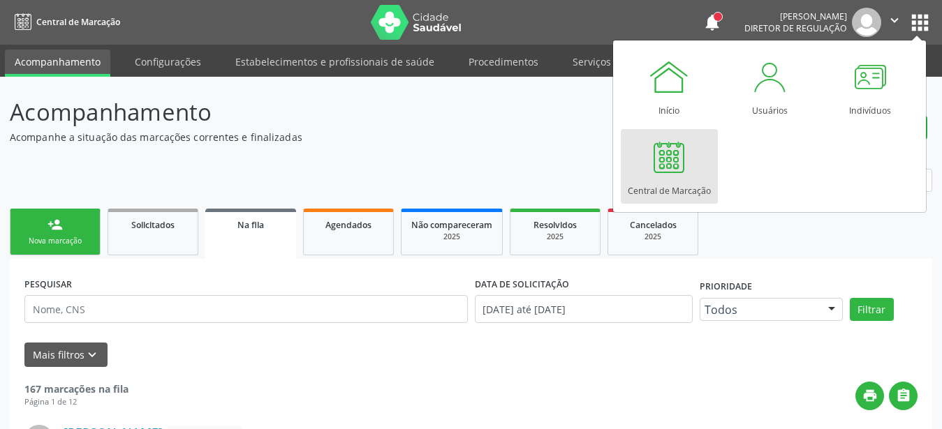
click at [663, 187] on div "Central de Marcação" at bounding box center [669, 187] width 83 height 19
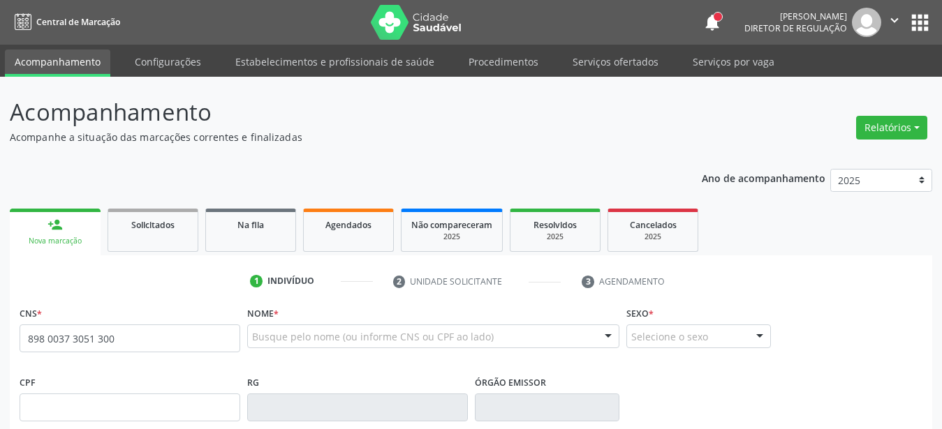
type input "898 0037 3051 3003"
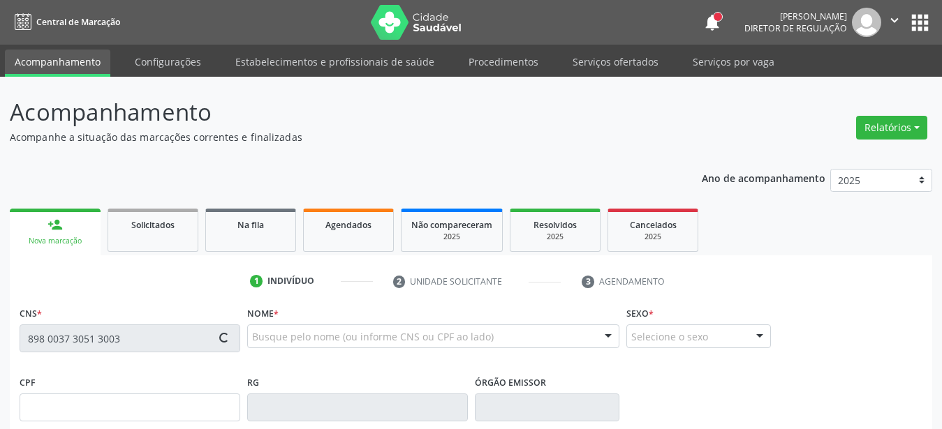
scroll to position [142, 0]
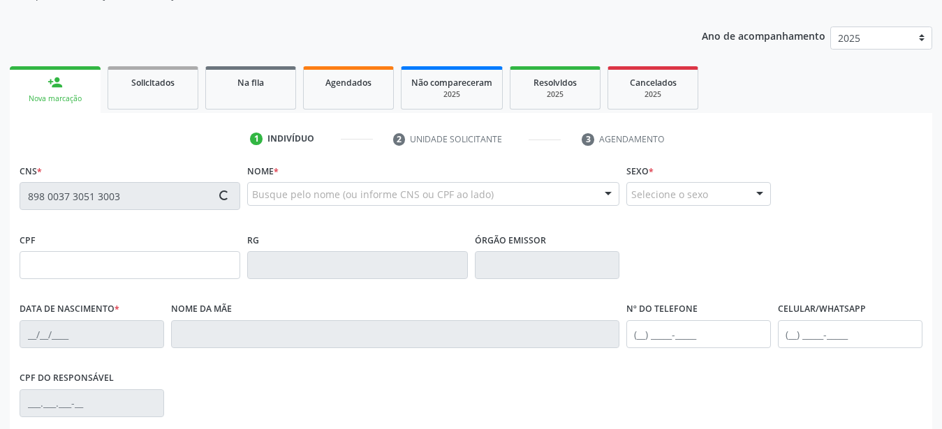
type input "21/02/1969"
type input "Luzia Pereira de Fontes"
type input "(87) 99652-5106"
type input "192"
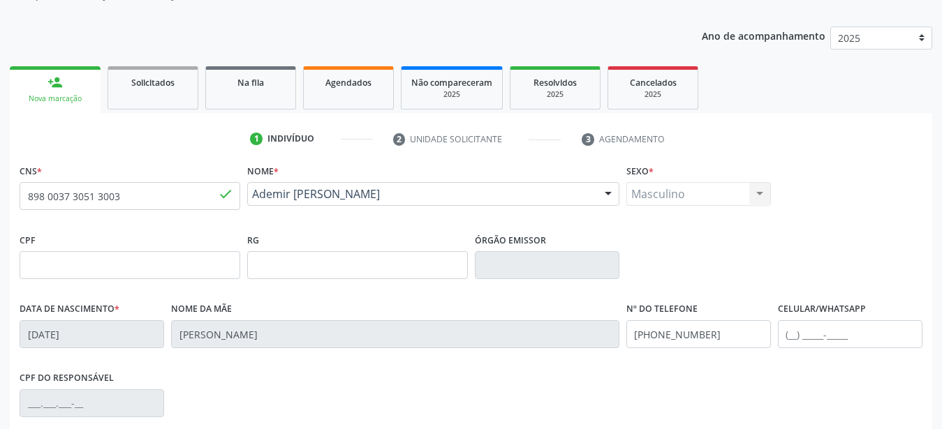
scroll to position [214, 0]
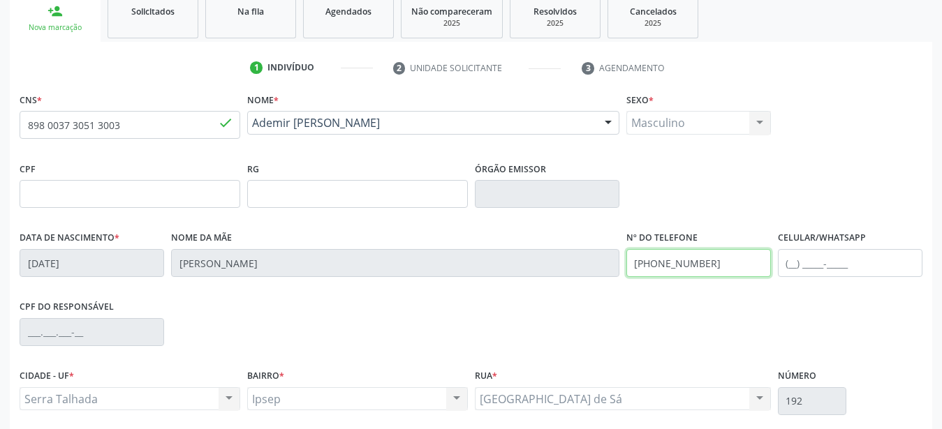
drag, startPoint x: 733, startPoint y: 256, endPoint x: 478, endPoint y: 271, distance: 255.3
click at [626, 270] on input "(87) 99652-5106" at bounding box center [698, 263] width 145 height 28
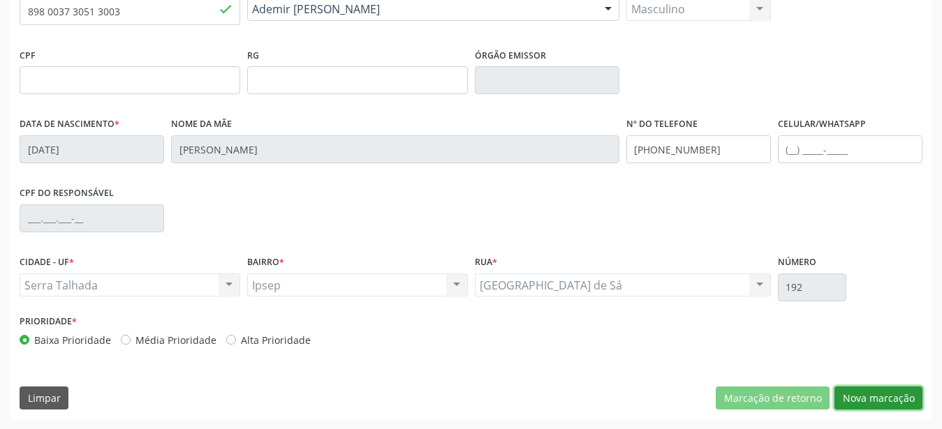
drag, startPoint x: 876, startPoint y: 395, endPoint x: 530, endPoint y: 225, distance: 385.9
click at [875, 397] on button "Nova marcação" at bounding box center [878, 399] width 88 height 24
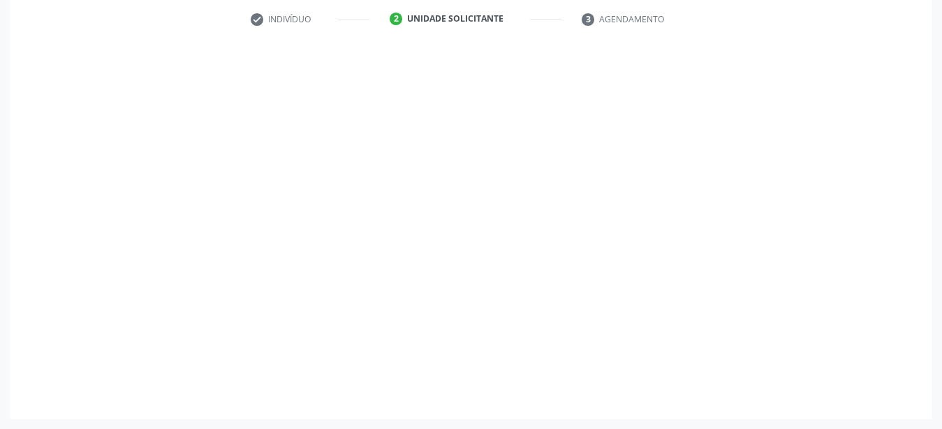
scroll to position [274, 0]
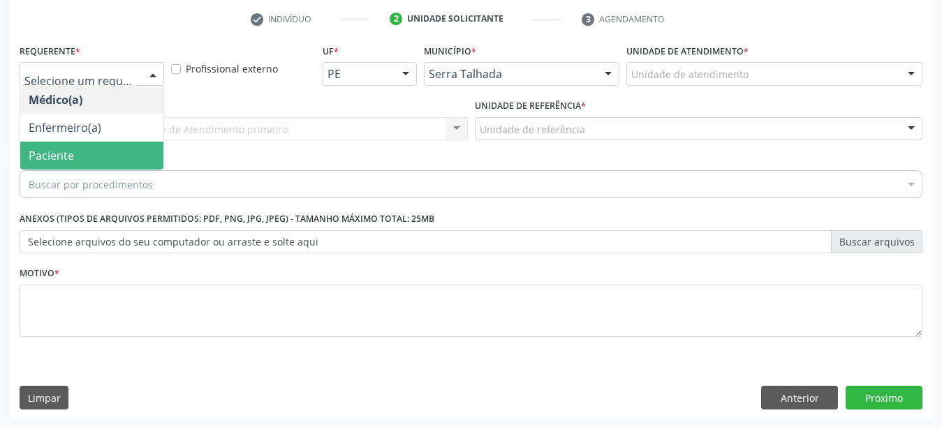
drag, startPoint x: 92, startPoint y: 145, endPoint x: 101, endPoint y: 104, distance: 41.5
click at [91, 145] on span "Paciente" at bounding box center [91, 156] width 143 height 28
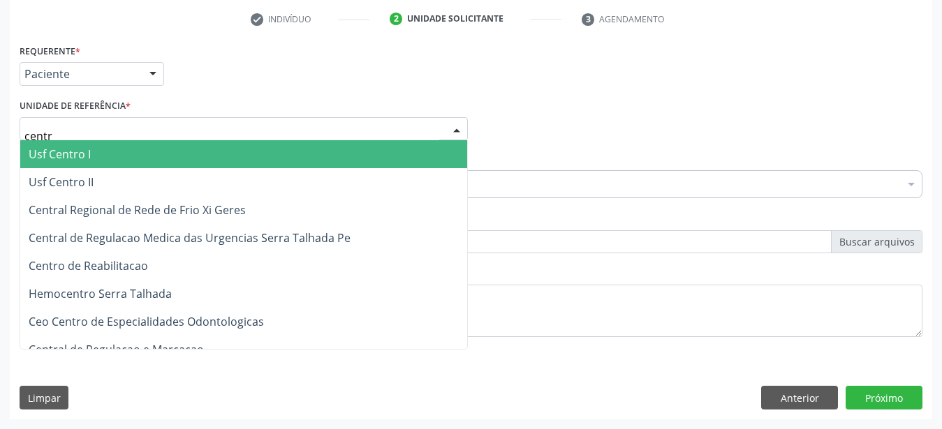
type input "centro"
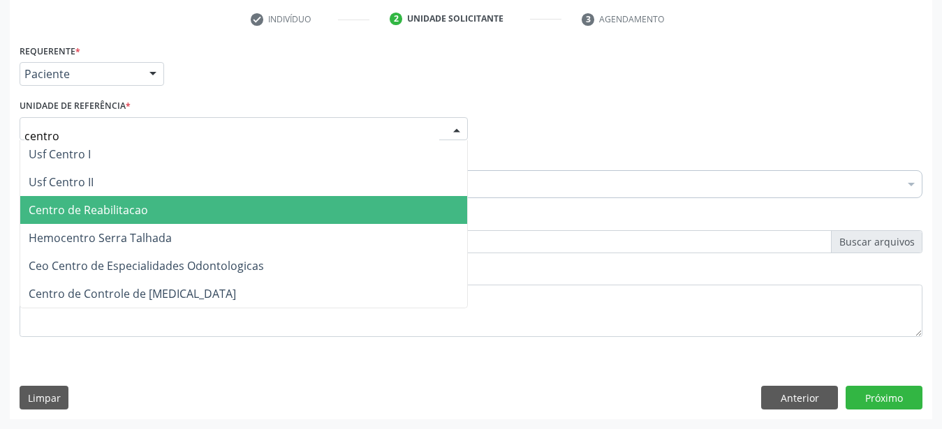
click at [165, 196] on span "Centro de Reabilitacao" at bounding box center [243, 210] width 447 height 28
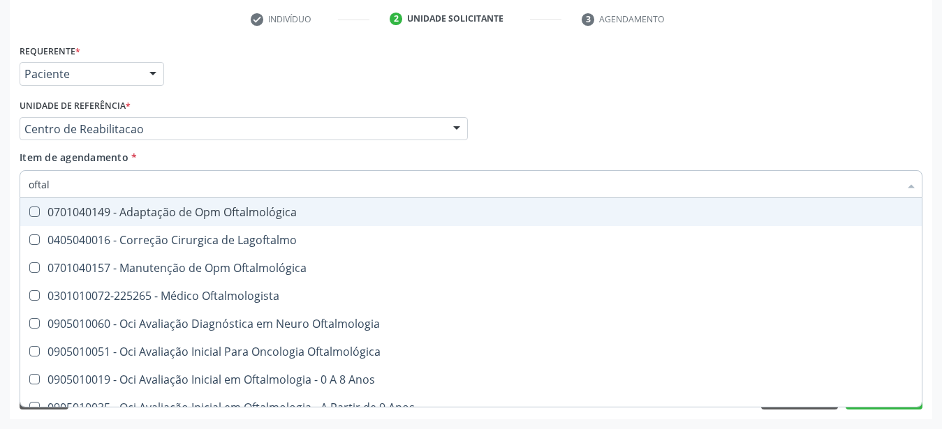
type input "oftalm"
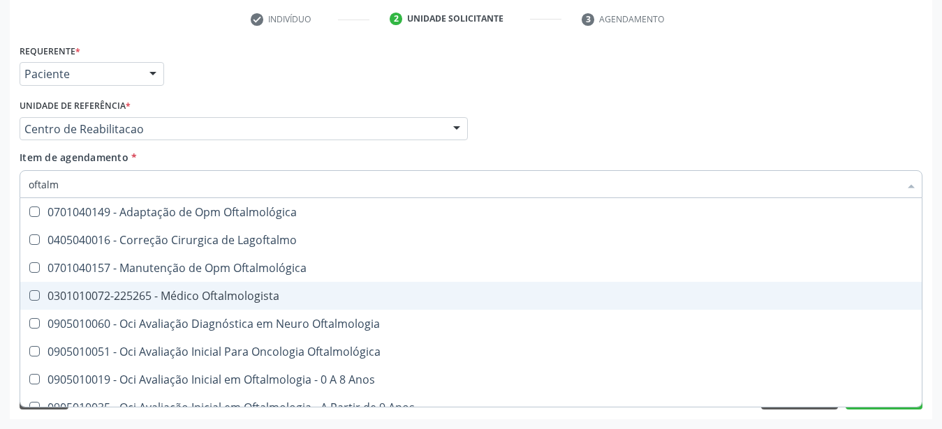
click at [168, 290] on div "0301010072-225265 - Médico Oftalmologista" at bounding box center [471, 295] width 885 height 11
checkbox Oftalmologista "true"
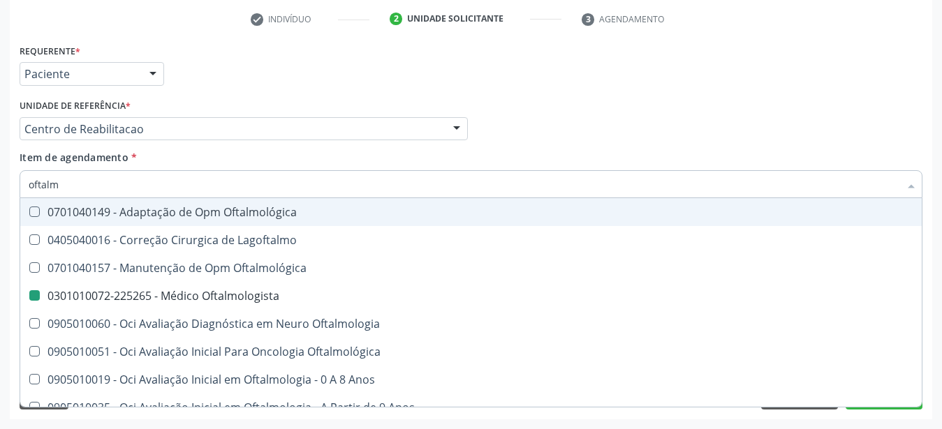
click at [630, 118] on div "Médico Solicitante Por favor, selecione a Unidade de Atendimento primeiro Nenhu…" at bounding box center [471, 123] width 910 height 54
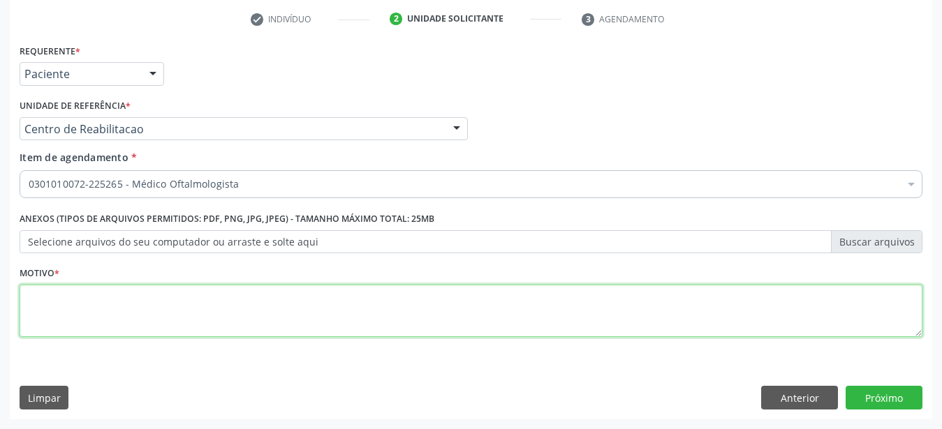
click at [138, 304] on textarea at bounding box center [471, 311] width 903 height 53
type textarea "..."
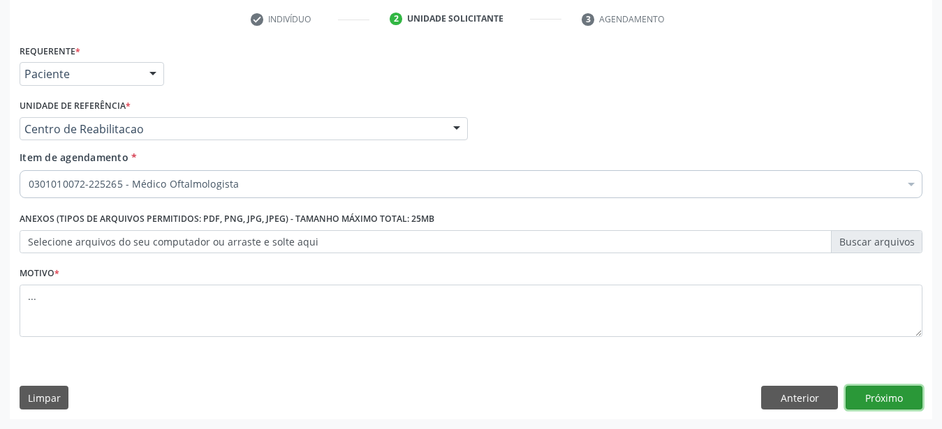
click at [866, 399] on button "Próximo" at bounding box center [883, 398] width 77 height 24
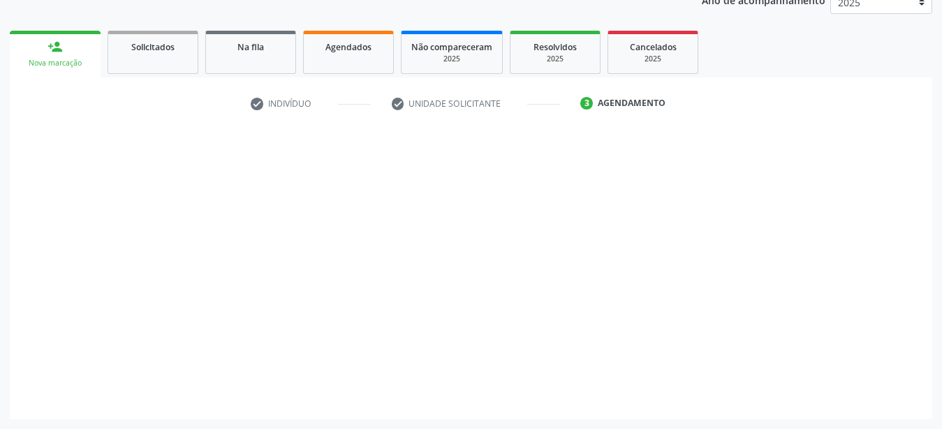
scroll to position [178, 0]
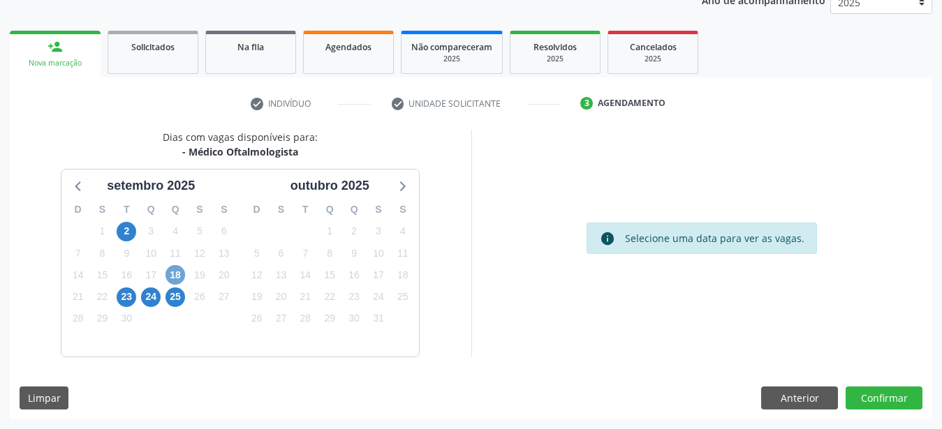
click at [175, 272] on span "18" at bounding box center [175, 275] width 20 height 20
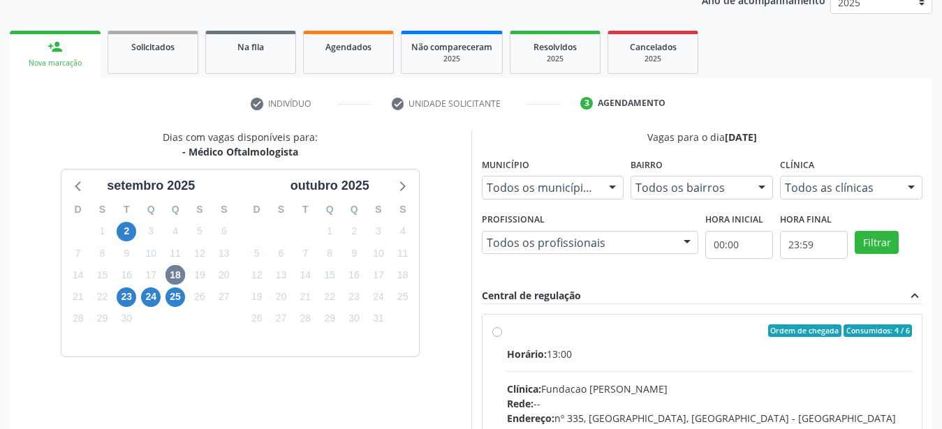
click at [507, 331] on label "Ordem de chegada Consumidos: 4 / 6 Horário: 13:00 Clínica: Fundacao Altino Vent…" at bounding box center [710, 432] width 406 height 214
click at [499, 331] on input "Ordem de chegada Consumidos: 4 / 6 Horário: 13:00 Clínica: Fundacao Altino Vent…" at bounding box center [497, 331] width 10 height 13
radio input "true"
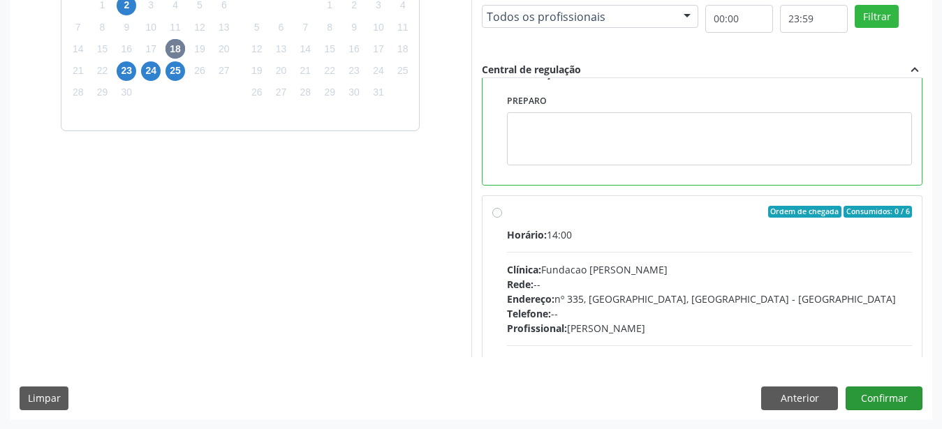
scroll to position [239, 0]
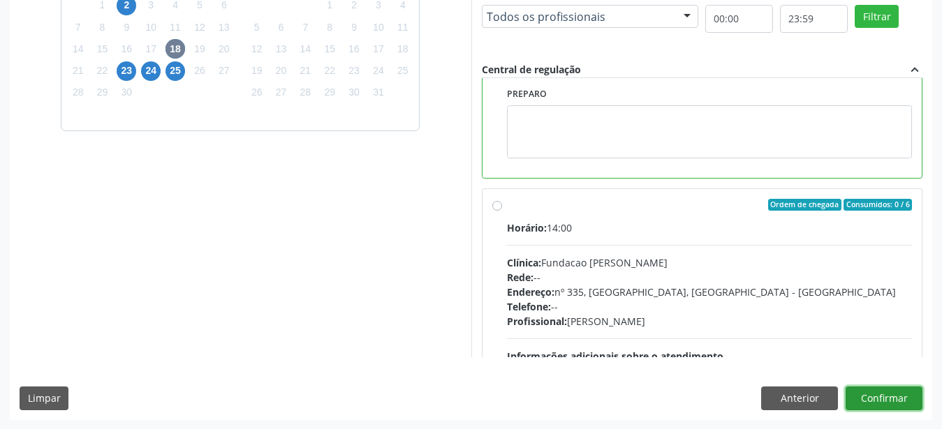
click at [885, 397] on button "Confirmar" at bounding box center [883, 399] width 77 height 24
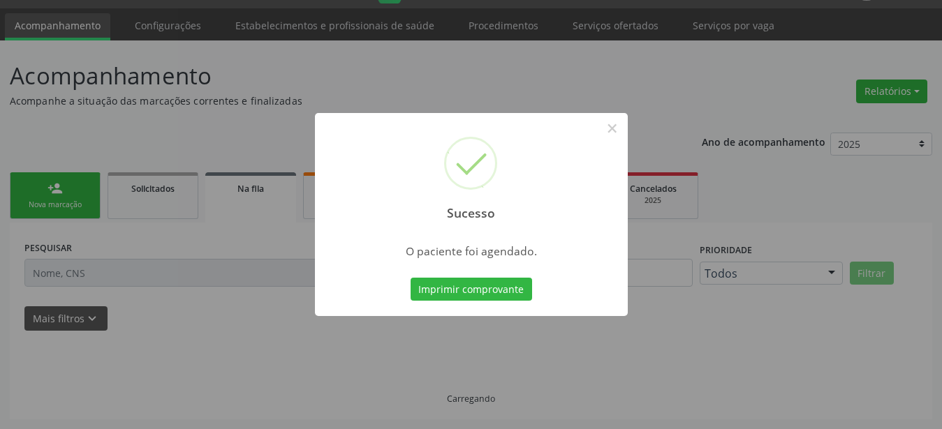
scroll to position [36, 0]
click at [517, 288] on button "Imprimir comprovante" at bounding box center [471, 290] width 121 height 24
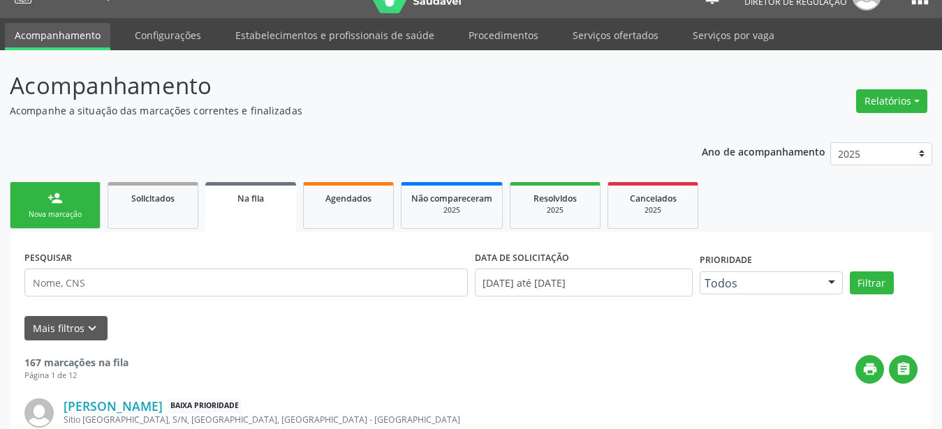
scroll to position [0, 0]
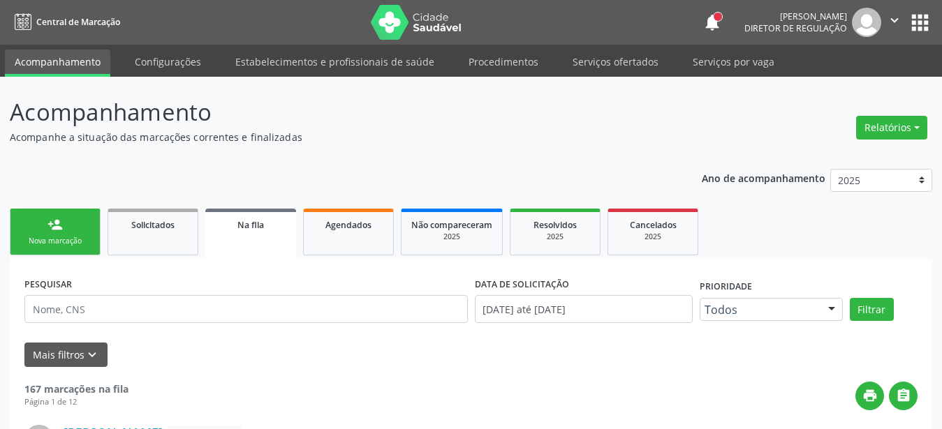
click at [919, 23] on button "apps" at bounding box center [920, 22] width 24 height 24
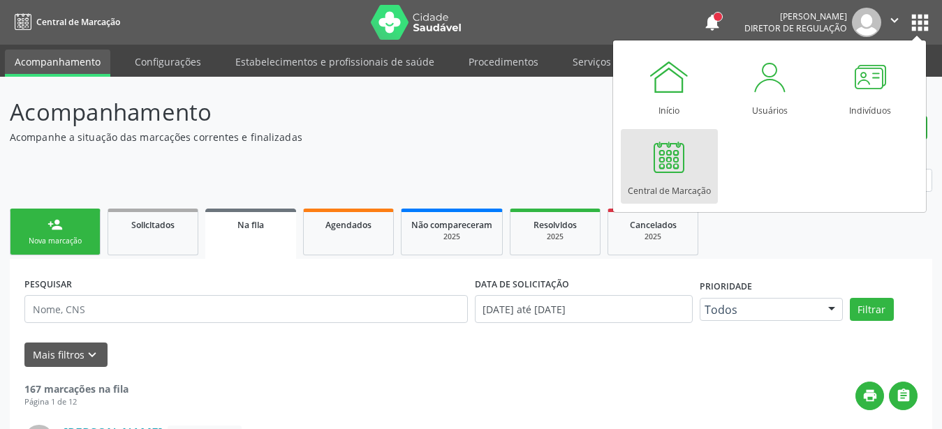
click at [677, 177] on div at bounding box center [669, 157] width 42 height 42
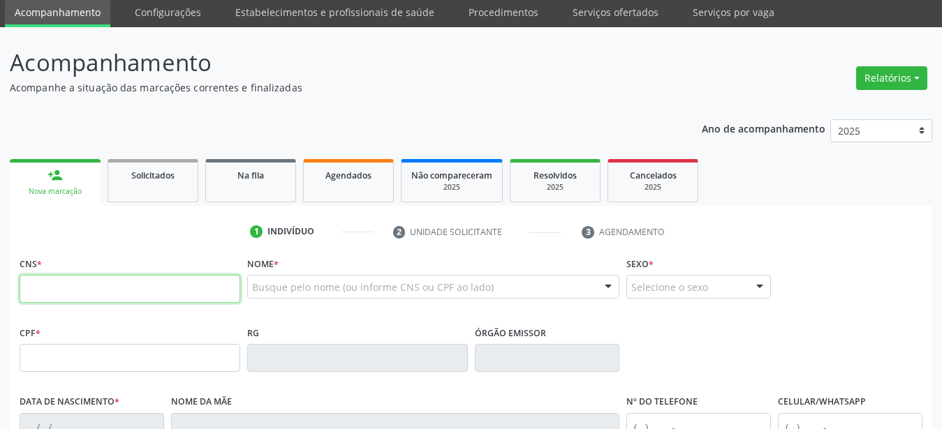
scroll to position [71, 0]
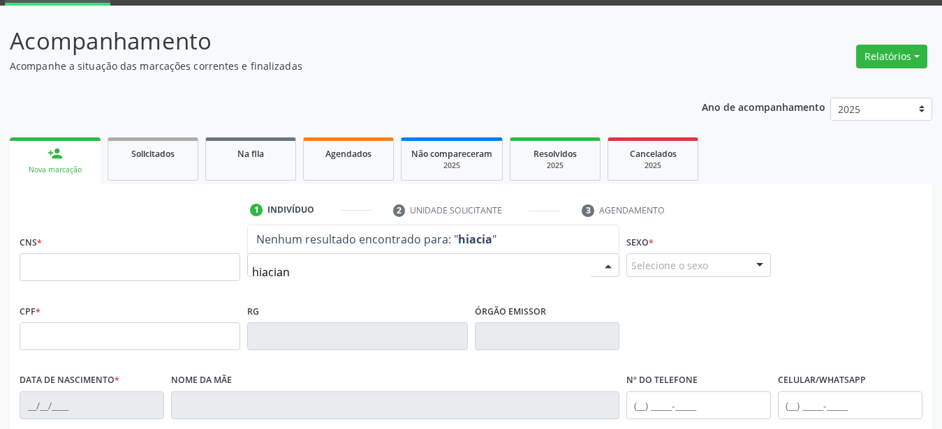
type input "hiaciana"
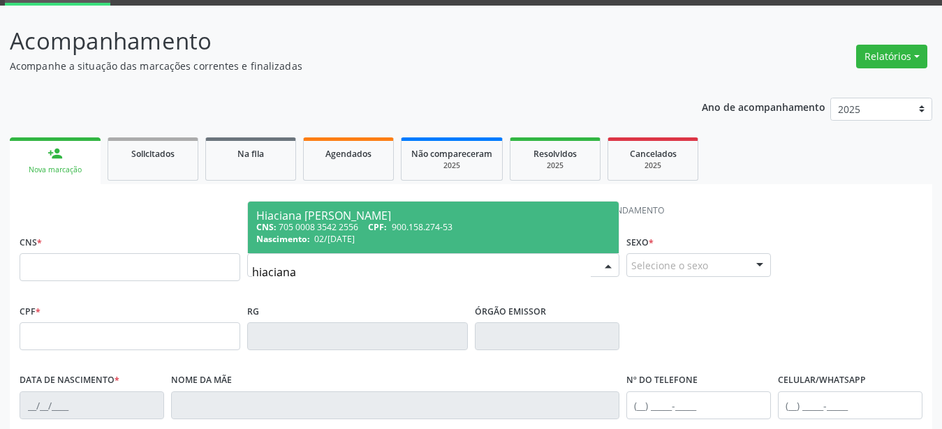
click at [415, 222] on span "900.158.274-53" at bounding box center [422, 227] width 61 height 12
type input "705 0008 3542 2556"
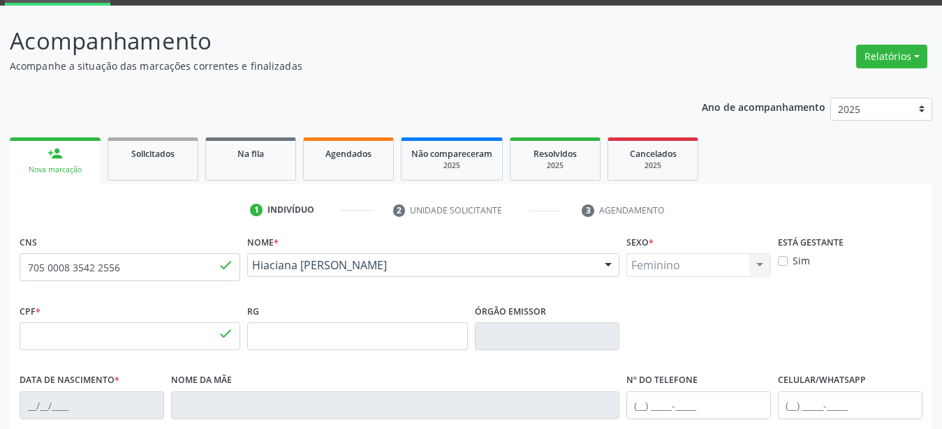
type input "900.158.274-53"
type input "02/[DATE]"
type input "[PERSON_NAME]"
type input "[PHONE_NUMBER]"
type input "405"
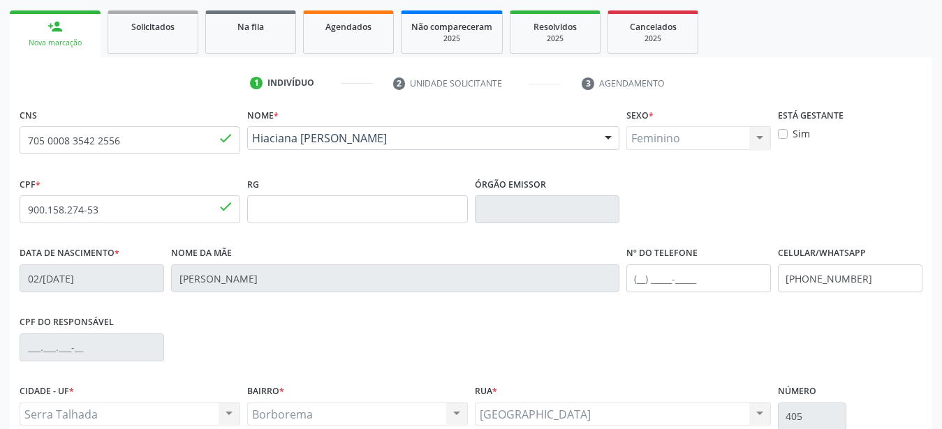
scroll to position [214, 0]
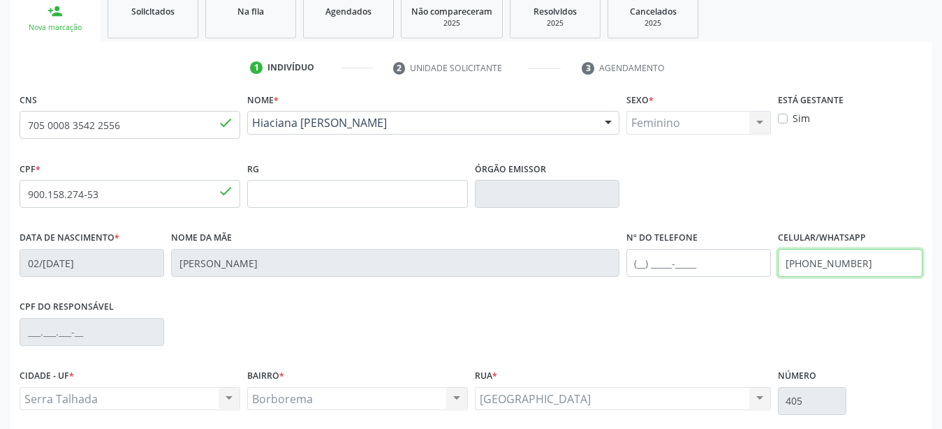
drag, startPoint x: 883, startPoint y: 262, endPoint x: 563, endPoint y: 273, distance: 320.7
click at [778, 273] on input "[PHONE_NUMBER]" at bounding box center [850, 263] width 145 height 28
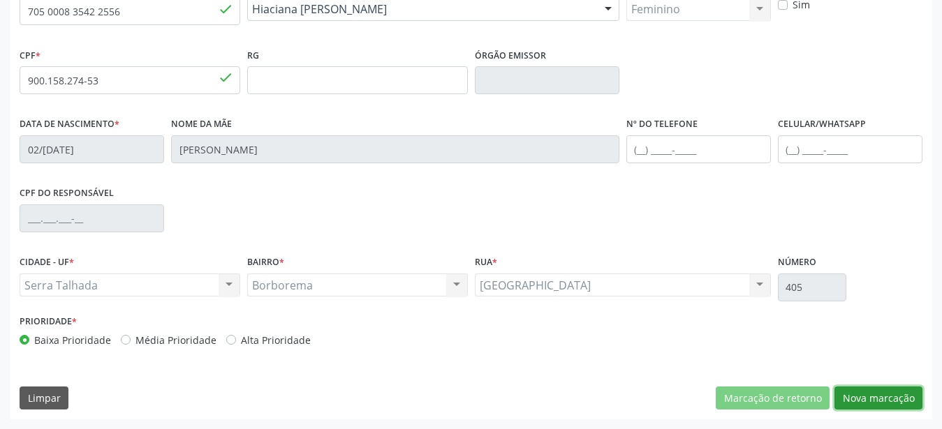
click at [902, 390] on button "Nova marcação" at bounding box center [878, 399] width 88 height 24
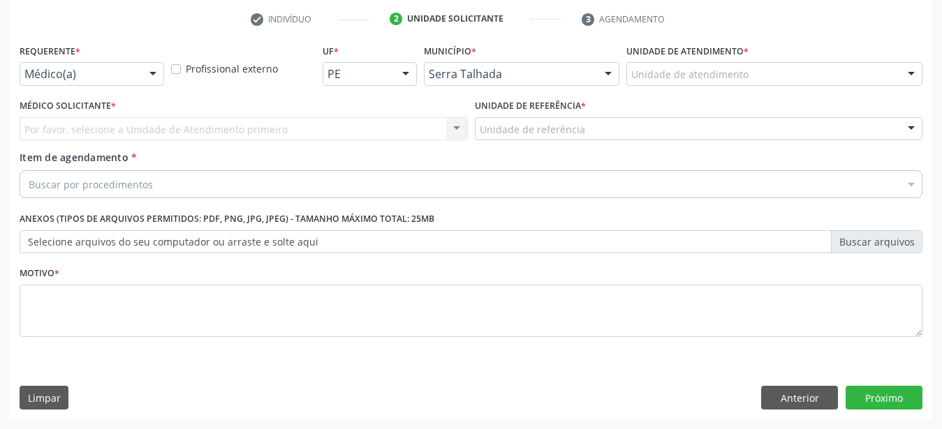
scroll to position [274, 0]
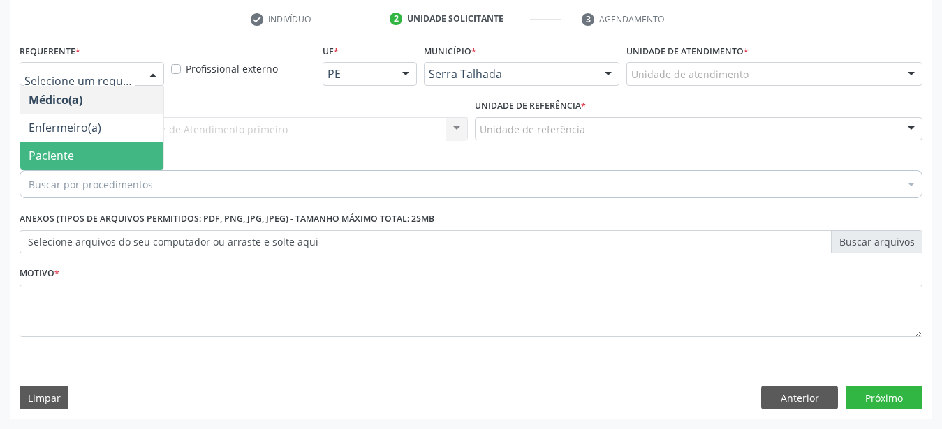
click at [63, 151] on span "Paciente" at bounding box center [51, 155] width 45 height 15
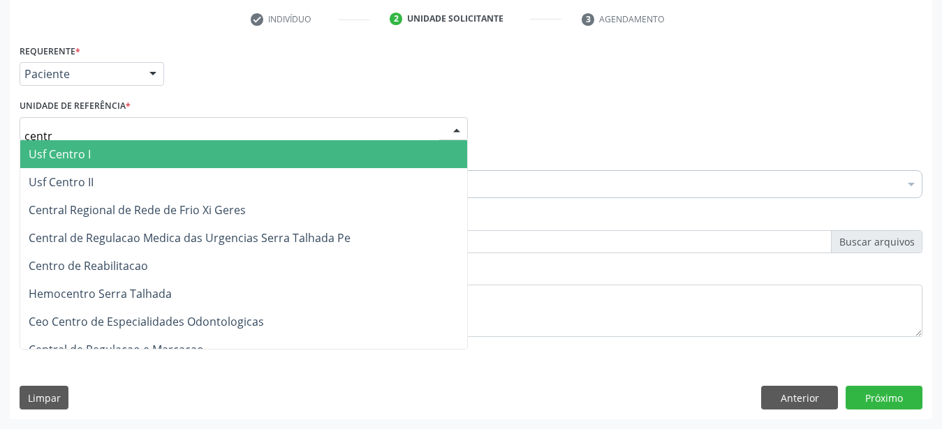
type input "centro"
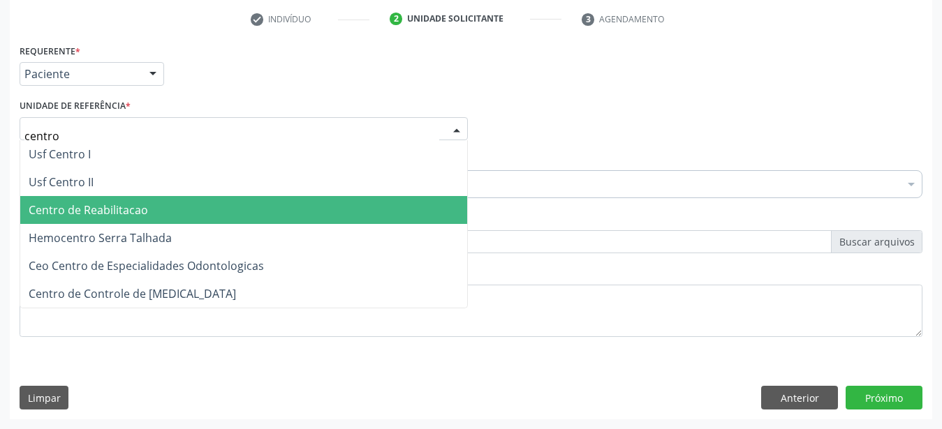
click at [135, 202] on span "Centro de Reabilitacao" at bounding box center [88, 209] width 119 height 15
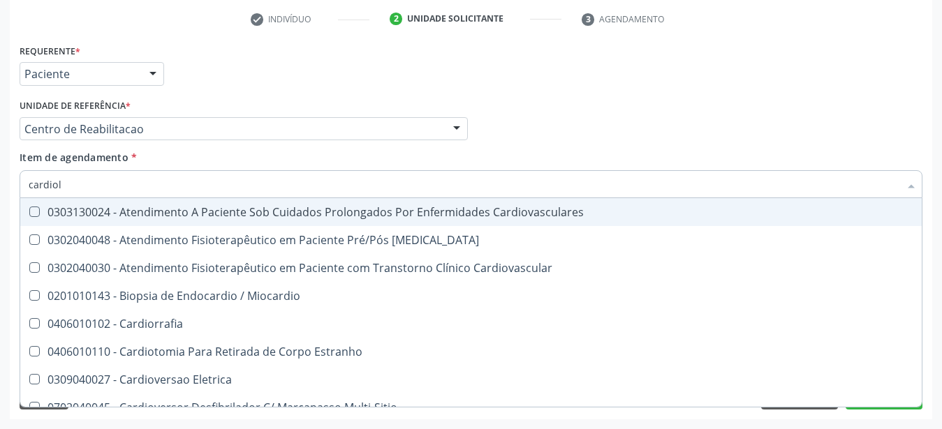
type input "cardiolo"
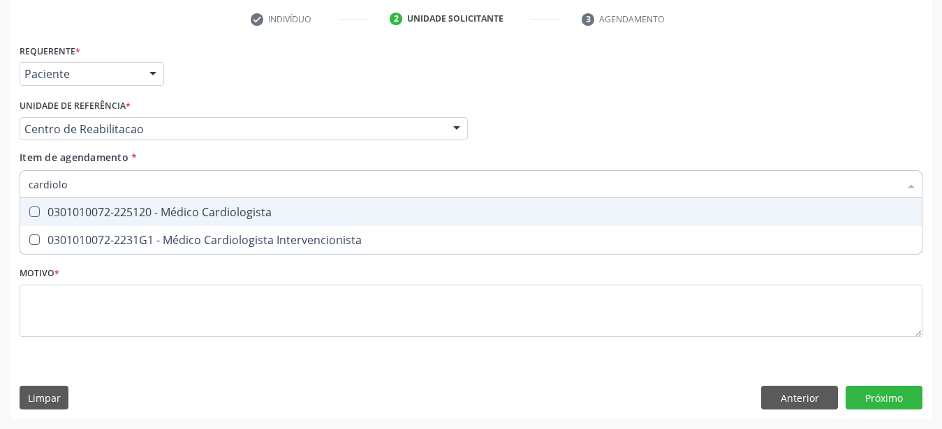
click at [116, 207] on div "0301010072-225120 - Médico Cardiologista" at bounding box center [471, 212] width 885 height 11
checkbox Cardiologista "true"
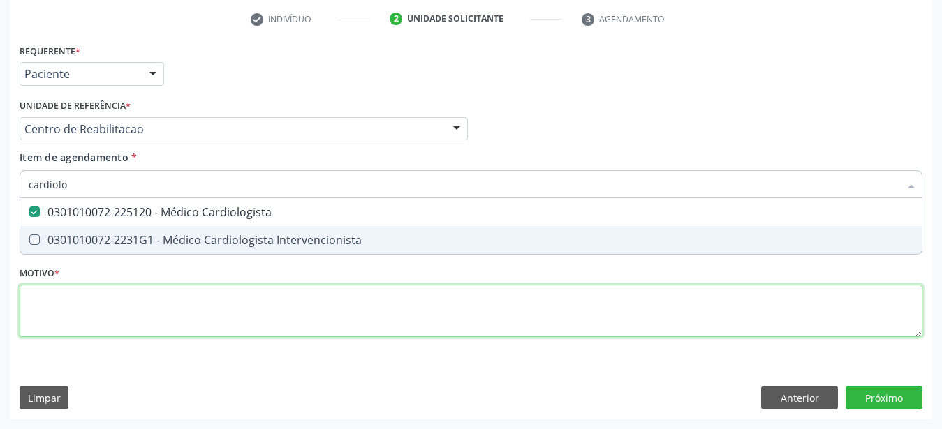
click at [106, 323] on textarea at bounding box center [471, 311] width 903 height 53
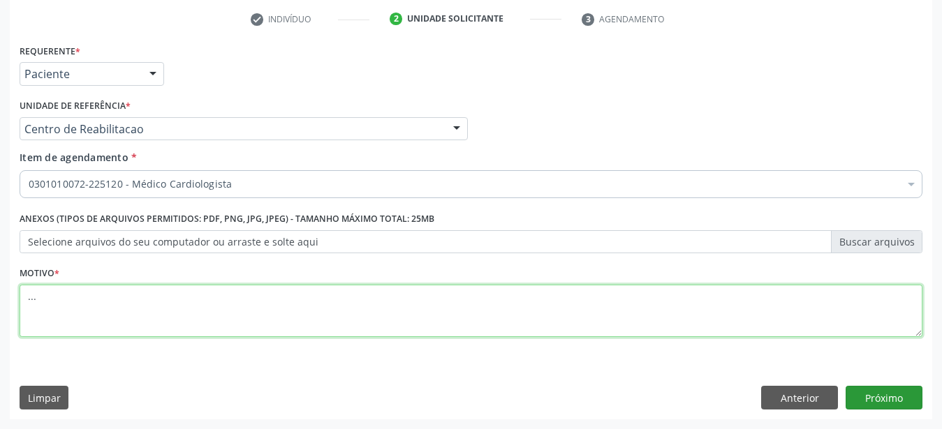
type textarea "..."
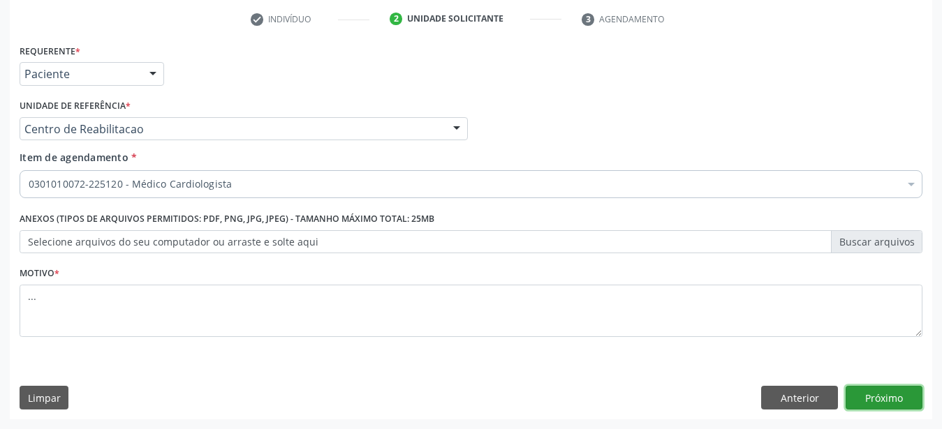
drag, startPoint x: 899, startPoint y: 394, endPoint x: 390, endPoint y: 209, distance: 542.2
click at [897, 393] on button "Próximo" at bounding box center [883, 398] width 77 height 24
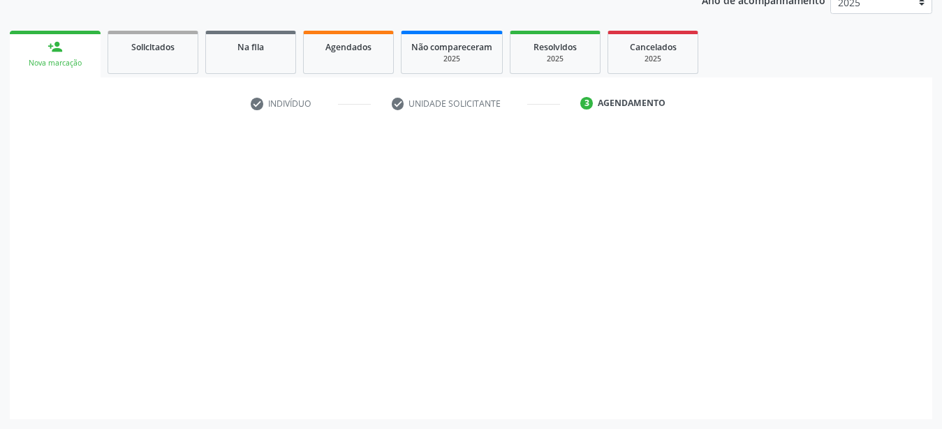
scroll to position [178, 0]
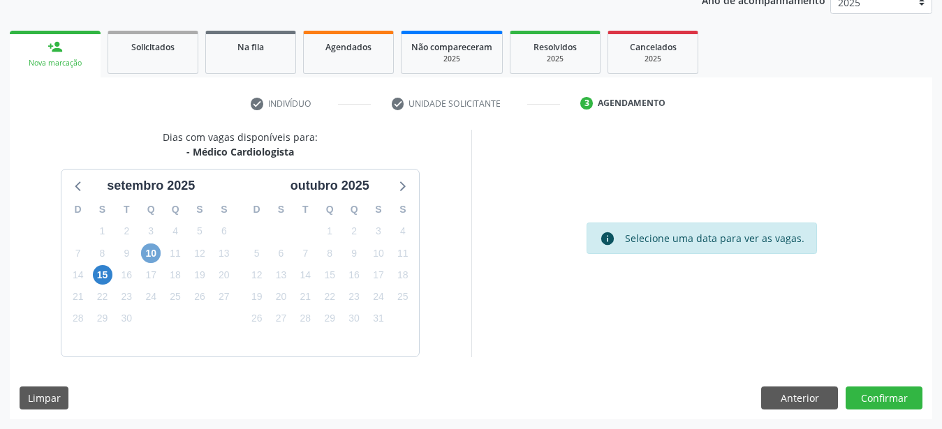
click at [154, 253] on span "10" at bounding box center [151, 254] width 20 height 20
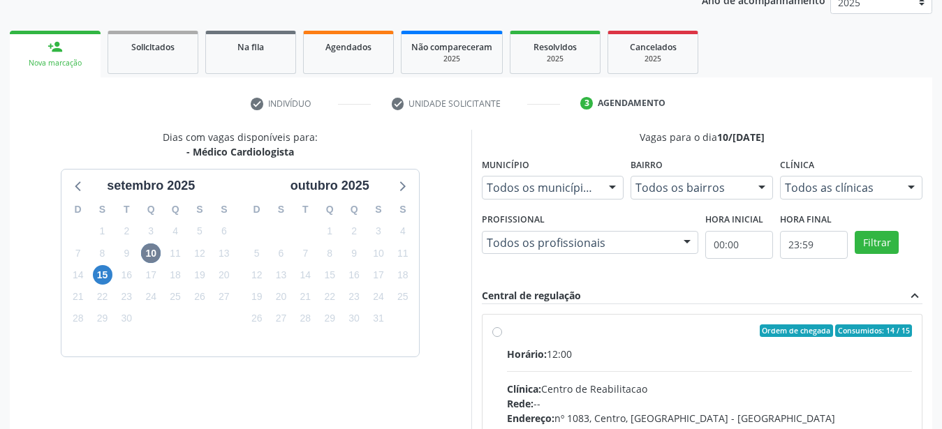
click at [507, 333] on label "Ordem de chegada Consumidos: 14 / 15 Horário: 12:00 Clínica: Centro de Reabilit…" at bounding box center [710, 432] width 406 height 214
click at [498, 333] on input "Ordem de chegada Consumidos: 14 / 15 Horário: 12:00 Clínica: Centro de Reabilit…" at bounding box center [497, 331] width 10 height 13
radio input "true"
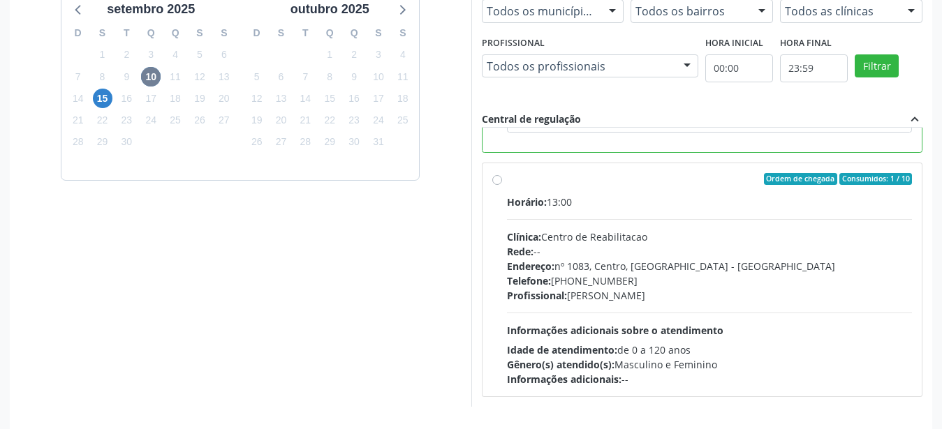
scroll to position [404, 0]
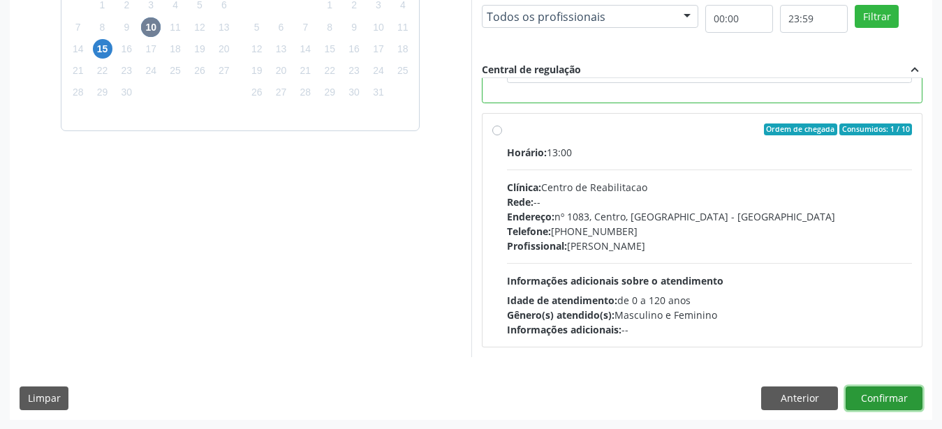
click at [879, 394] on button "Confirmar" at bounding box center [883, 399] width 77 height 24
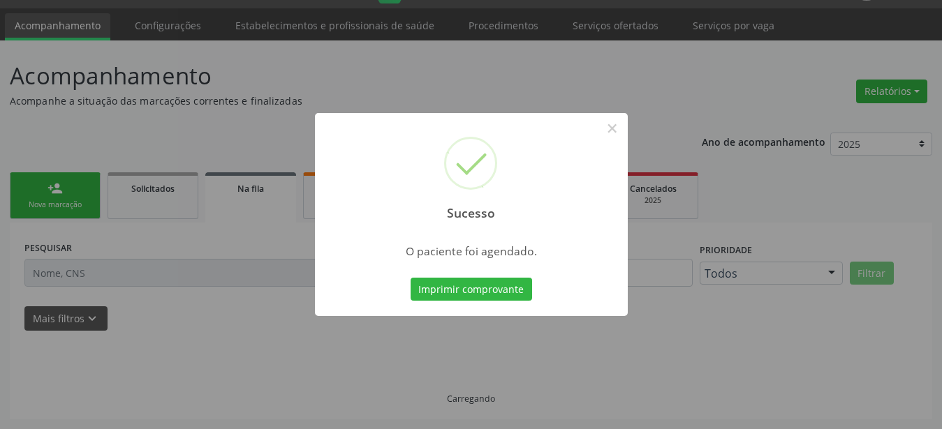
scroll to position [36, 0]
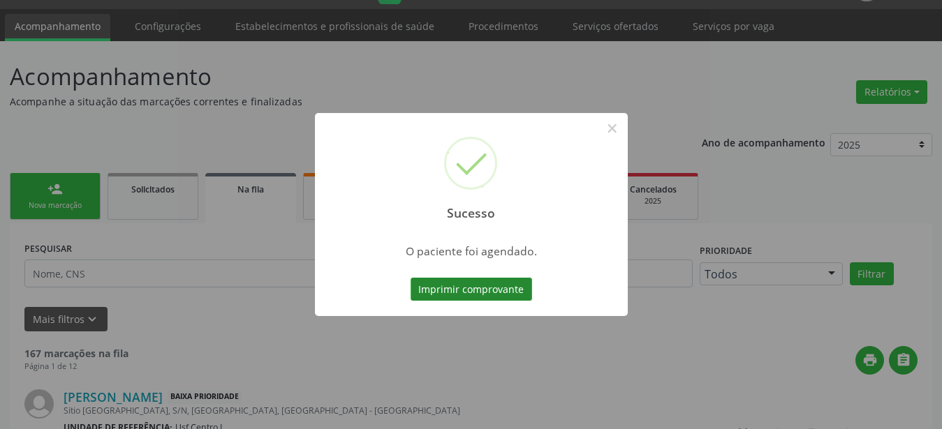
click at [473, 283] on button "Imprimir comprovante" at bounding box center [471, 290] width 121 height 24
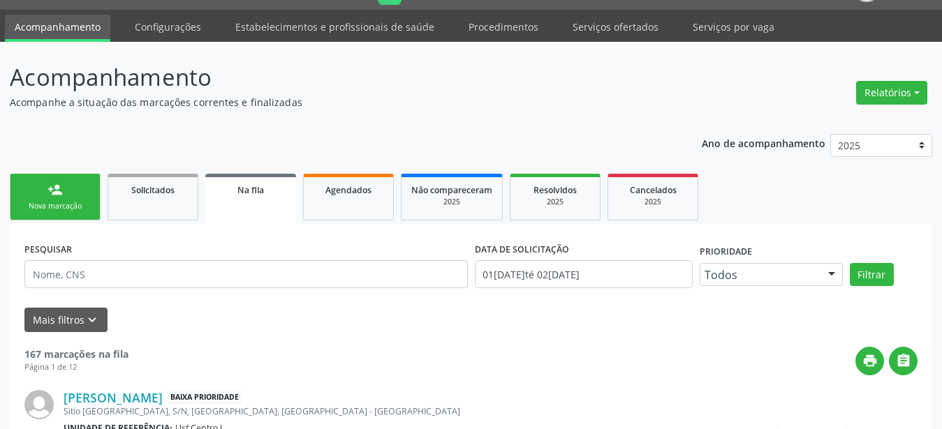
scroll to position [0, 0]
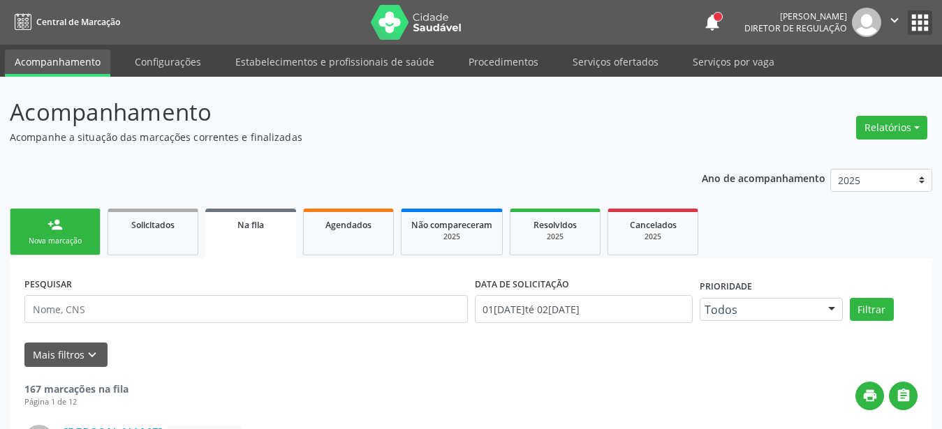
drag, startPoint x: 913, startPoint y: 16, endPoint x: 880, endPoint y: 34, distance: 38.1
click at [913, 17] on button "apps" at bounding box center [920, 22] width 24 height 24
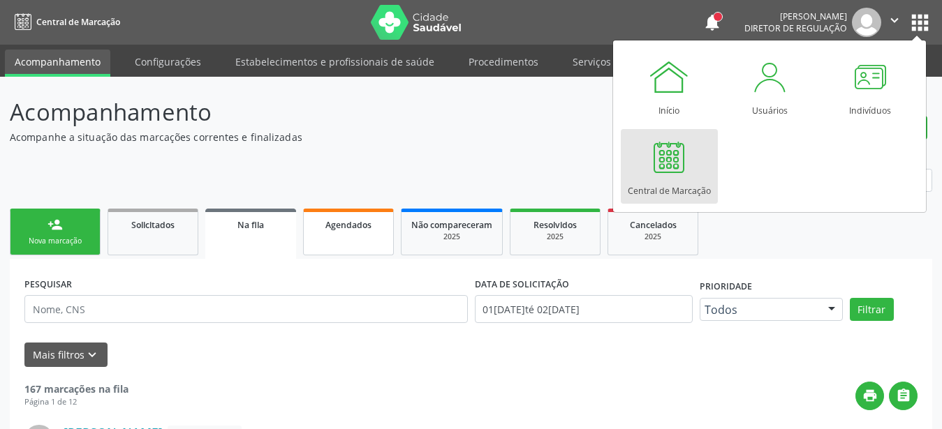
click at [659, 156] on div at bounding box center [669, 157] width 42 height 42
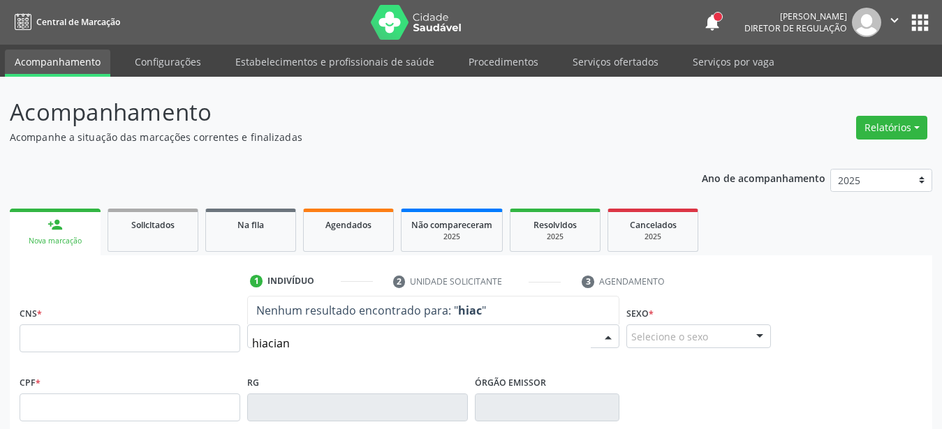
type input "hiaciana"
click at [335, 340] on input "hiaciana" at bounding box center [421, 344] width 339 height 28
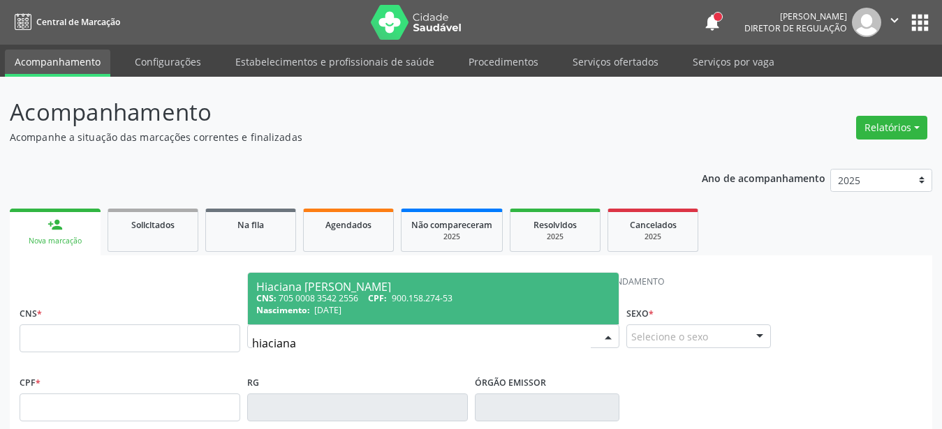
scroll to position [71, 0]
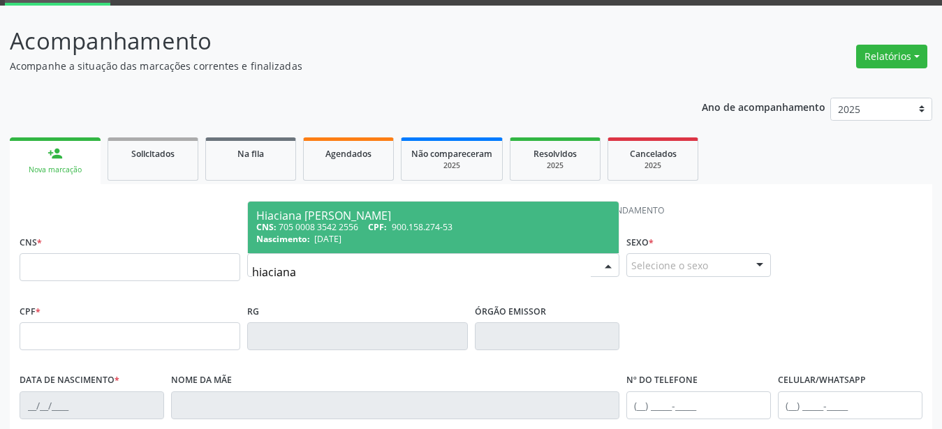
click at [383, 223] on span "CPF:" at bounding box center [377, 227] width 19 height 12
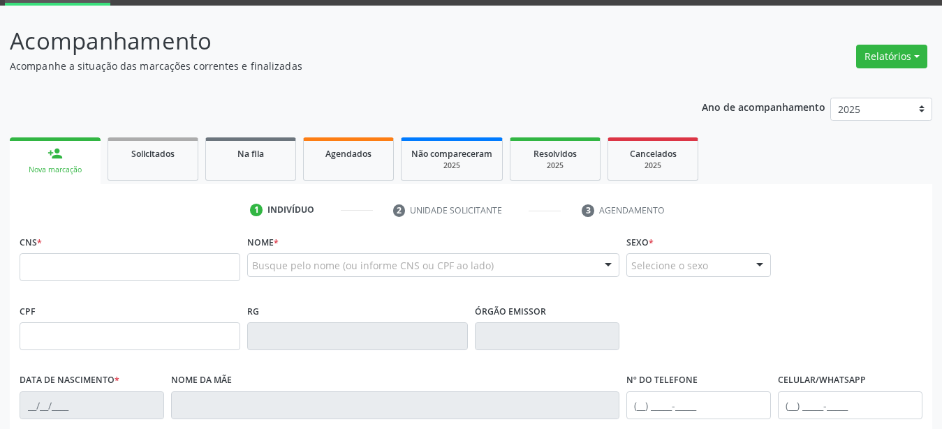
type input "705 0008 3542 2556"
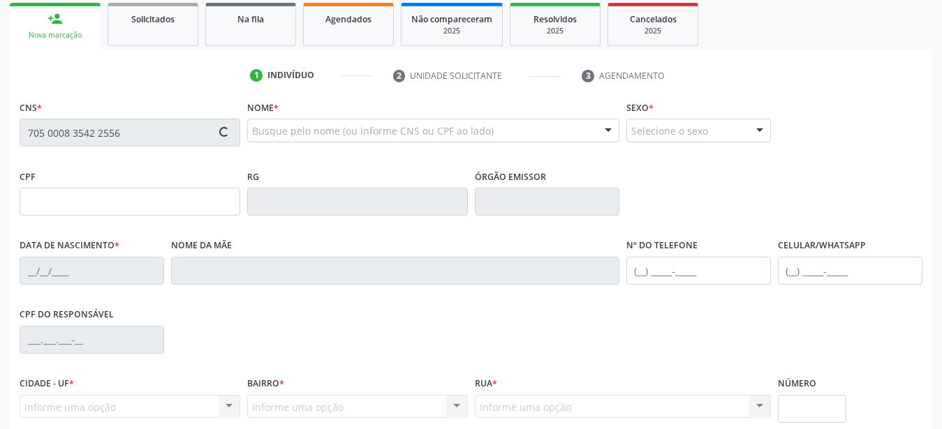
scroll to position [214, 0]
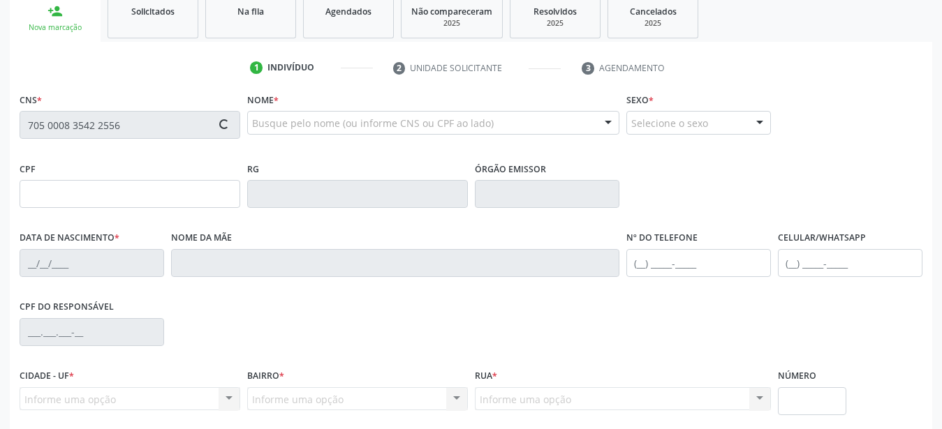
type input "900.158.274-53"
type input "[DATE]"
type input "[PERSON_NAME]"
type input "[PHONE_NUMBER]"
type input "405"
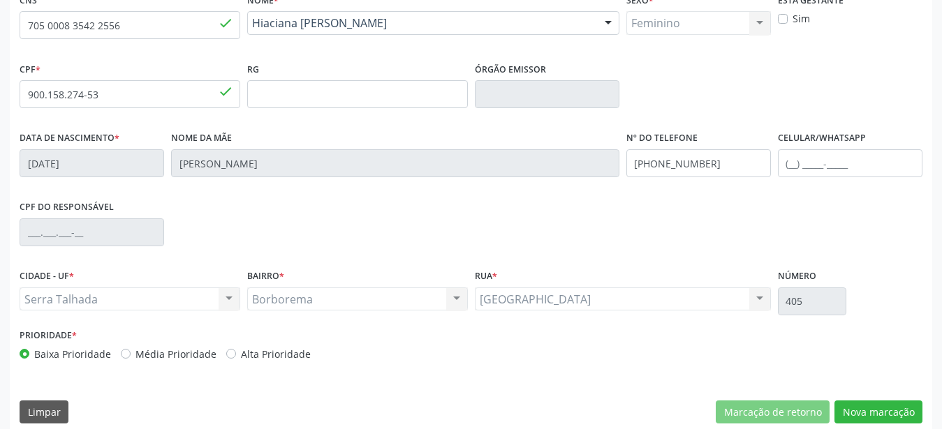
scroll to position [327, 0]
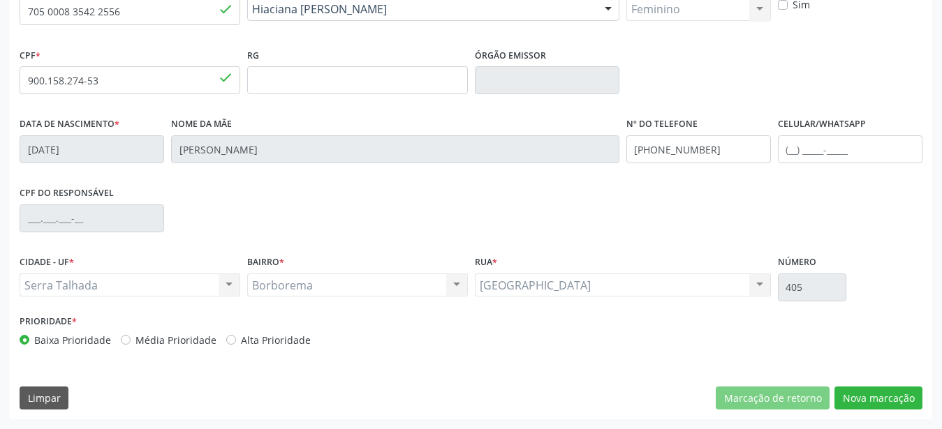
drag, startPoint x: 738, startPoint y: 134, endPoint x: 727, endPoint y: 144, distance: 14.3
drag, startPoint x: 726, startPoint y: 145, endPoint x: 443, endPoint y: 168, distance: 283.7
click at [626, 163] on input "[PHONE_NUMBER]" at bounding box center [698, 149] width 145 height 28
click at [894, 400] on button "Nova marcação" at bounding box center [878, 399] width 88 height 24
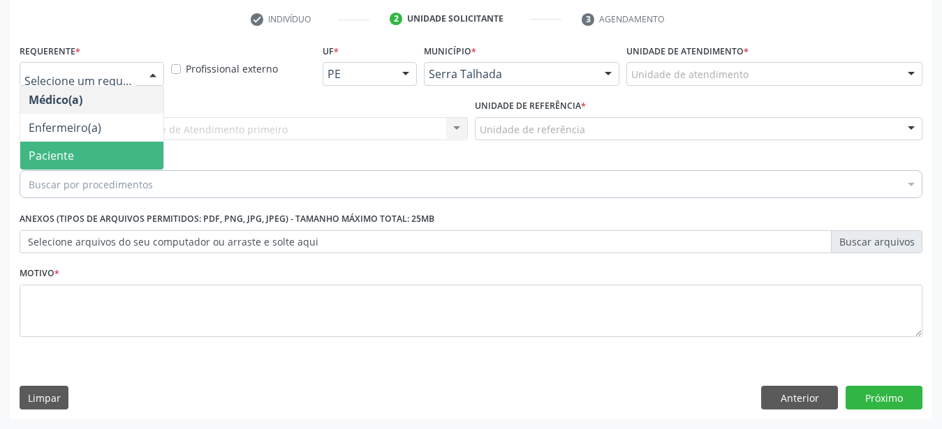
drag, startPoint x: 95, startPoint y: 136, endPoint x: 103, endPoint y: 120, distance: 17.8
click at [94, 142] on span "Paciente" at bounding box center [91, 156] width 143 height 28
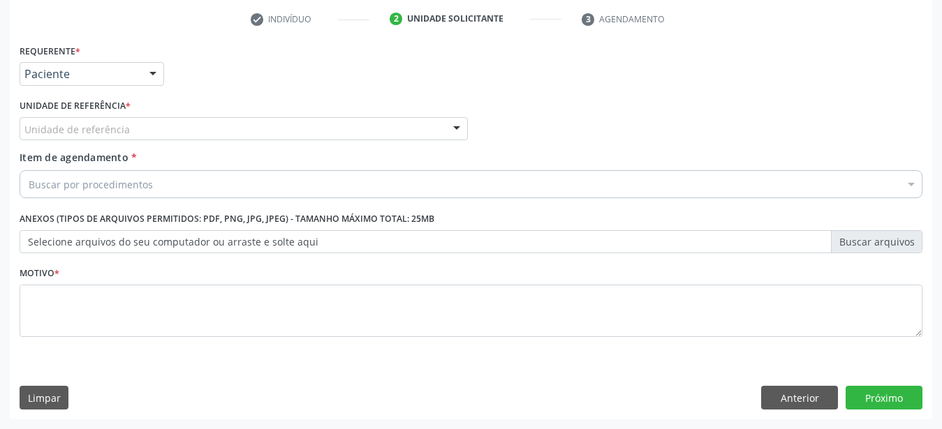
click at [105, 117] on div "Unidade de referência" at bounding box center [244, 129] width 448 height 24
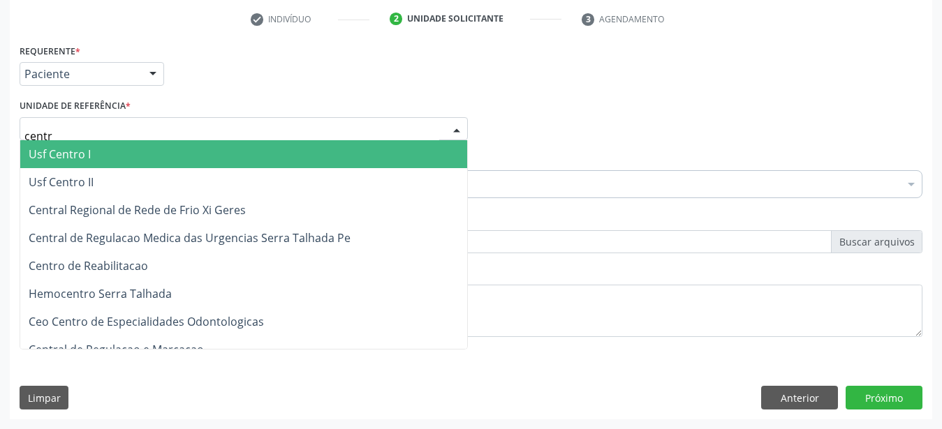
type input "centro"
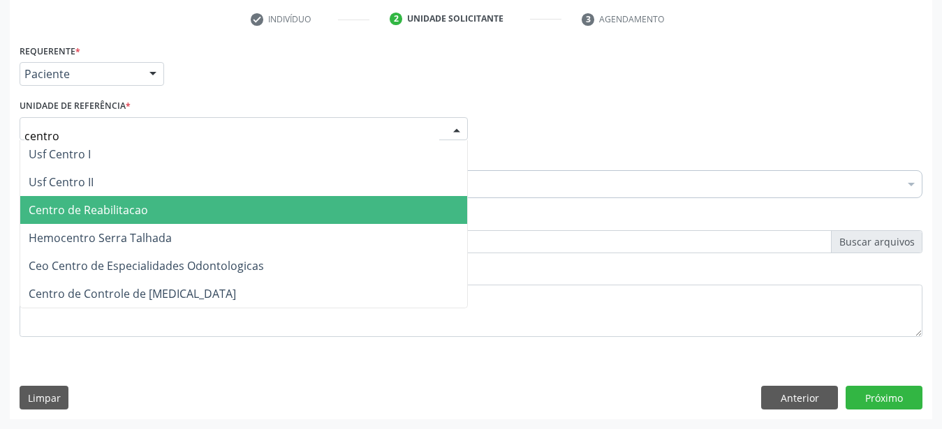
click at [133, 202] on span "Centro de Reabilitacao" at bounding box center [88, 209] width 119 height 15
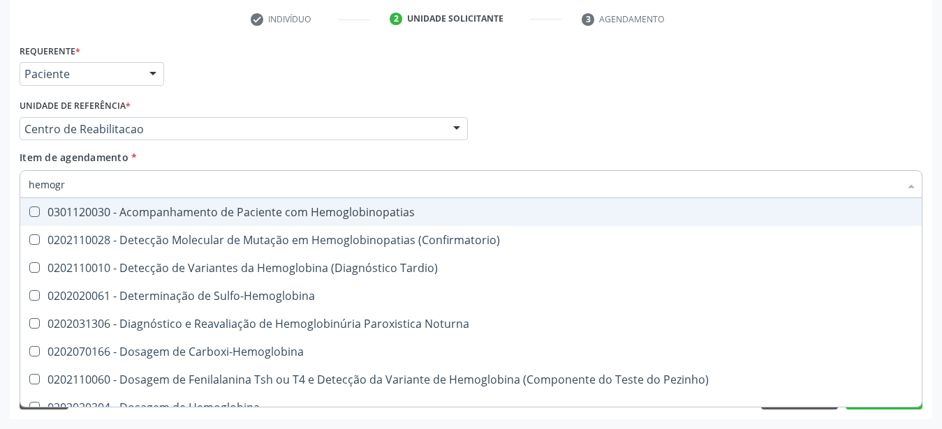
type input "hemogra"
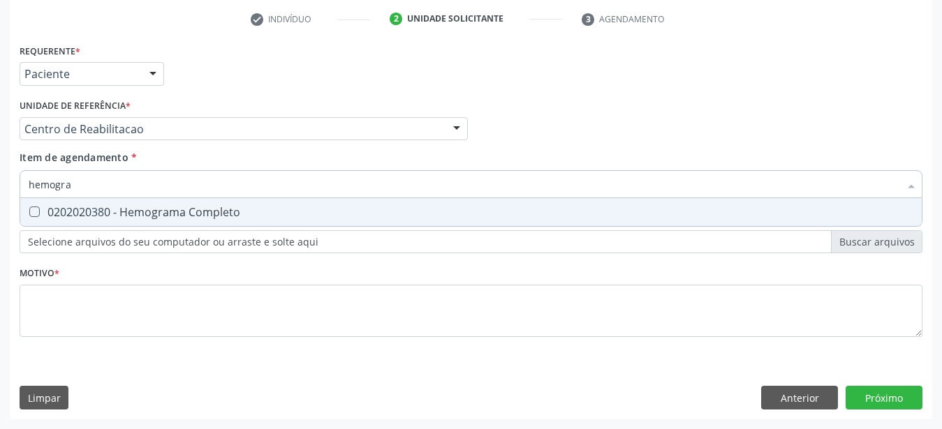
click at [98, 207] on div "0202020380 - Hemograma Completo" at bounding box center [471, 212] width 885 height 11
checkbox Completo "true"
type input "hemog"
checkbox Completo "false"
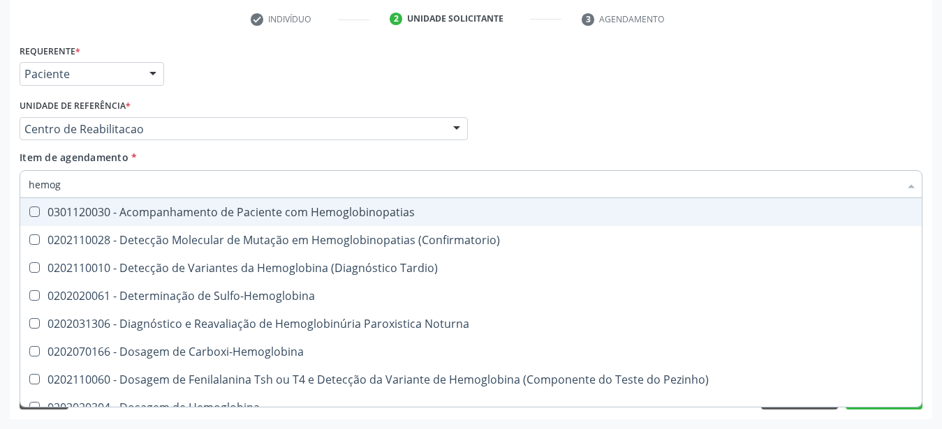
type input "hemo"
checkbox Completo "false"
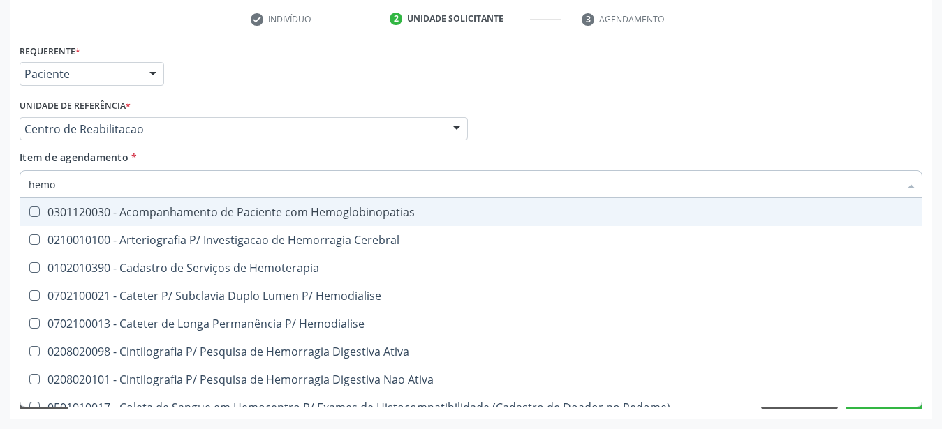
type input "hem"
checkbox Completo "false"
checkbox Elástica "true"
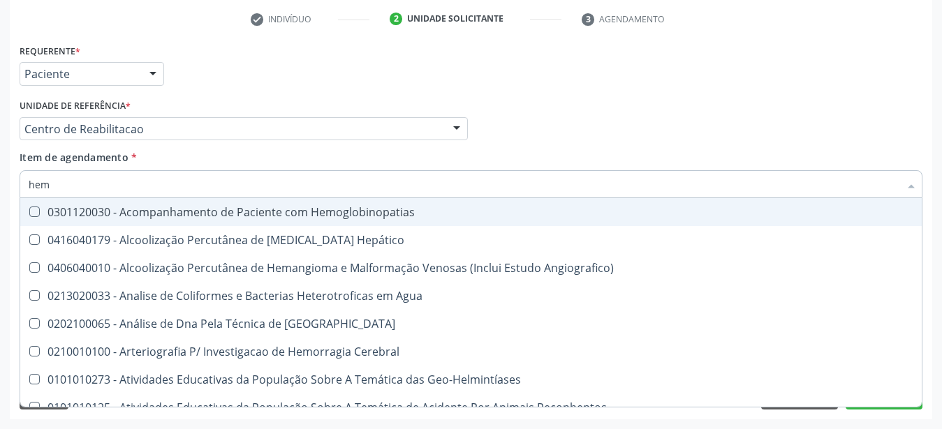
type input "he"
checkbox II "false"
type input "h"
checkbox Completo "false"
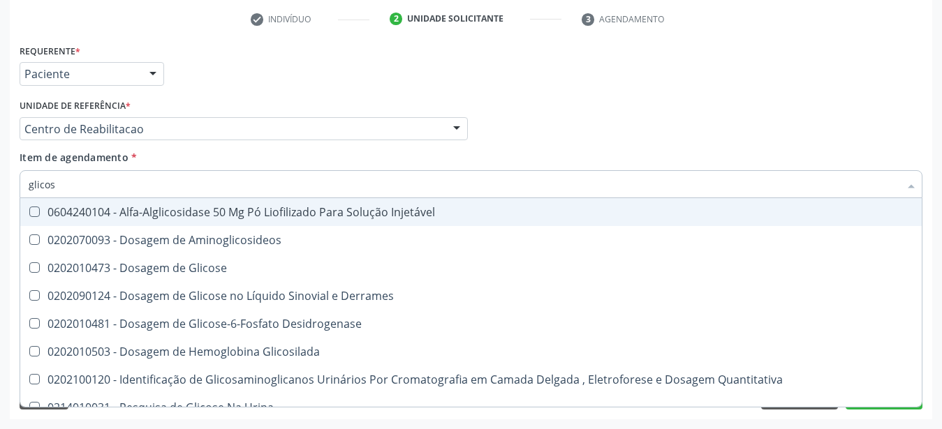
type input "glicose"
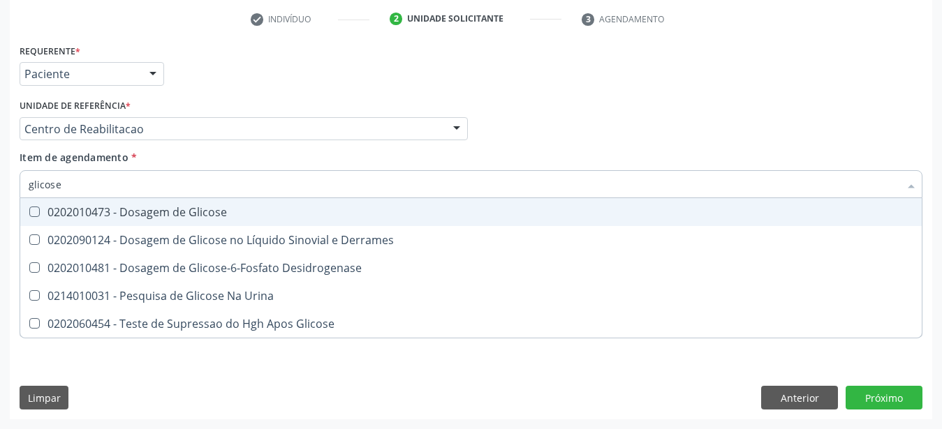
click at [98, 207] on div "0202010473 - Dosagem de Glicose" at bounding box center [471, 212] width 885 height 11
checkbox Glicose "true"
type input "glicos"
checkbox Glicose "false"
checkbox Desidrogenase "true"
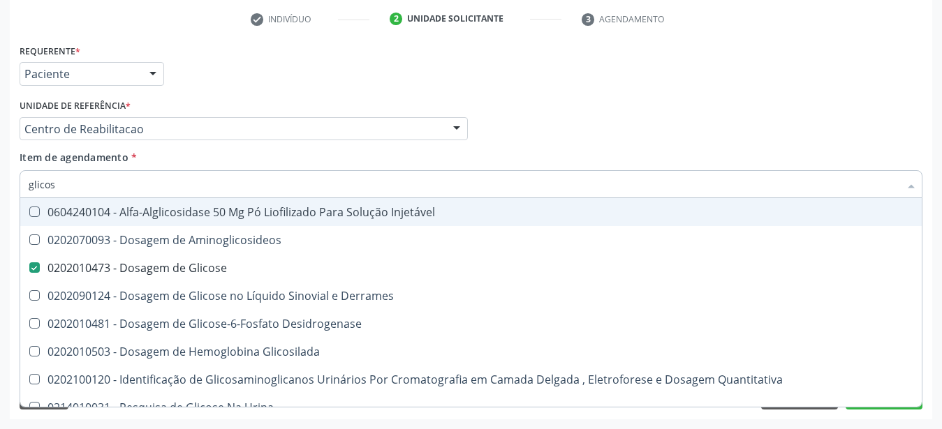
type input "glico"
checkbox Glicose "false"
checkbox Glicosilada "true"
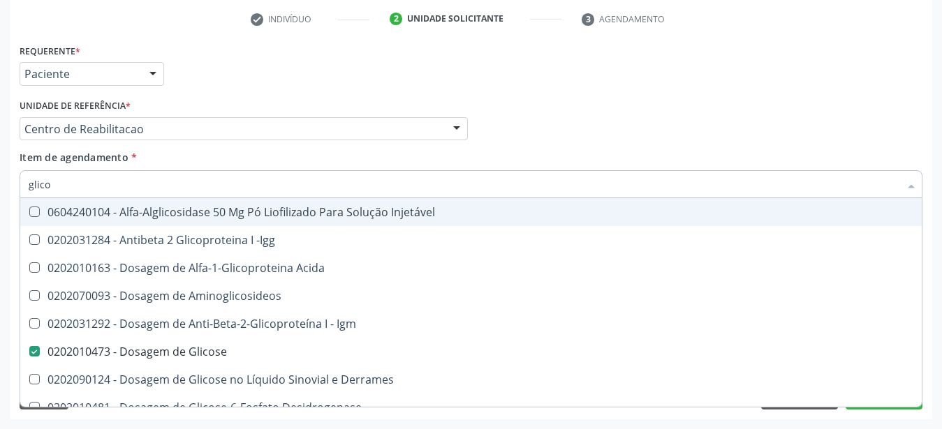
type input "glic"
checkbox Glicose "false"
checkbox Glicose "true"
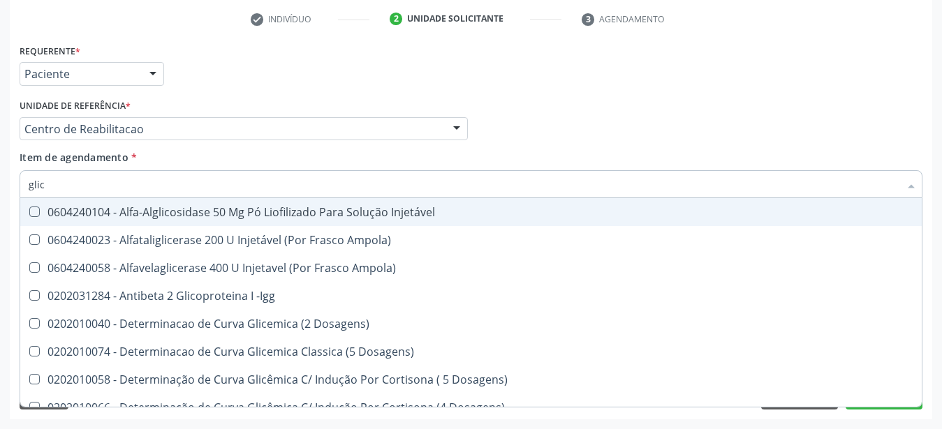
type input "glico"
checkbox Dosagens\) "true"
checkbox Glicose "false"
type input "glicos"
checkbox Ampola\) "true"
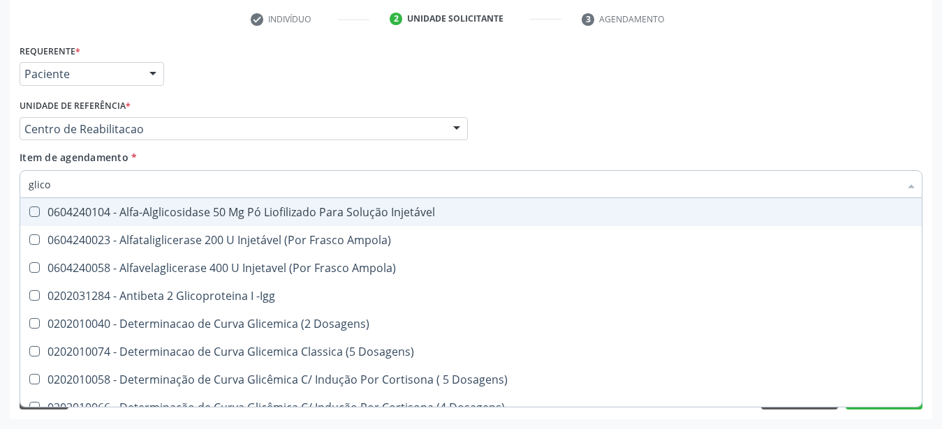
checkbox Dosagens\) "false"
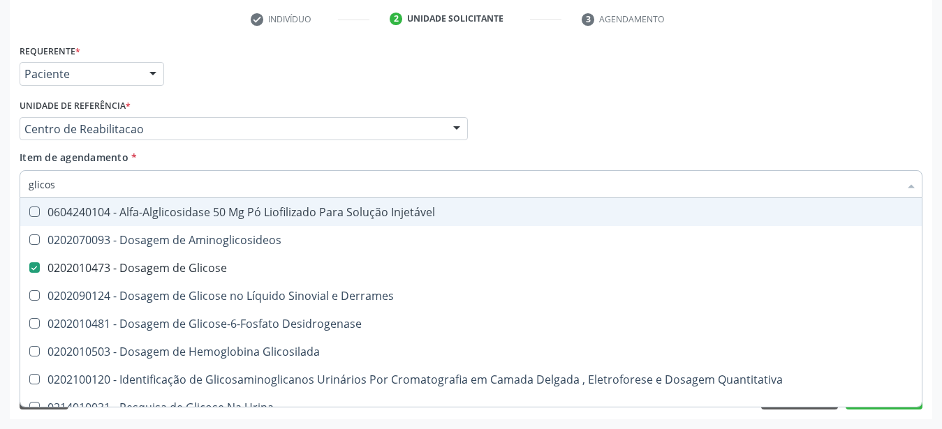
type input "glicosi"
checkbox Glicose "false"
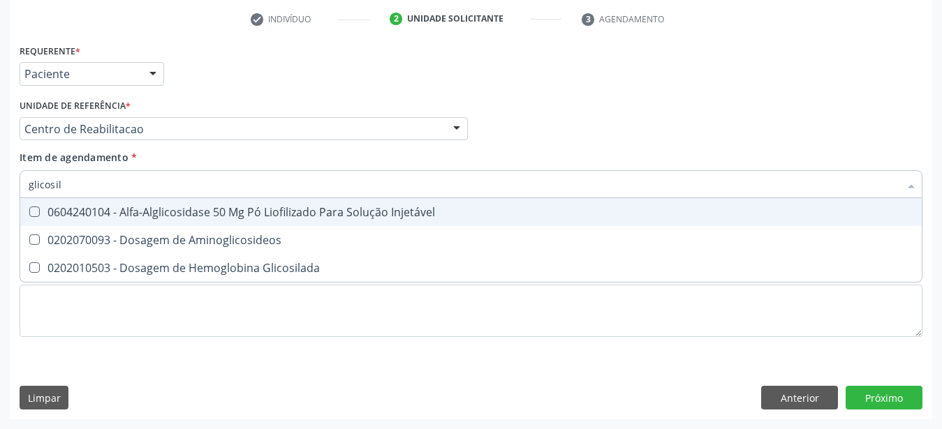
type input "glicosila"
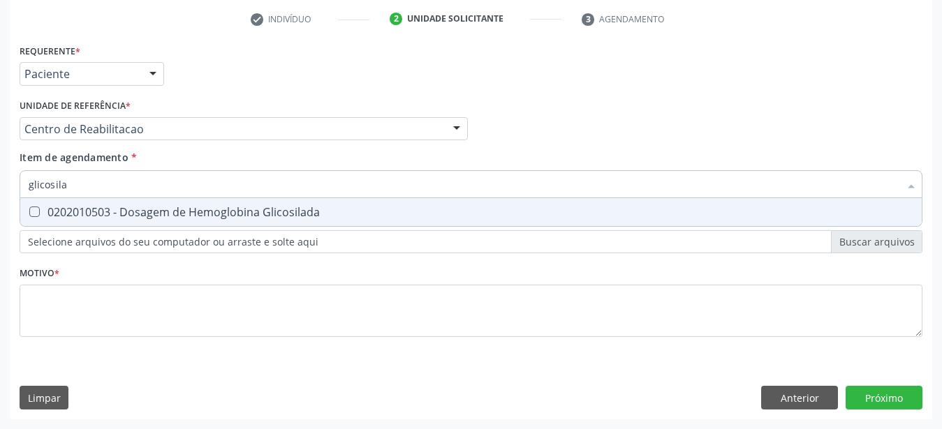
click at [98, 207] on div "0202010503 - Dosagem de Hemoglobina Glicosilada" at bounding box center [471, 212] width 885 height 11
checkbox Glicosilada "true"
type input "glicosi"
checkbox Glicosilada "false"
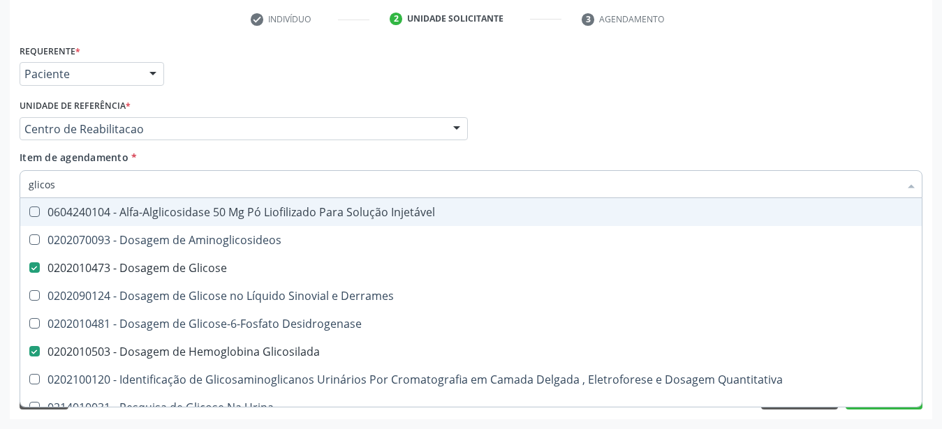
type input "glico"
checkbox Glicose "false"
checkbox Glicose "true"
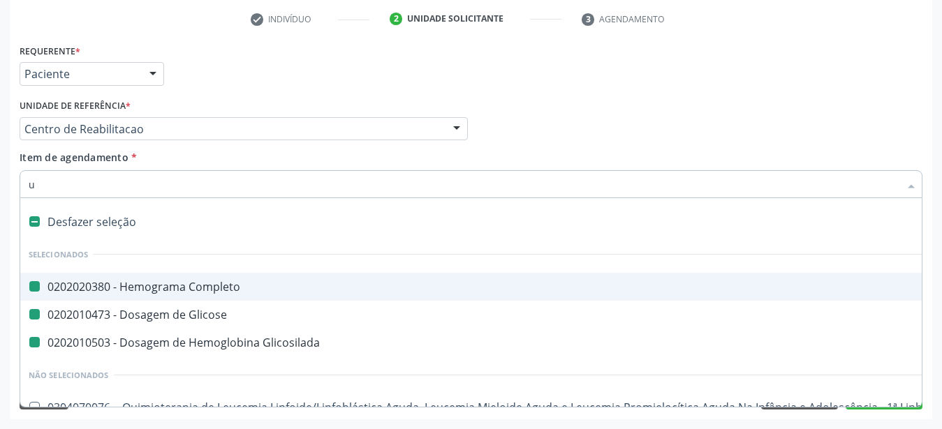
type input "ur"
checkbox Completo "false"
checkbox Glicose "false"
checkbox Glicosilada "false"
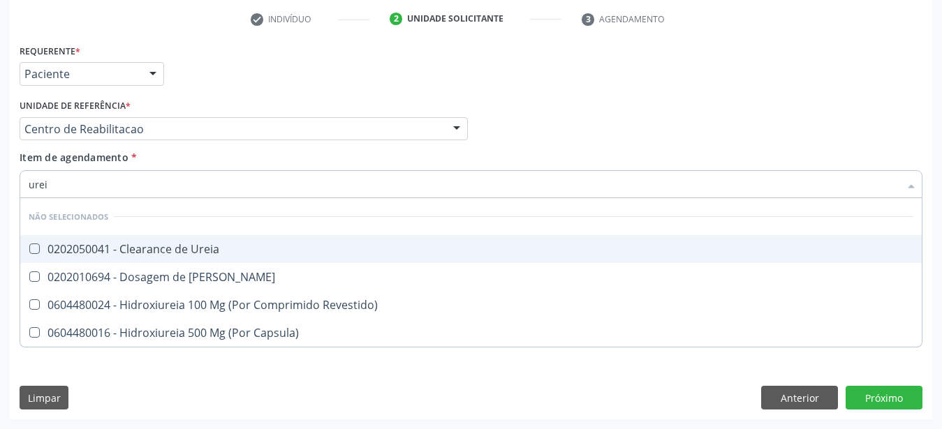
type input "ureia"
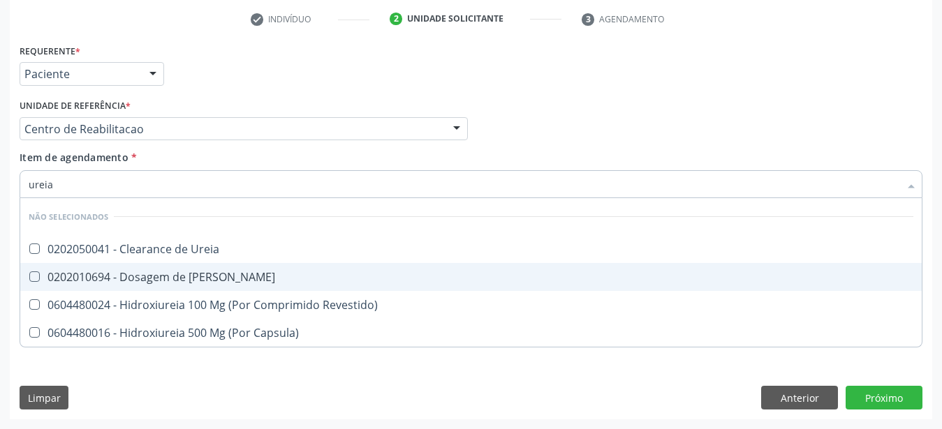
click at [88, 272] on div "0202010694 - Dosagem de [PERSON_NAME]" at bounding box center [471, 277] width 885 height 11
checkbox Ureia "true"
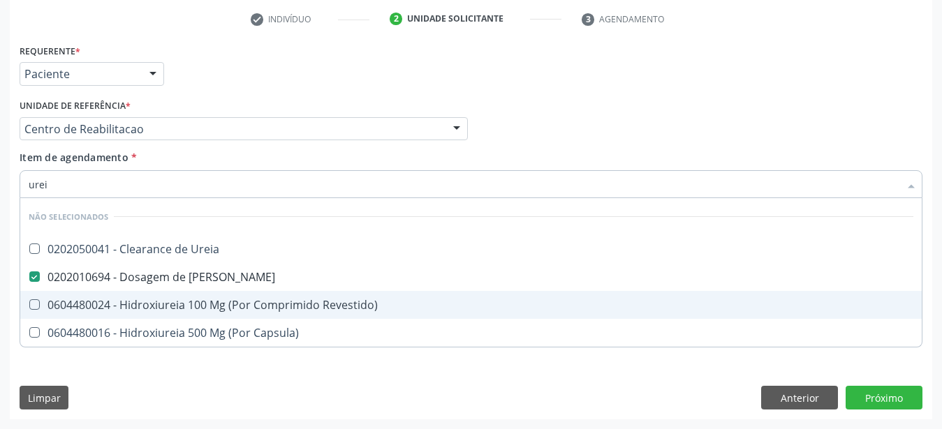
type input "ure"
checkbox Ureia "false"
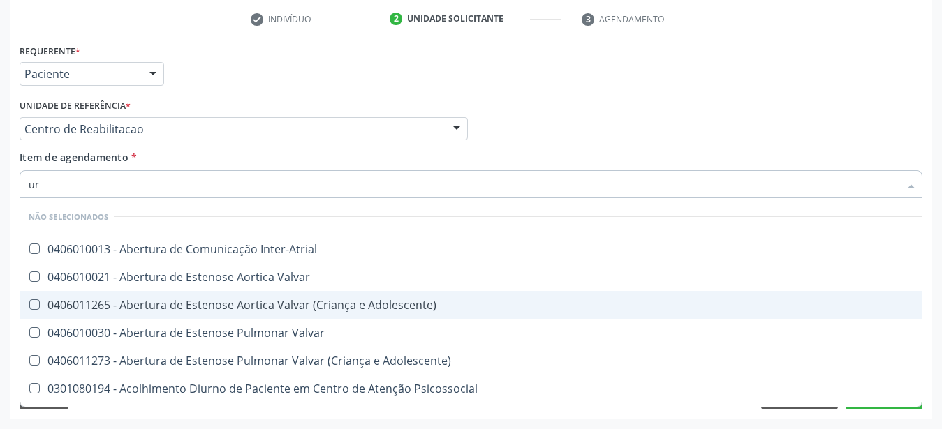
type input "u"
checkbox Ureia "false"
checkbox Inter-Atrial "true"
checkbox Valvar "true"
checkbox Adolescente\) "true"
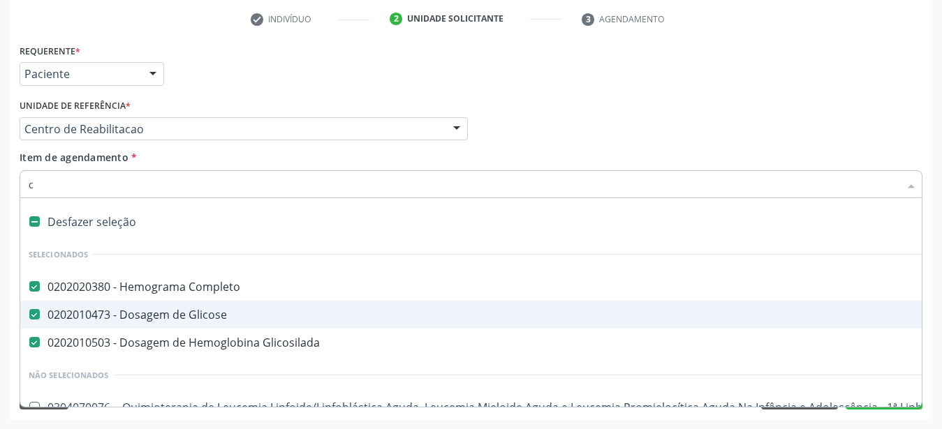
type input "cr"
checkbox Completo "false"
checkbox Glicose "false"
checkbox Glicosilada "false"
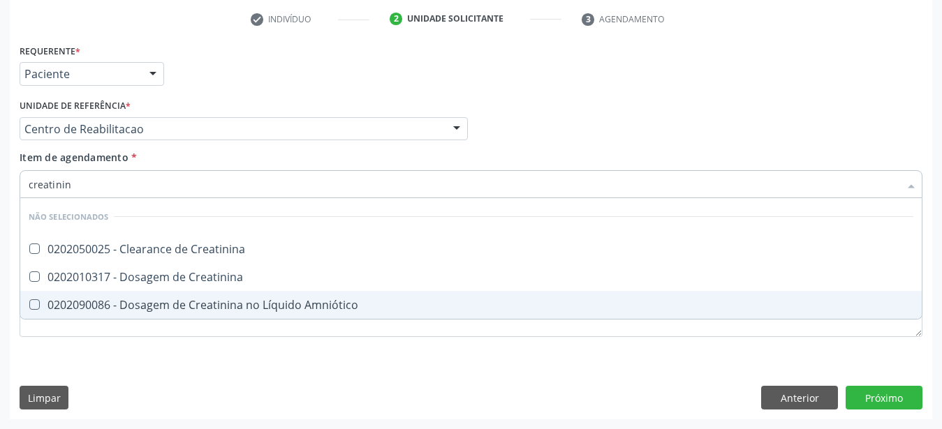
type input "creatinina"
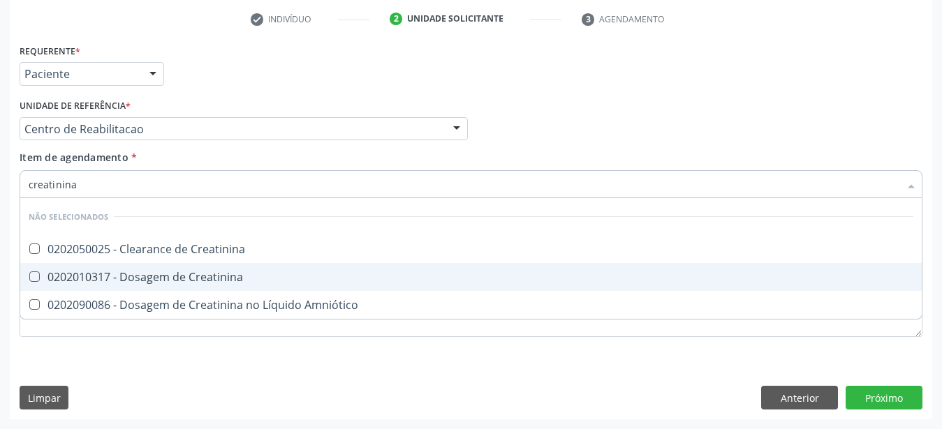
drag, startPoint x: 172, startPoint y: 272, endPoint x: 183, endPoint y: 263, distance: 14.3
click at [173, 272] on div "0202010317 - Dosagem de Creatinina" at bounding box center [471, 277] width 885 height 11
checkbox Creatinina "true"
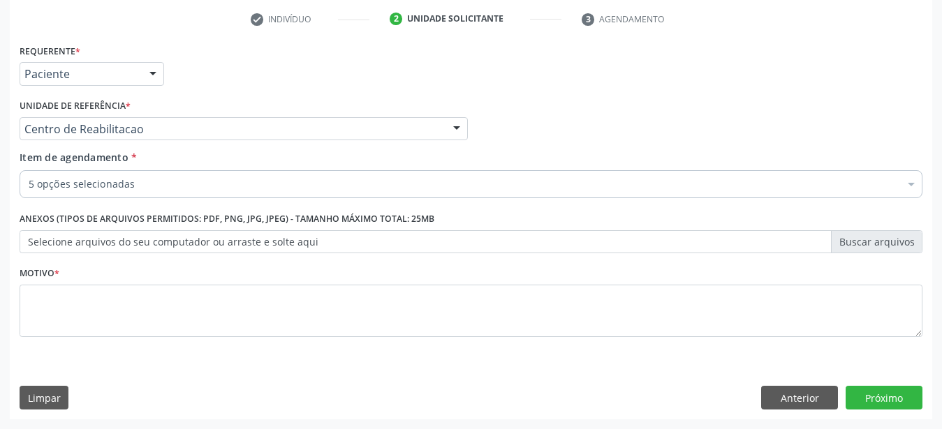
checkbox Completo "true"
checkbox Glicosilada "true"
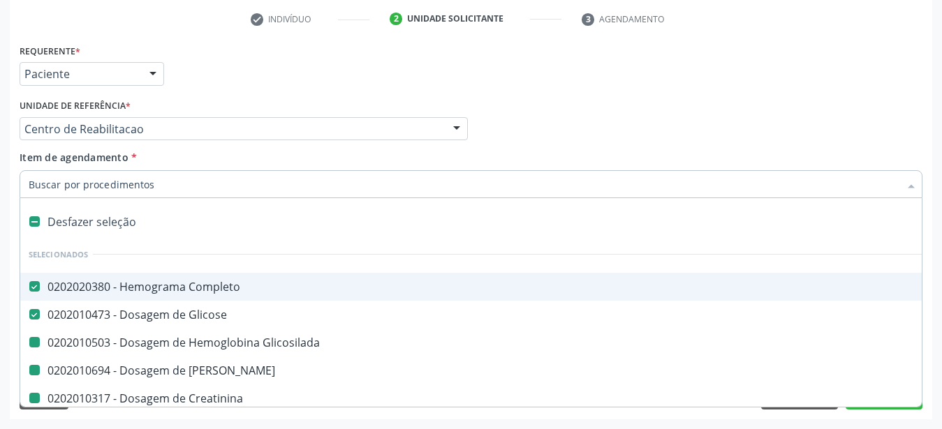
type input "u"
checkbox Glicosilada "false"
checkbox Ureia "false"
checkbox Creatinina "false"
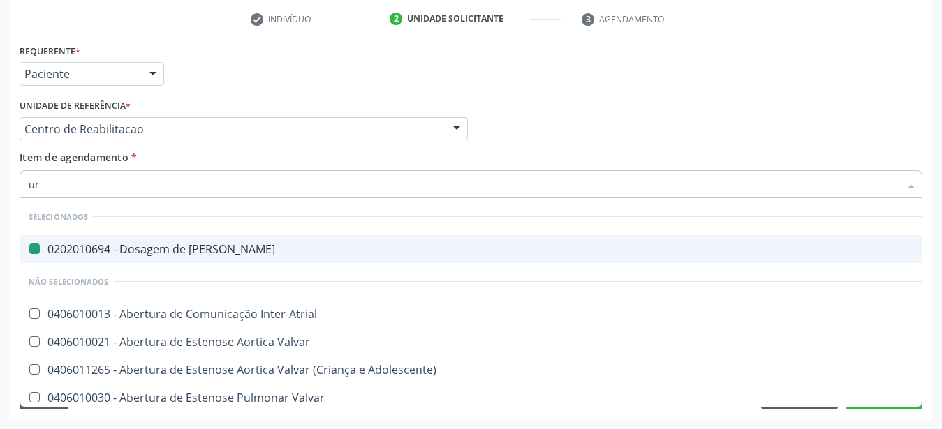
type input "uri"
checkbox Ureia "false"
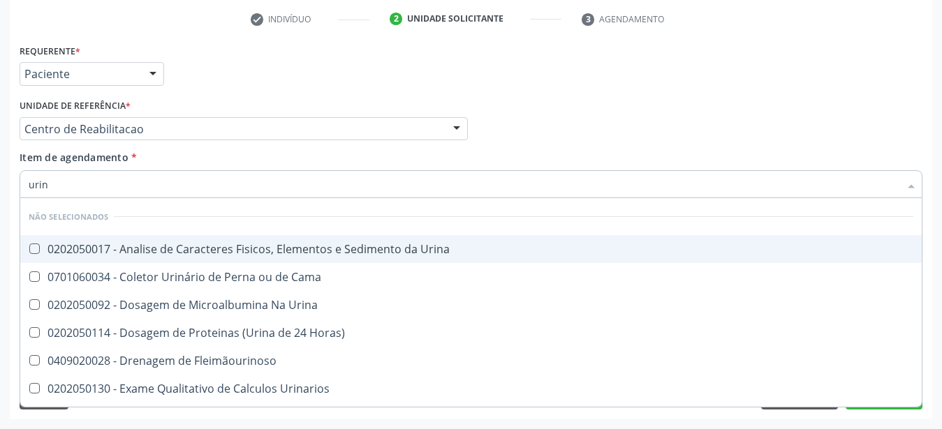
type input "urina"
click at [189, 244] on div "0202050017 - Analise de Caracteres Fisicos, Elementos e Sedimento da Urina" at bounding box center [471, 249] width 885 height 11
checkbox Urina "true"
click at [129, 177] on input "urina" at bounding box center [464, 184] width 871 height 28
type input "ur"
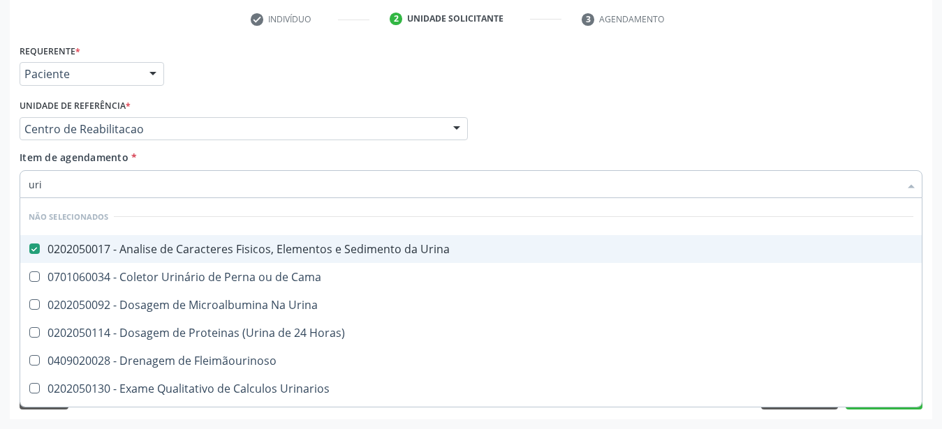
checkbox Urina "true"
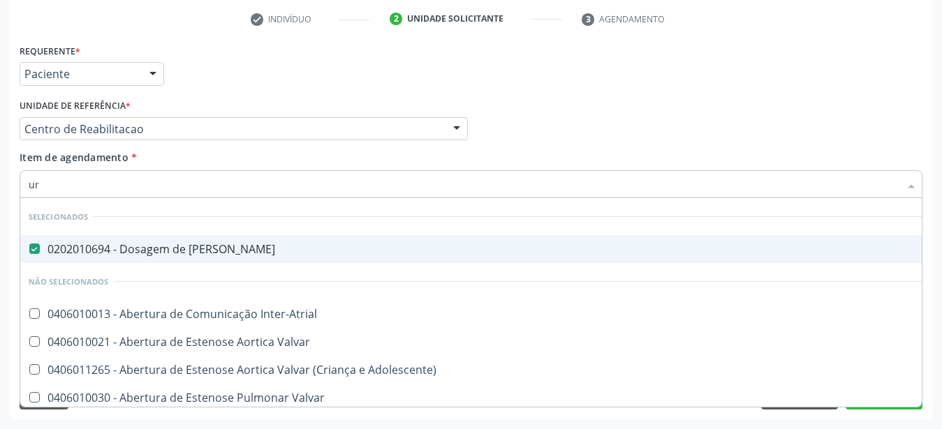
type input "u"
checkbox Inter-Atrial "true"
checkbox Valvar "true"
checkbox Adolescente\) "true"
checkbox Urina "false"
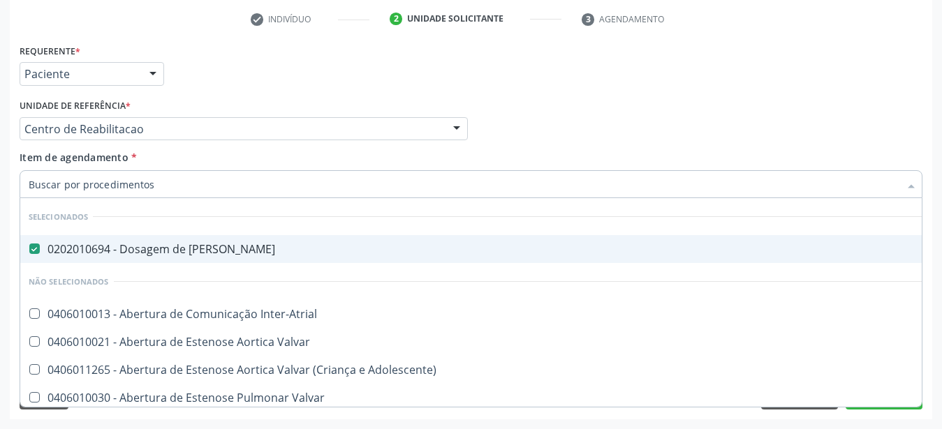
checkbox Alimentos "false"
checkbox Neuropsicomotor "true"
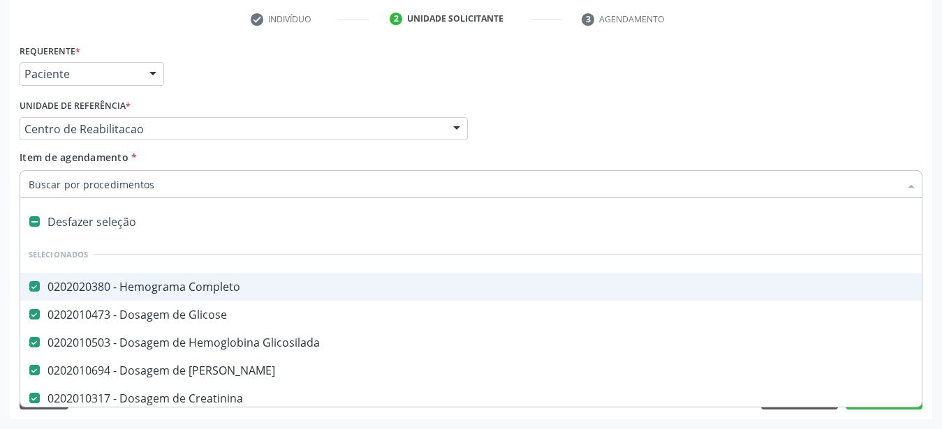
type input "t"
checkbox Ureia "false"
checkbox Creatinina "false"
checkbox Punho "true"
checkbox Urina "false"
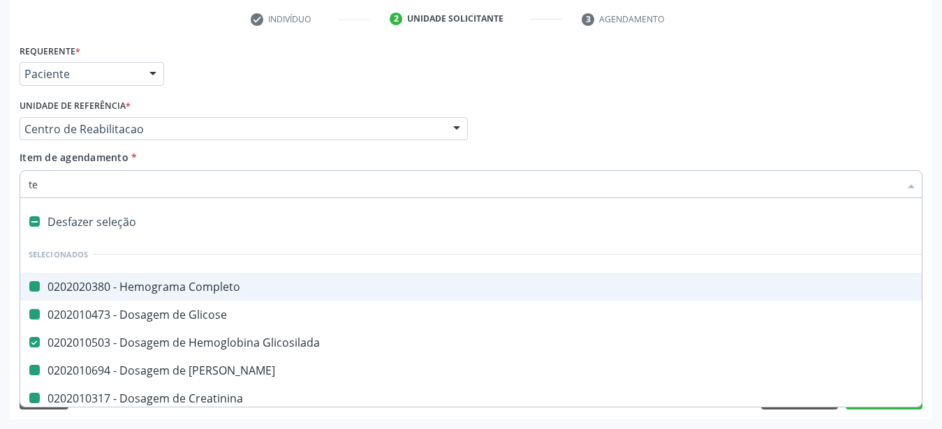
type input "tem"
checkbox Completo "false"
checkbox Glicose "false"
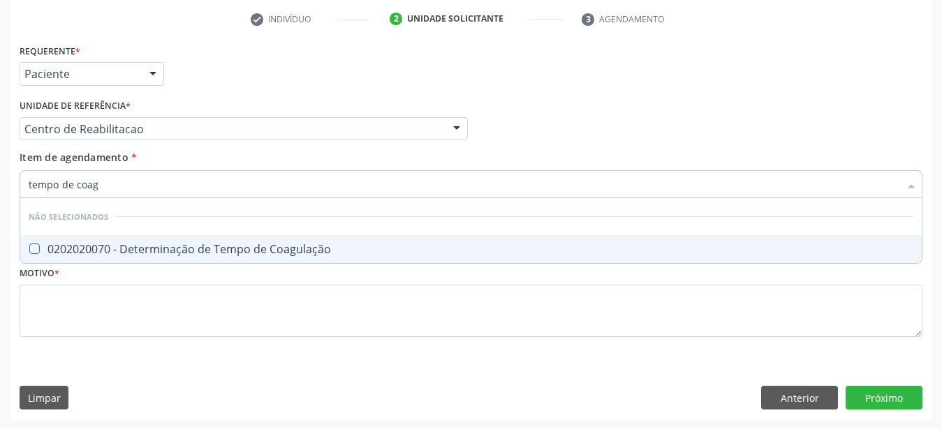
type input "tempo de coagu"
click at [114, 222] on li "Não selecionados" at bounding box center [470, 216] width 901 height 37
click at [110, 244] on div "0202020070 - Determinação de Tempo de Coagulação" at bounding box center [471, 249] width 885 height 11
checkbox Coagulação "true"
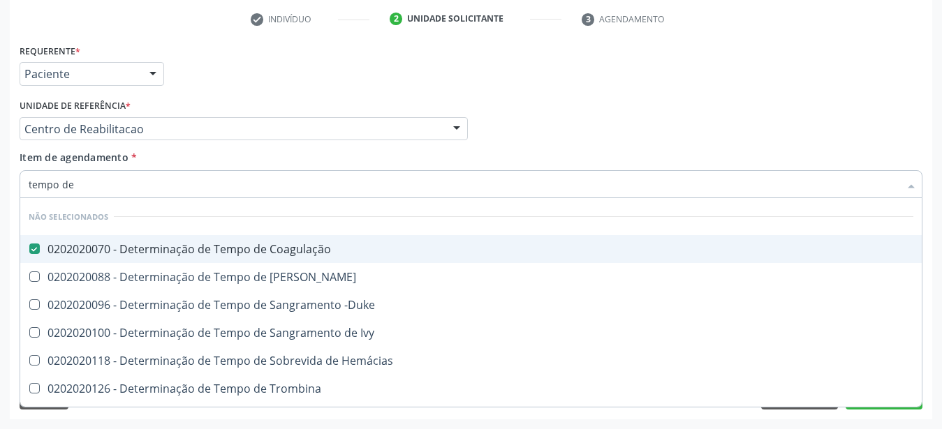
type input "tempo de s"
checkbox Coagulação "false"
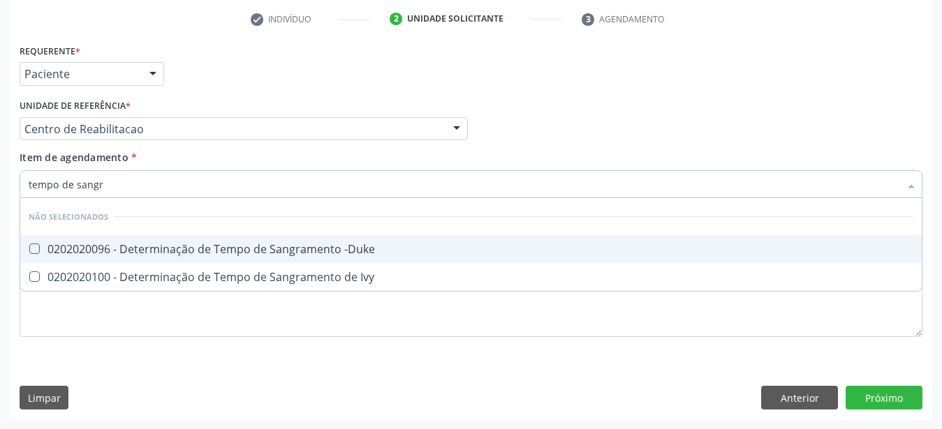
type input "tempo de sangra"
click at [196, 235] on span "0202020096 - Determinação de Tempo de Sangramento -Duke" at bounding box center [470, 249] width 901 height 28
checkbox -Duke "true"
type input "tempo de"
checkbox Hemácias "true"
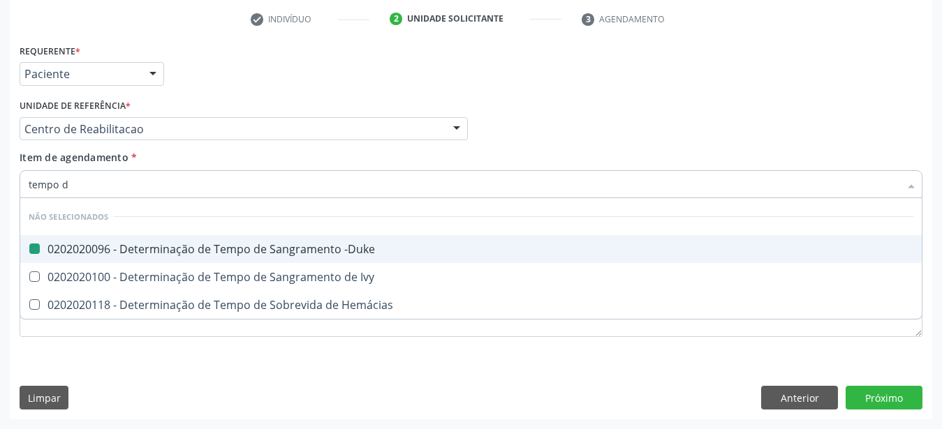
type input "tempo"
checkbox -Duke "false"
checkbox Hemácias "false"
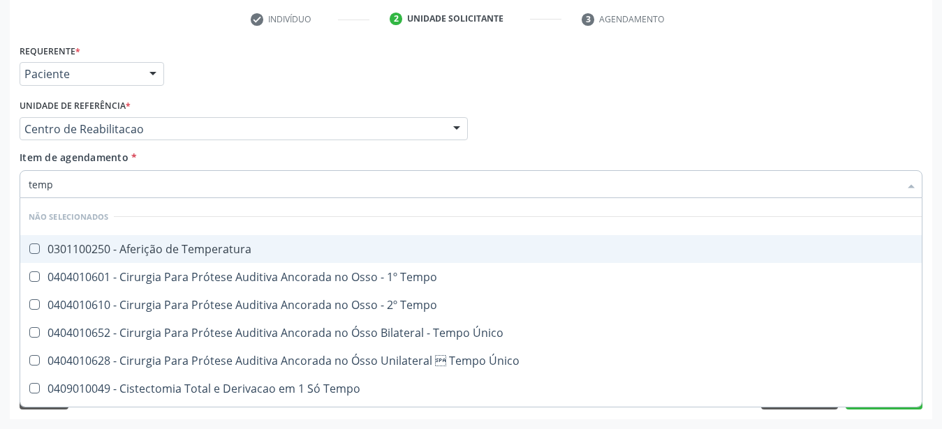
type input "tem"
checkbox Coagulação "false"
checkbox -Duke "false"
type input "t"
checkbox Temperatura "true"
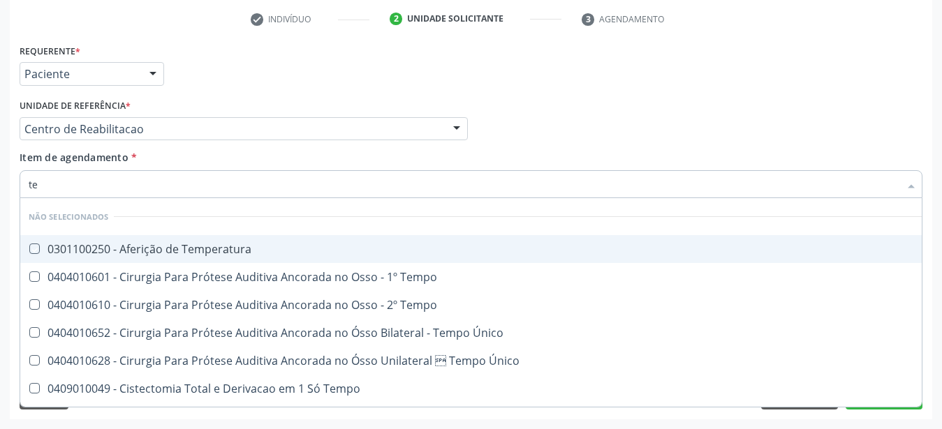
checkbox Tempo "true"
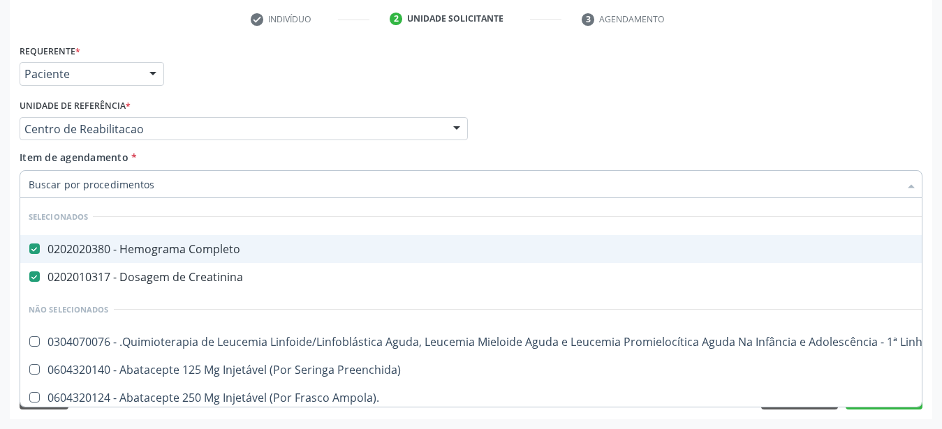
checkbox Manutenção "true"
checkbox Preenchida\) "true"
checkbox Urina "false"
checkbox Cec "true"
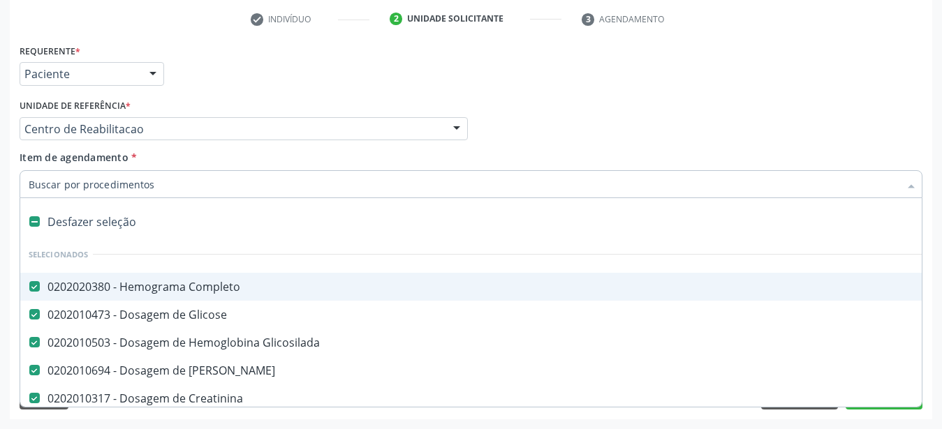
type input "d"
checkbox Adenoidectomia "true"
checkbox Urina "false"
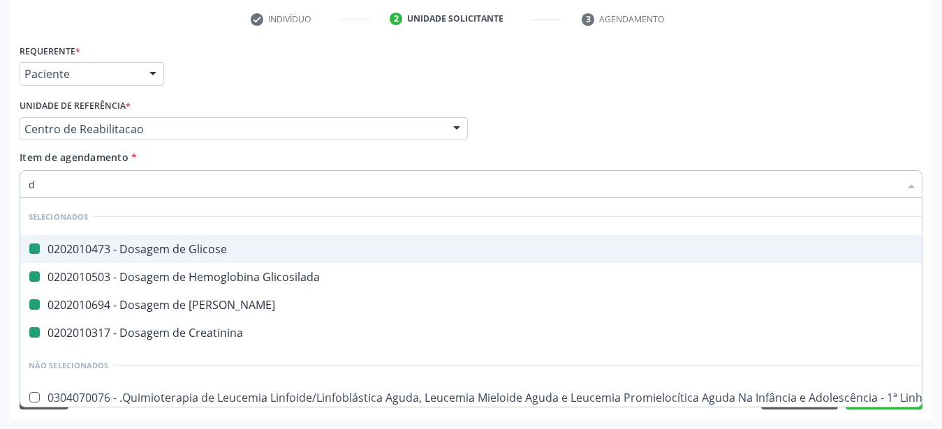
type input "du"
checkbox Glicose "false"
checkbox Glicosilada "false"
checkbox Creatinina "false"
checkbox Oral "true"
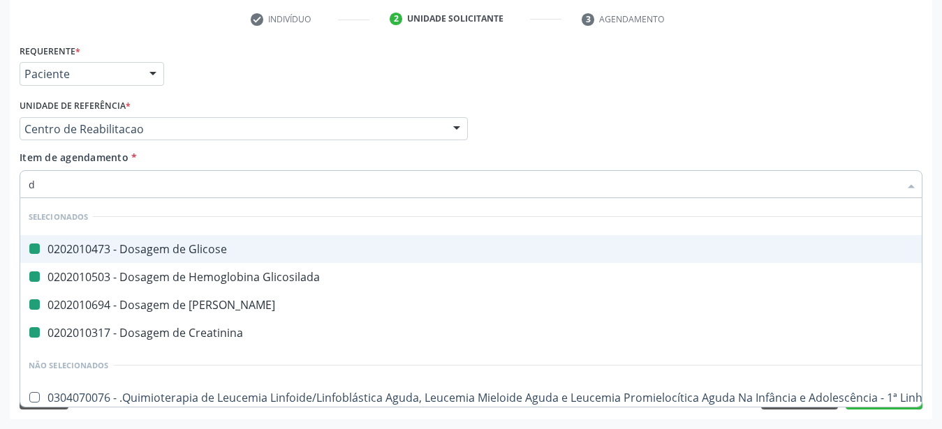
checkbox Urina "false"
checkbox Ureia "false"
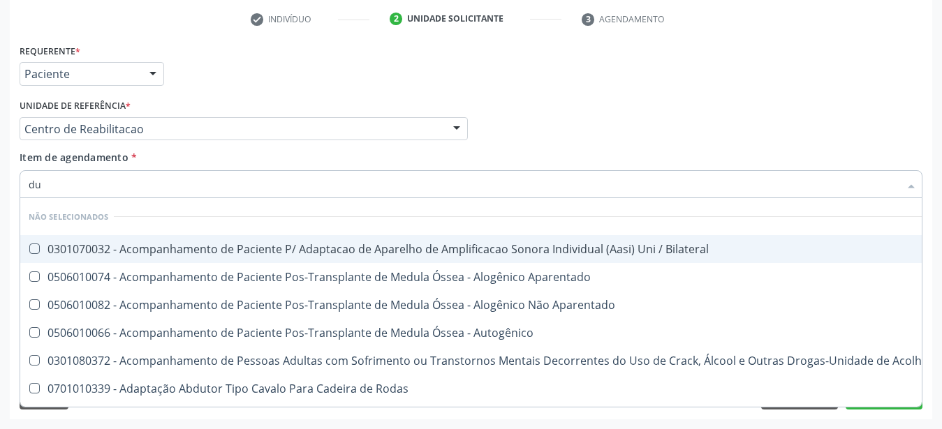
type input "d"
checkbox Bilateral "true"
checkbox Aparentado "true"
checkbox Autogênico "true"
checkbox -Duke "false"
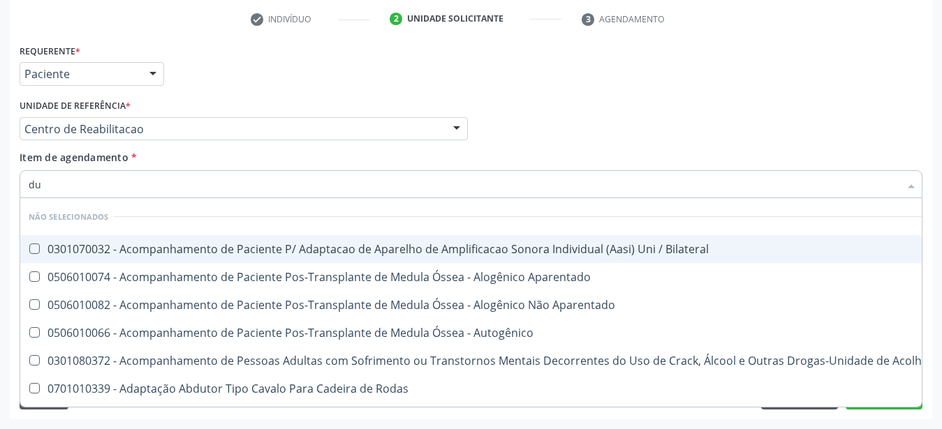
checkbox \(Sessão\) "true"
checkbox Aparentado "true"
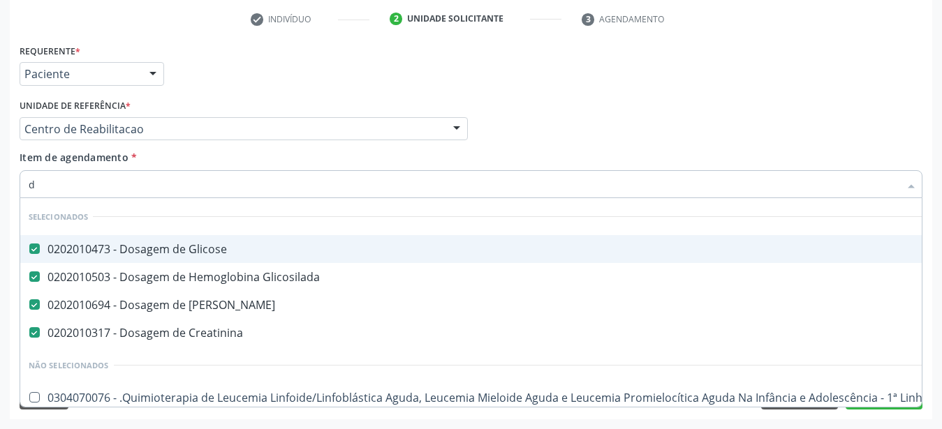
checkbox Urina "false"
checkbox Recoberto\) "true"
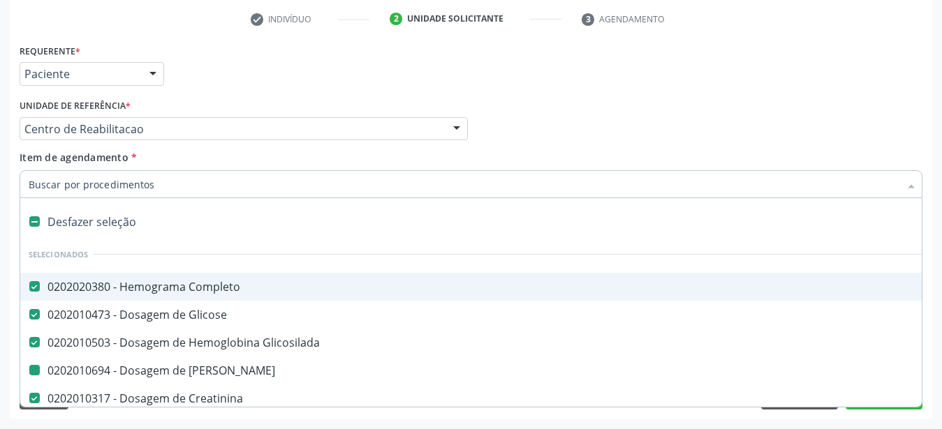
type input "t"
checkbox Ureia "false"
checkbox Punho "true"
checkbox Urina "false"
checkbox Creatinina "false"
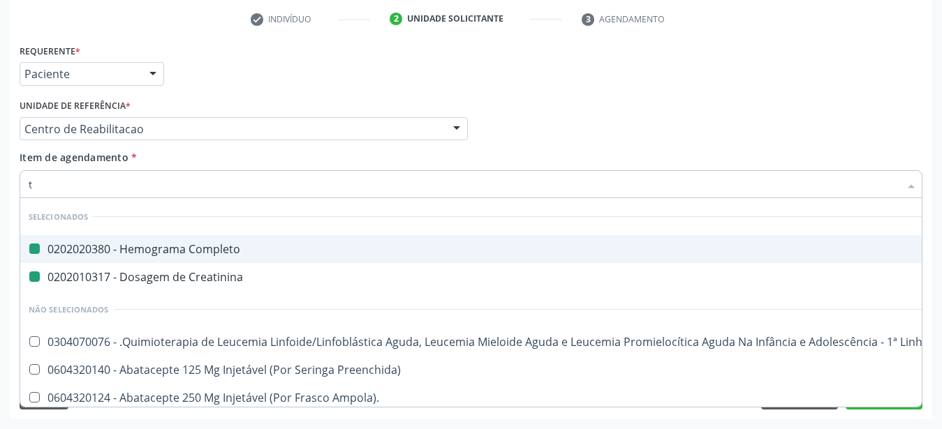
type input "ta"
checkbox Completo "false"
checkbox Creatinina "false"
checkbox Urina "false"
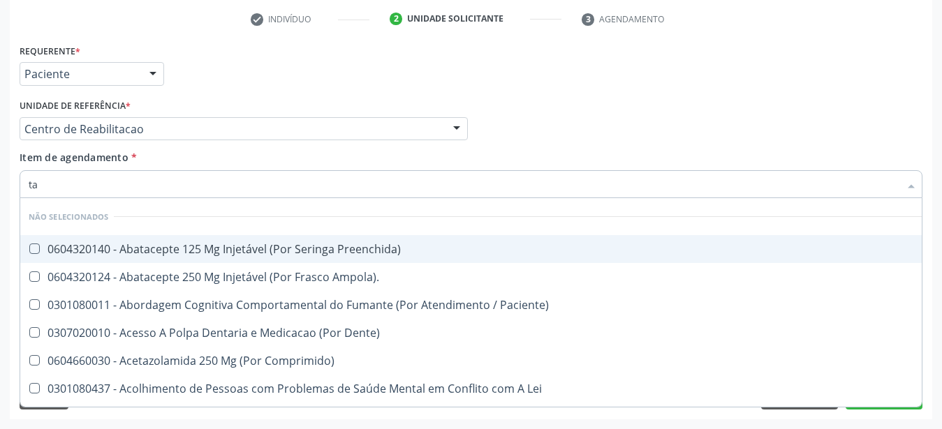
type input "tap"
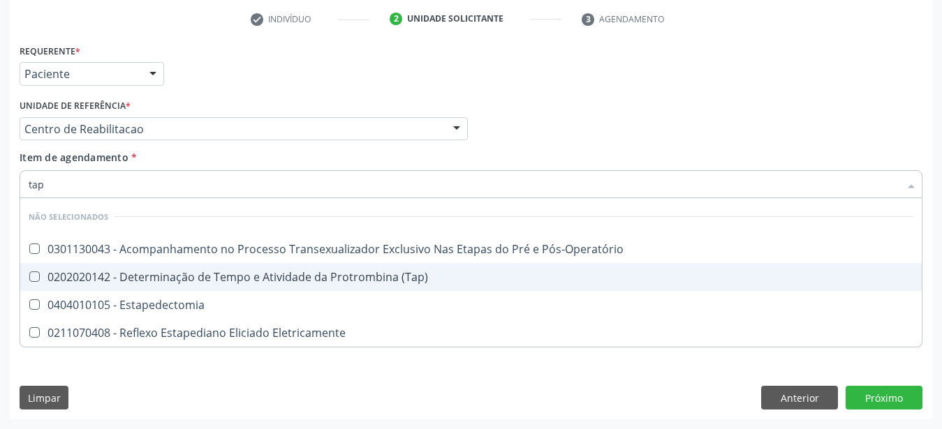
click at [218, 272] on div "0202020142 - Determinação de Tempo e Atividade da Protrombina (Tap)" at bounding box center [471, 277] width 885 height 11
checkbox \(Tap\) "true"
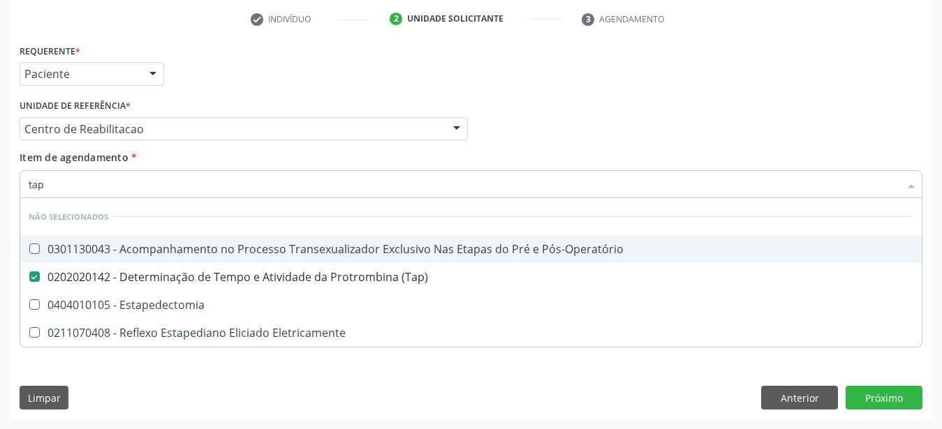
click at [549, 101] on div "Médico Solicitante Por favor, selecione a Unidade de Atendimento primeiro Nenhu…" at bounding box center [471, 123] width 910 height 54
checkbox Pós-Operatório "true"
checkbox Eletricamente "true"
checkbox Estapedectomia "true"
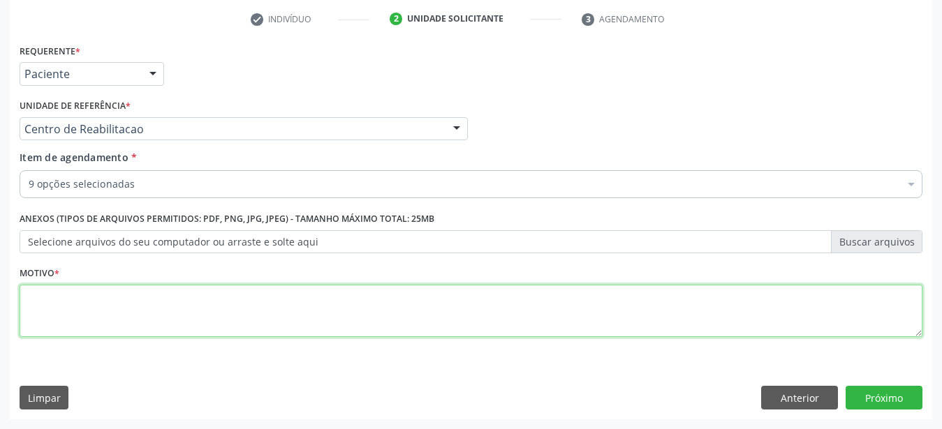
click at [103, 318] on textarea at bounding box center [471, 311] width 903 height 53
type textarea "..."
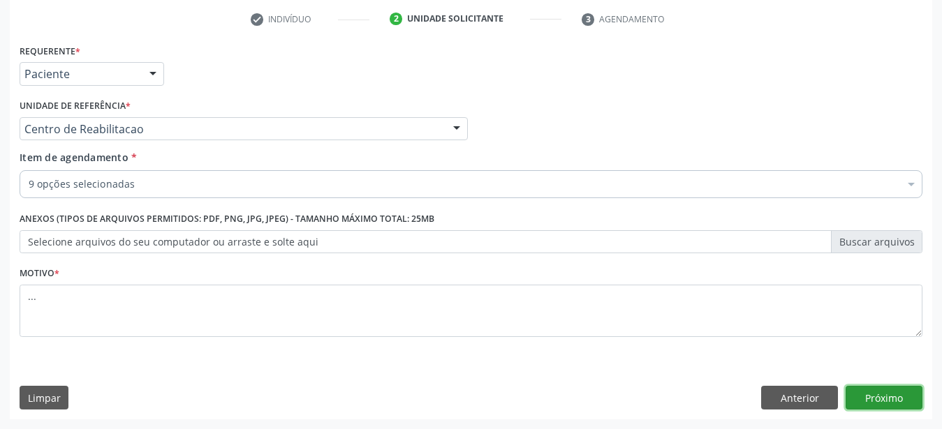
click at [878, 403] on button "Próximo" at bounding box center [883, 398] width 77 height 24
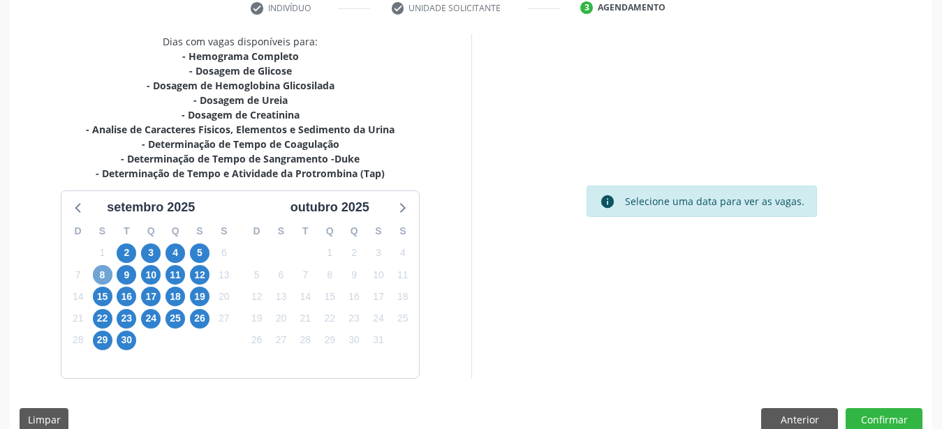
click at [109, 275] on span "8" at bounding box center [103, 275] width 20 height 20
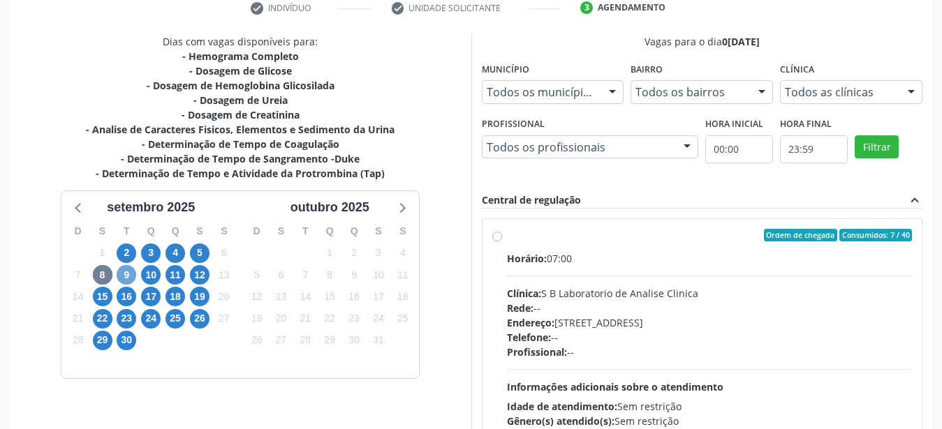
click at [126, 271] on span "9" at bounding box center [127, 275] width 20 height 20
click at [128, 294] on span "16" at bounding box center [127, 297] width 20 height 20
click at [134, 312] on span "23" at bounding box center [127, 319] width 20 height 20
click at [121, 341] on span "30" at bounding box center [127, 341] width 20 height 20
click at [175, 272] on span "11" at bounding box center [175, 275] width 20 height 20
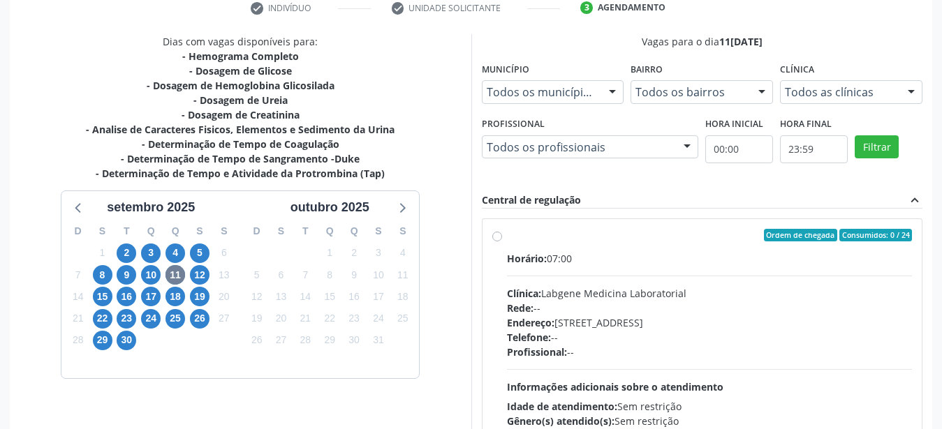
click at [507, 232] on label "Ordem de chegada Consumidos: 0 / 24 Horário: 07:00 Clínica: Labgene Medicina La…" at bounding box center [710, 336] width 406 height 214
click at [498, 232] on input "Ordem de chegada Consumidos: 0 / 24 Horário: 07:00 Clínica: Labgene Medicina La…" at bounding box center [497, 235] width 10 height 13
radio input "true"
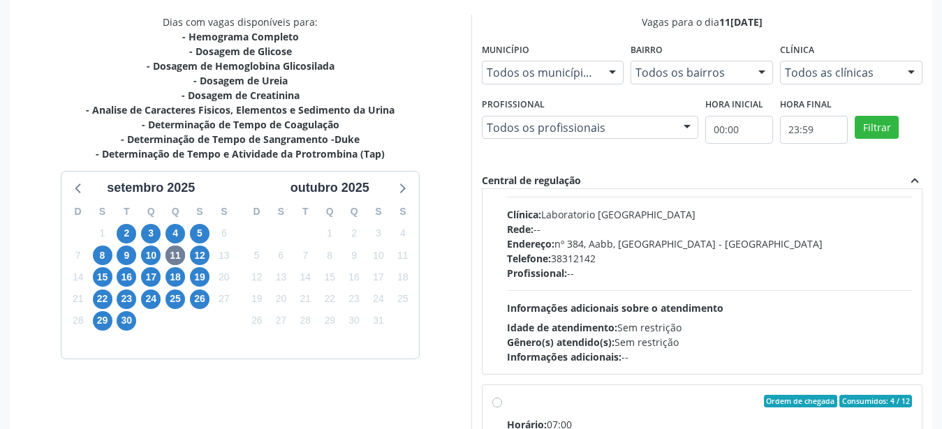
scroll to position [404, 0]
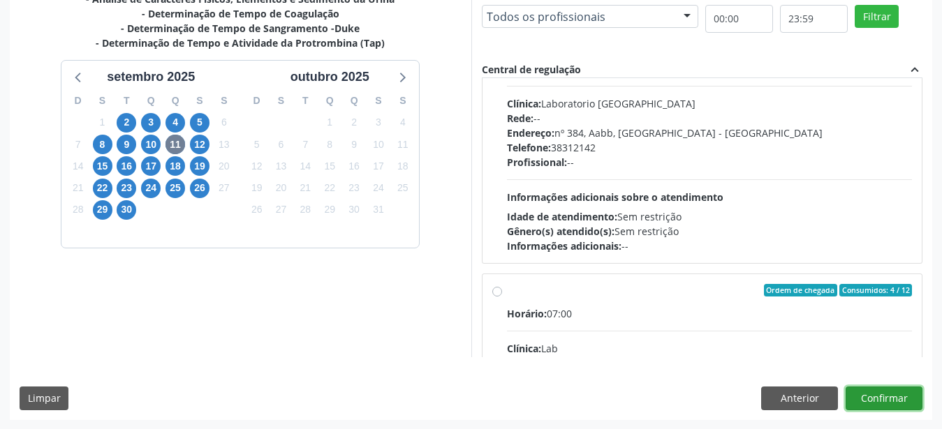
click at [878, 390] on button "Confirmar" at bounding box center [883, 399] width 77 height 24
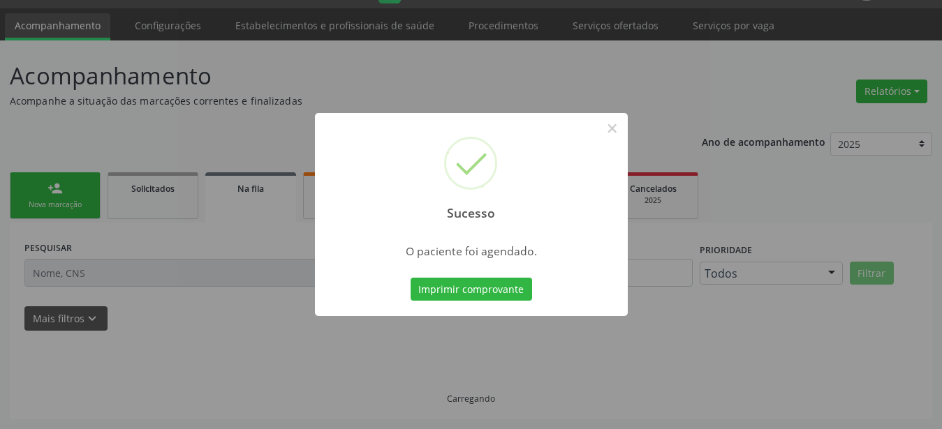
scroll to position [36, 0]
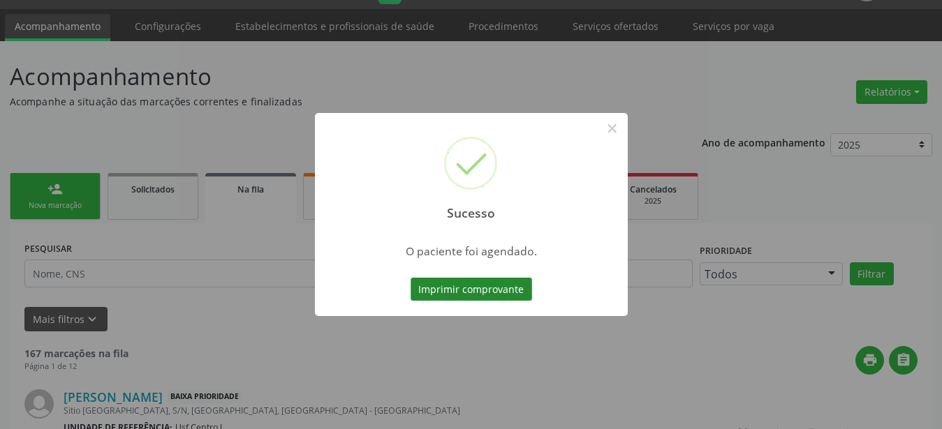
click at [434, 288] on button "Imprimir comprovante" at bounding box center [471, 290] width 121 height 24
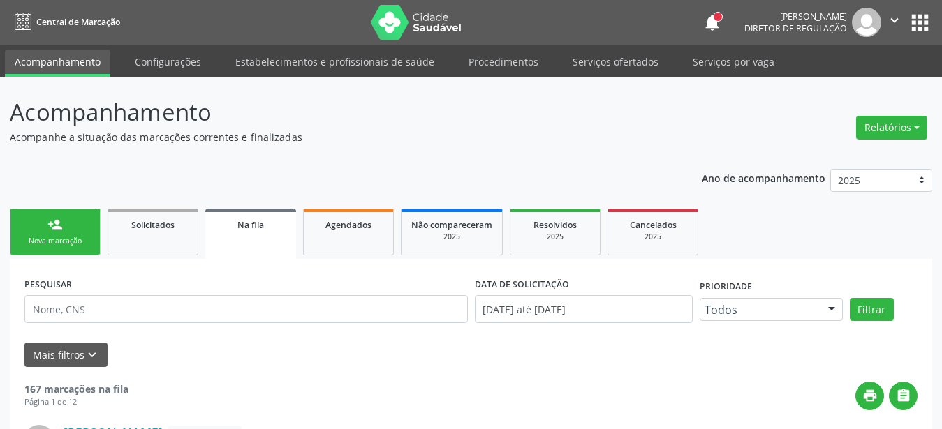
scroll to position [71, 0]
